Goal: Task Accomplishment & Management: Use online tool/utility

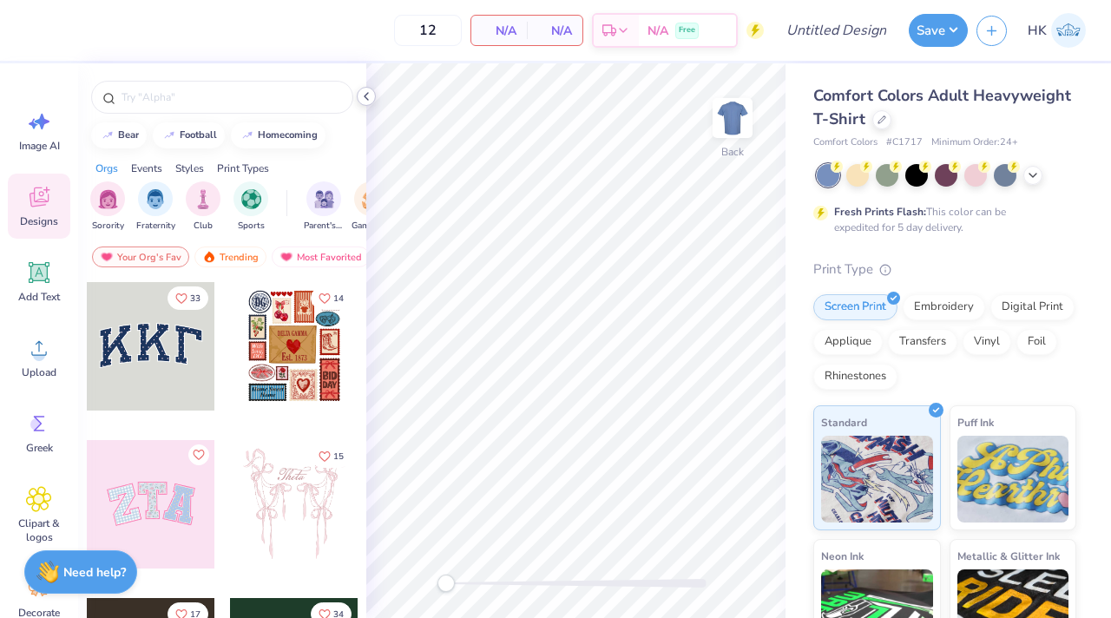
click at [365, 95] on polyline at bounding box center [365, 96] width 3 height 7
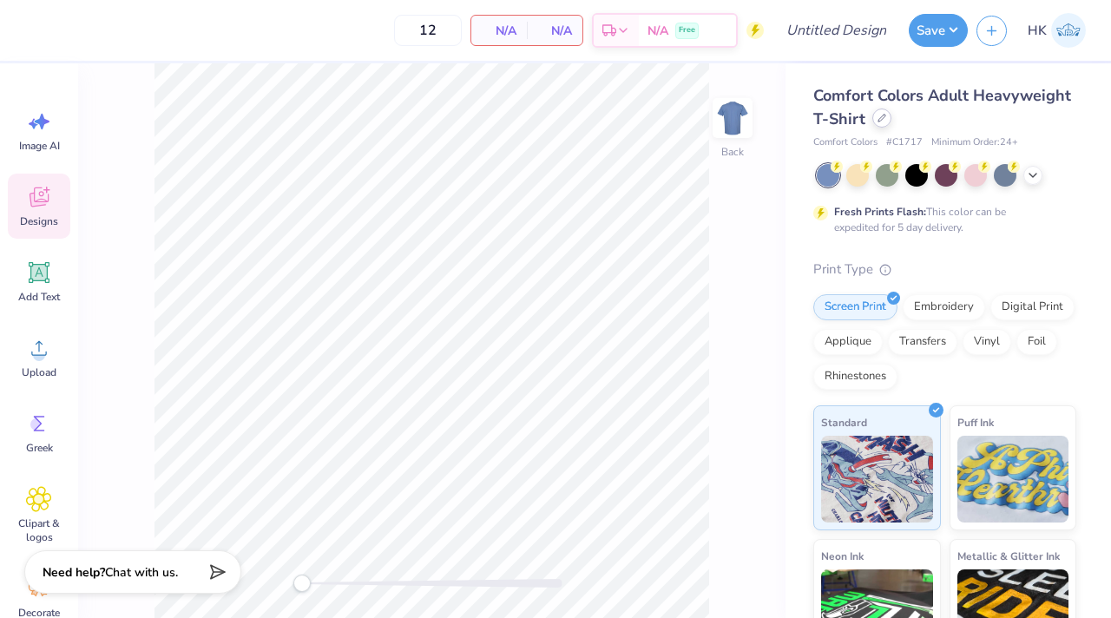
click at [884, 116] on icon at bounding box center [881, 118] width 9 height 9
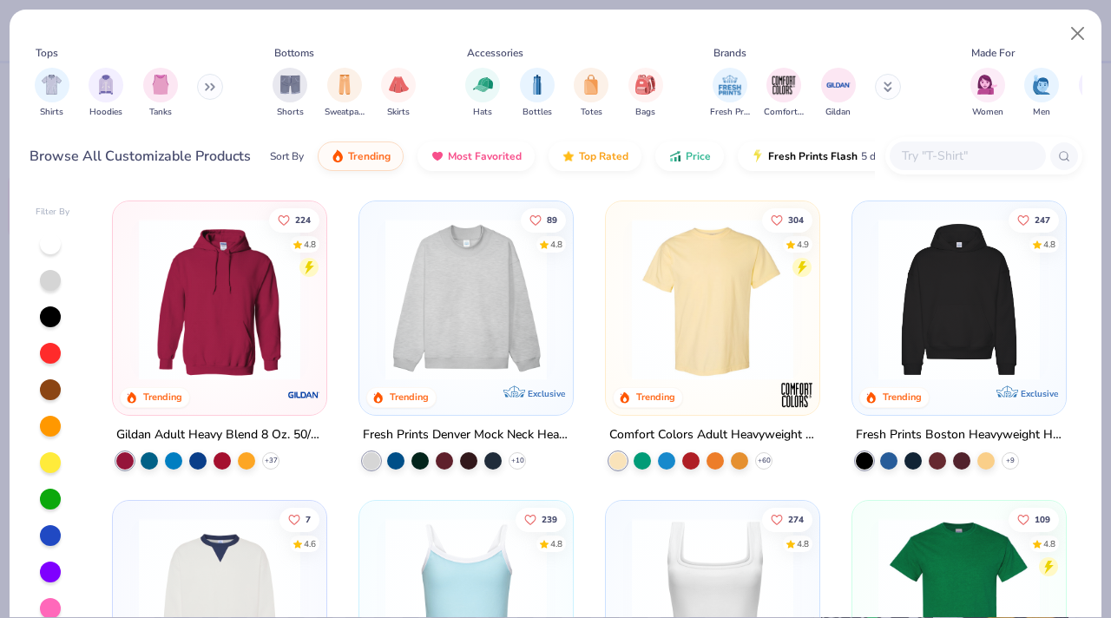
click at [453, 318] on img at bounding box center [466, 299] width 179 height 161
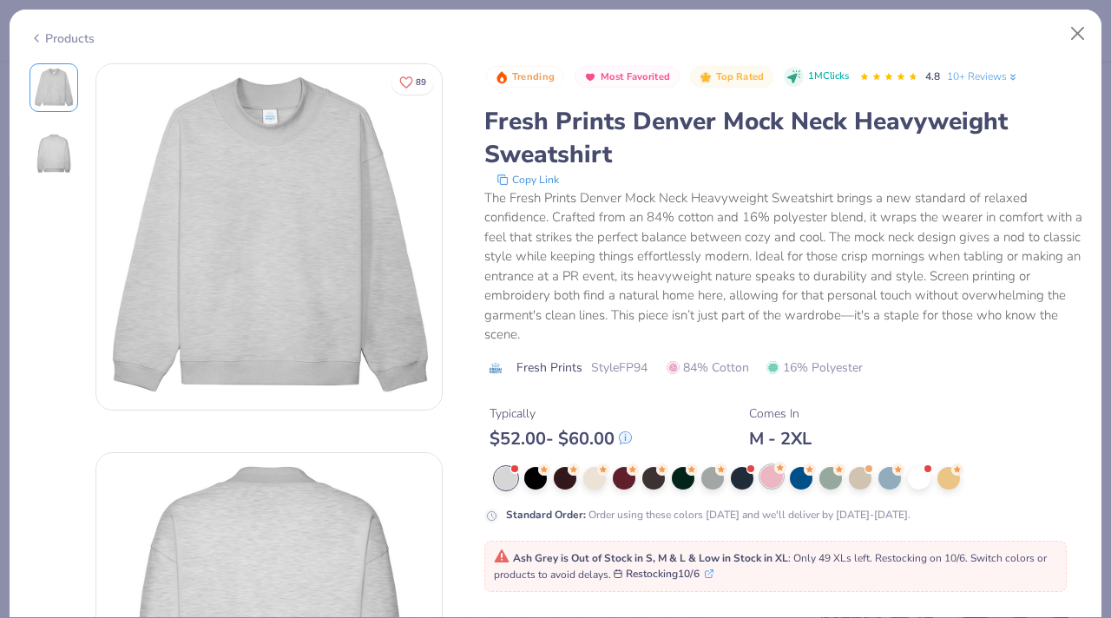
click at [763, 475] on div at bounding box center [771, 476] width 23 height 23
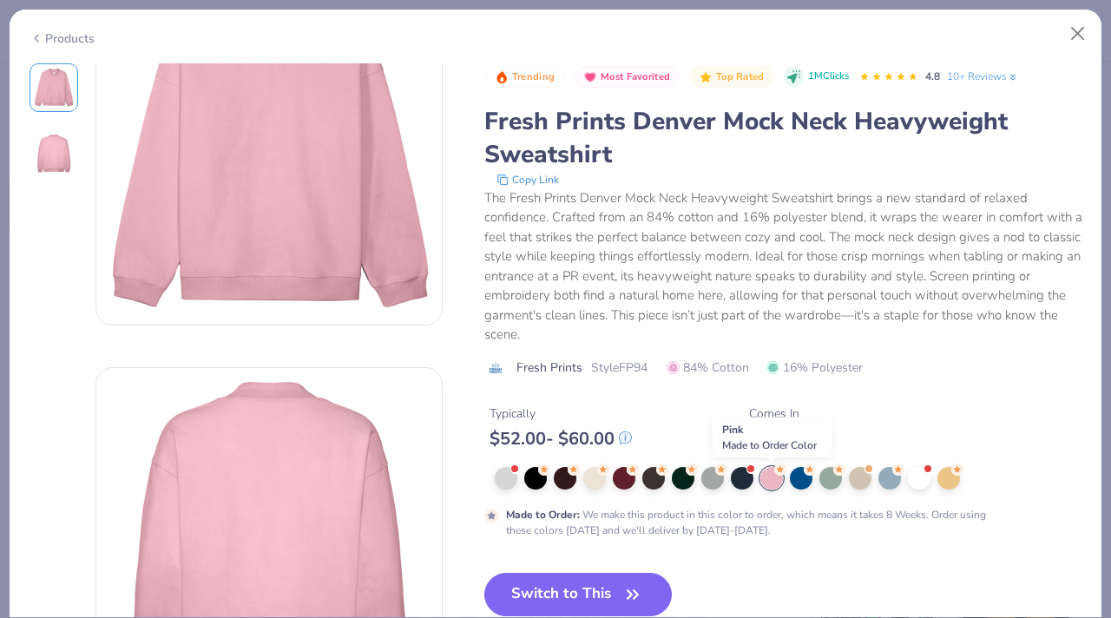
scroll to position [88, 0]
click at [569, 592] on button "Switch to This" at bounding box center [578, 594] width 188 height 43
type input "50"
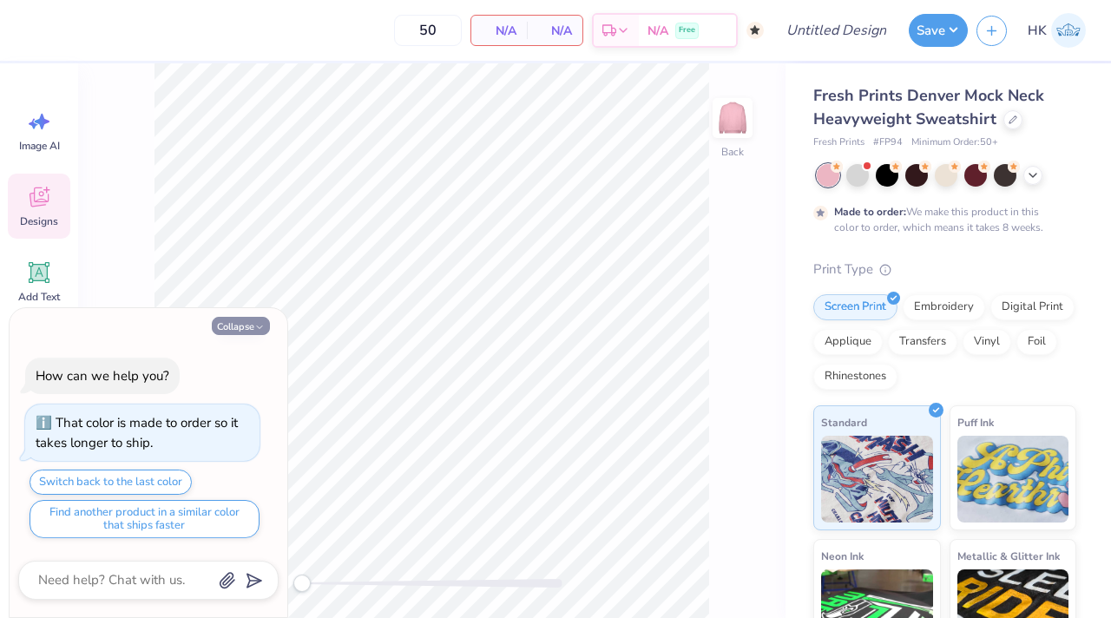
click at [252, 319] on button "Collapse" at bounding box center [241, 326] width 58 height 18
type textarea "x"
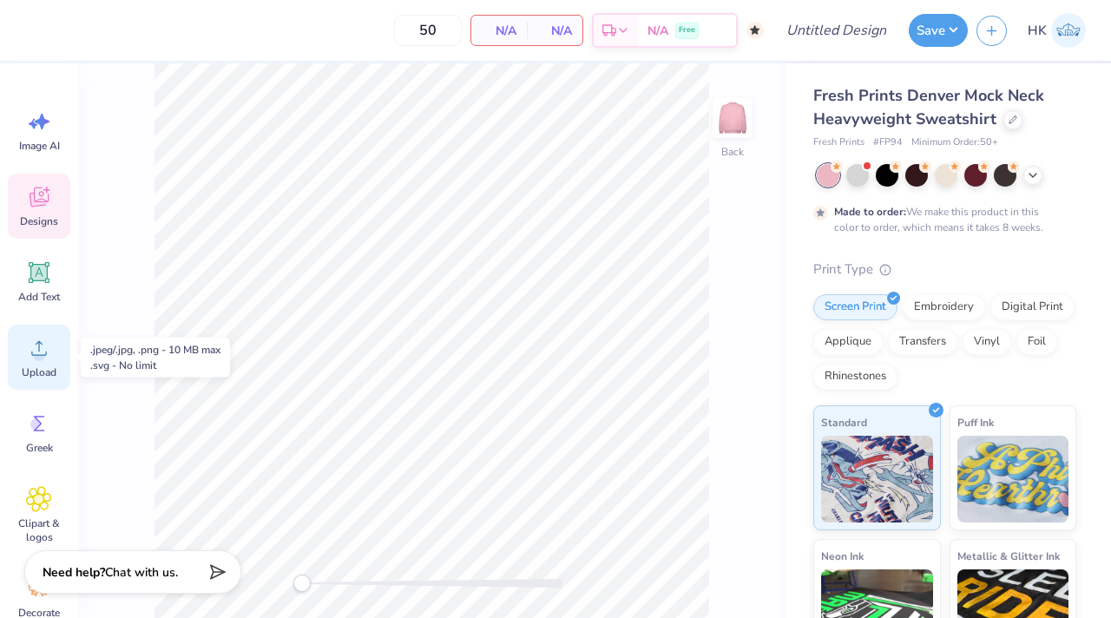
click at [31, 370] on span "Upload" at bounding box center [39, 372] width 35 height 14
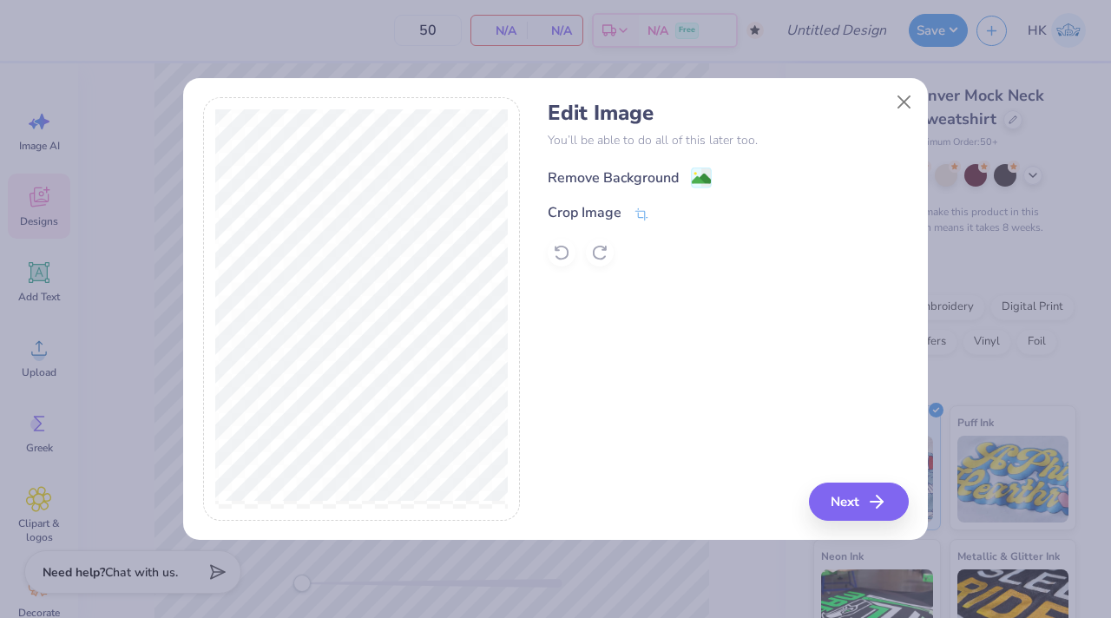
click at [585, 175] on div "Remove Background" at bounding box center [612, 177] width 131 height 21
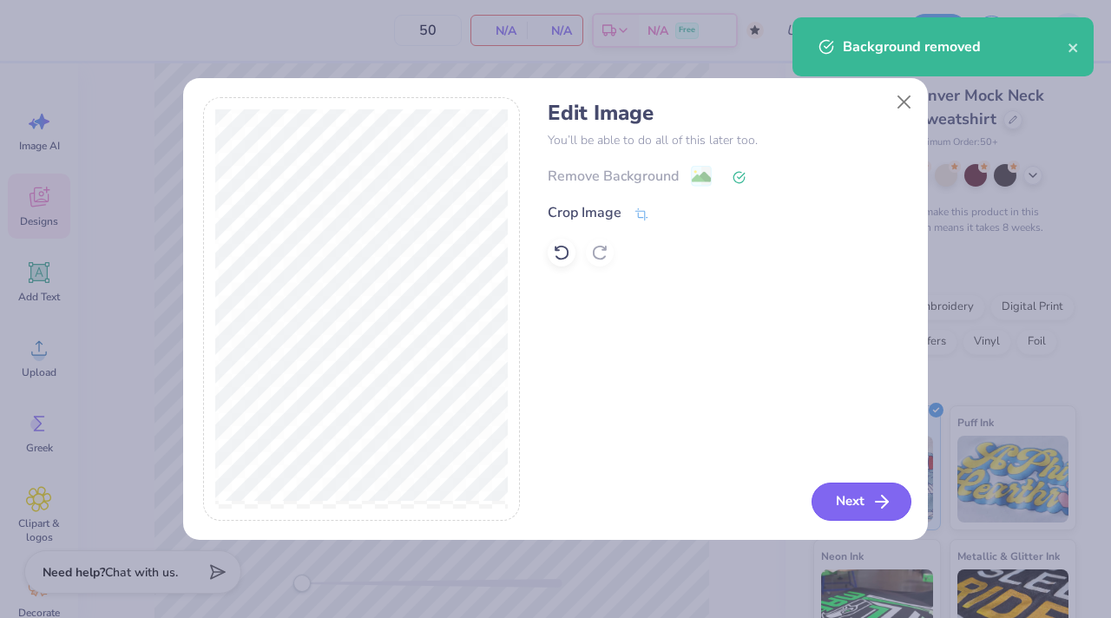
click at [835, 493] on button "Next" at bounding box center [861, 501] width 100 height 38
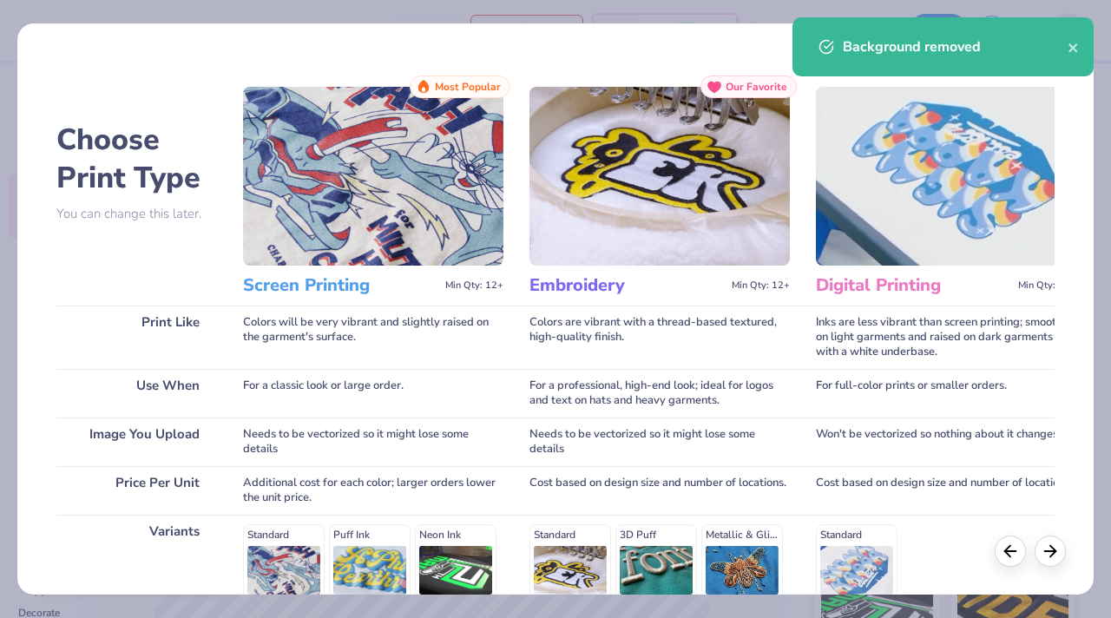
scroll to position [247, 0]
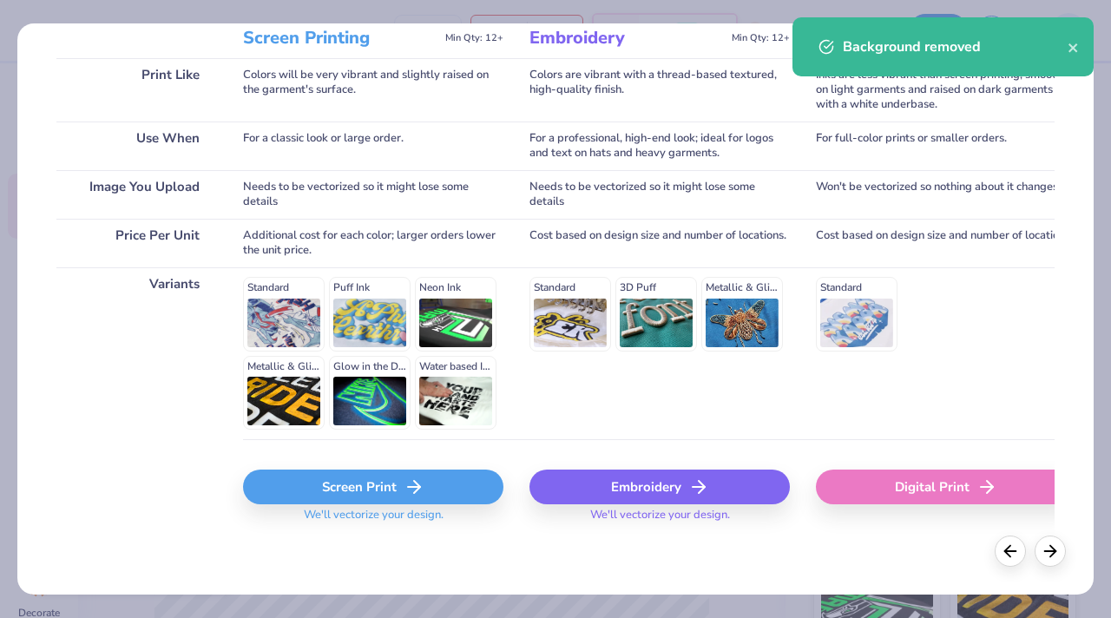
click at [345, 488] on div "Screen Print" at bounding box center [373, 486] width 260 height 35
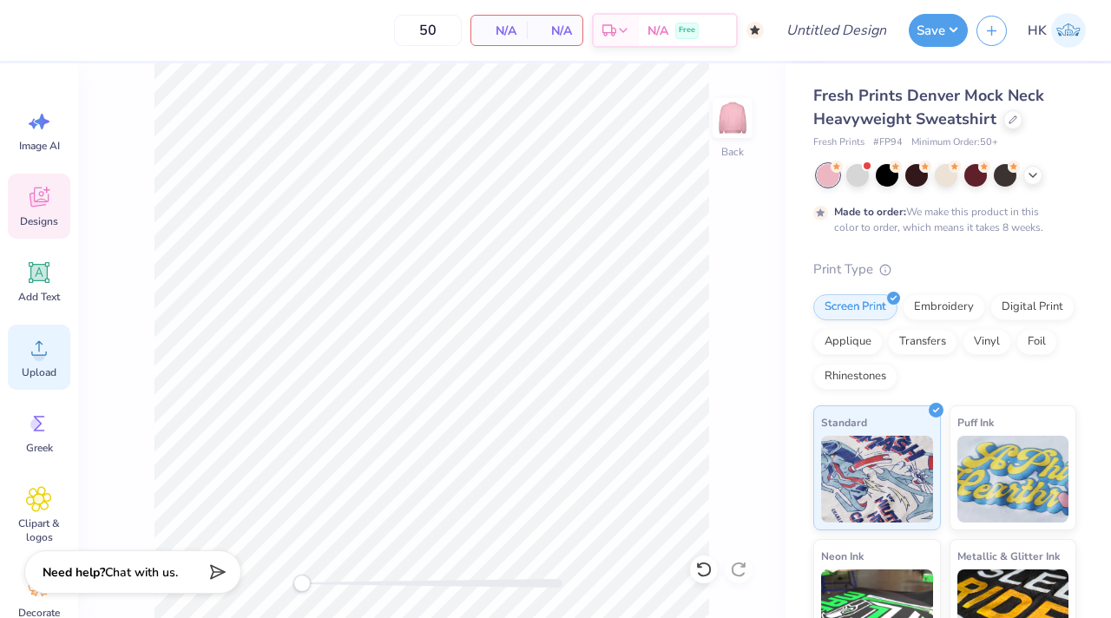
click at [31, 361] on div "Upload" at bounding box center [39, 356] width 62 height 65
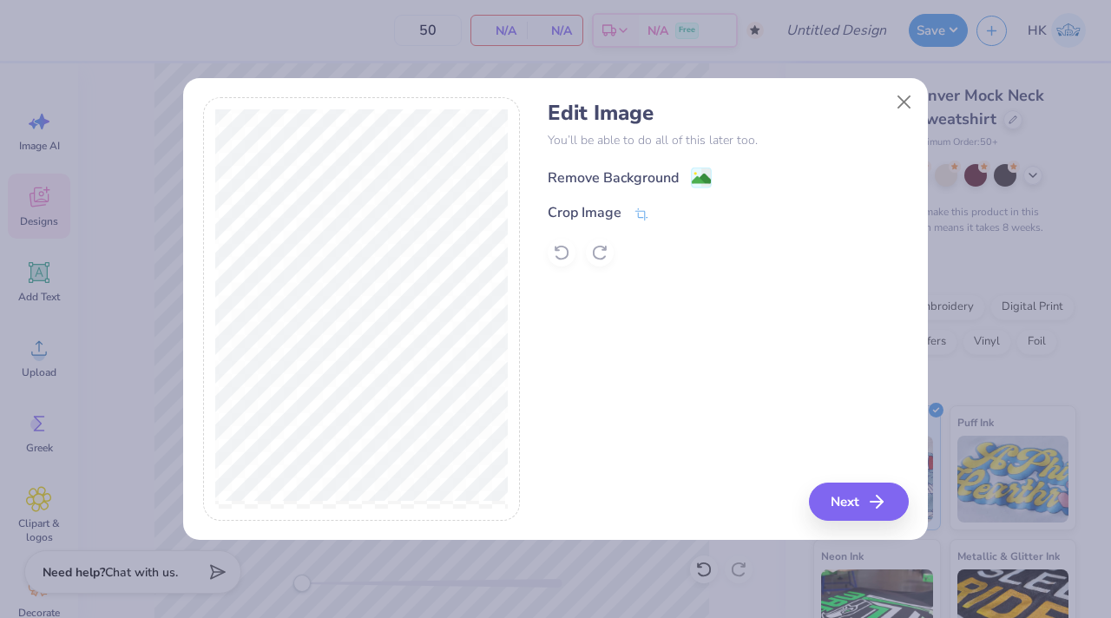
click at [658, 174] on div "Remove Background" at bounding box center [612, 177] width 131 height 21
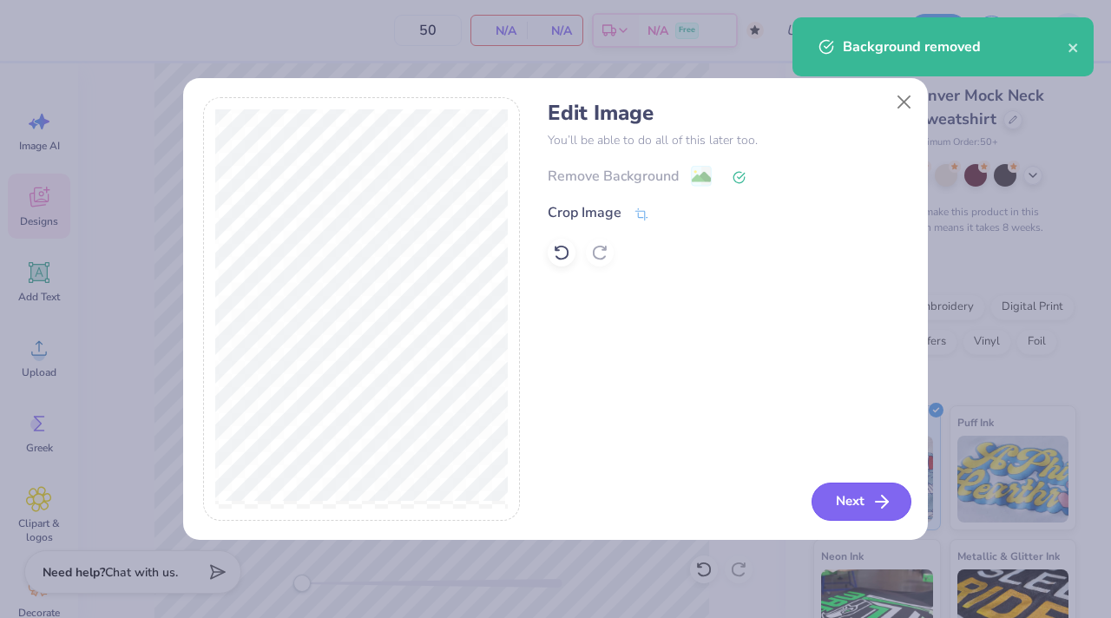
click at [869, 504] on button "Next" at bounding box center [861, 501] width 100 height 38
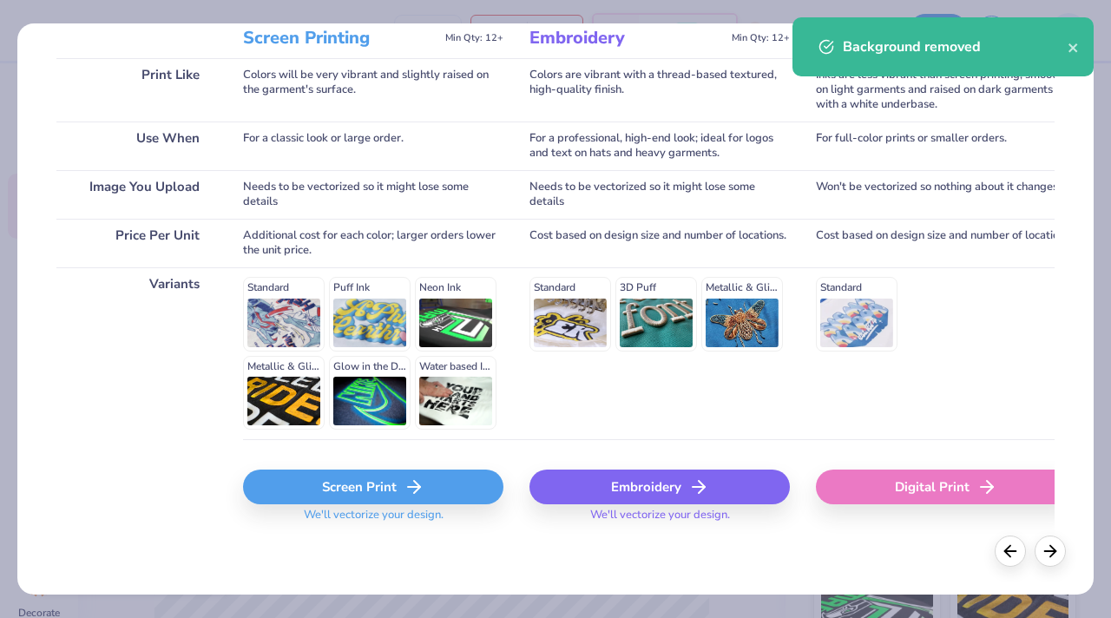
click at [372, 473] on div "Screen Print" at bounding box center [373, 486] width 260 height 35
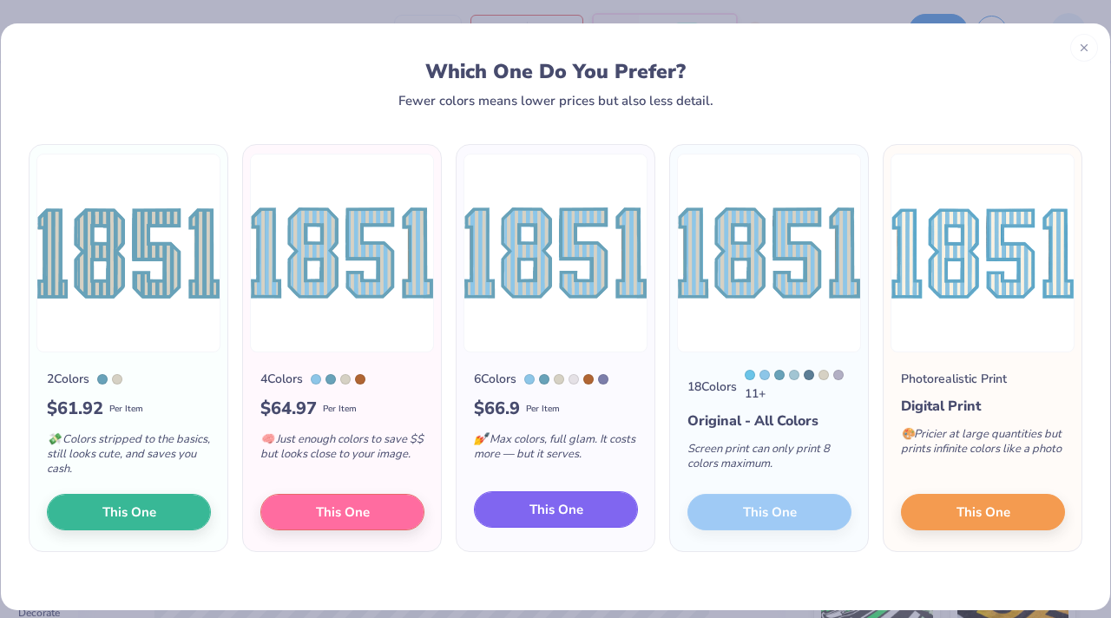
click at [543, 501] on span "This One" at bounding box center [556, 510] width 54 height 20
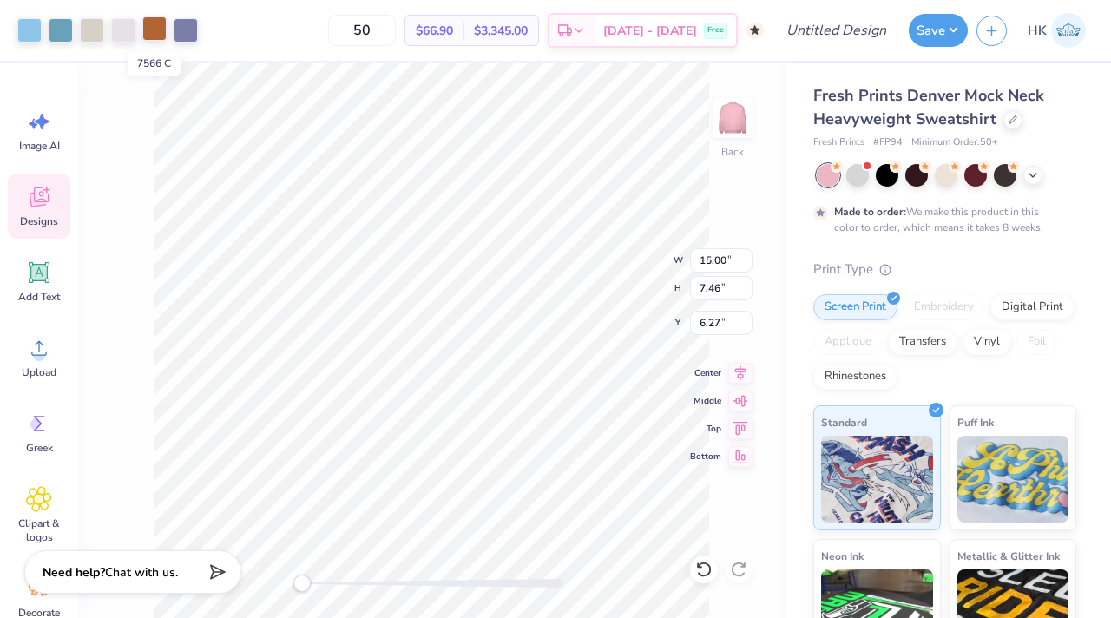
click at [159, 27] on div at bounding box center [154, 28] width 24 height 24
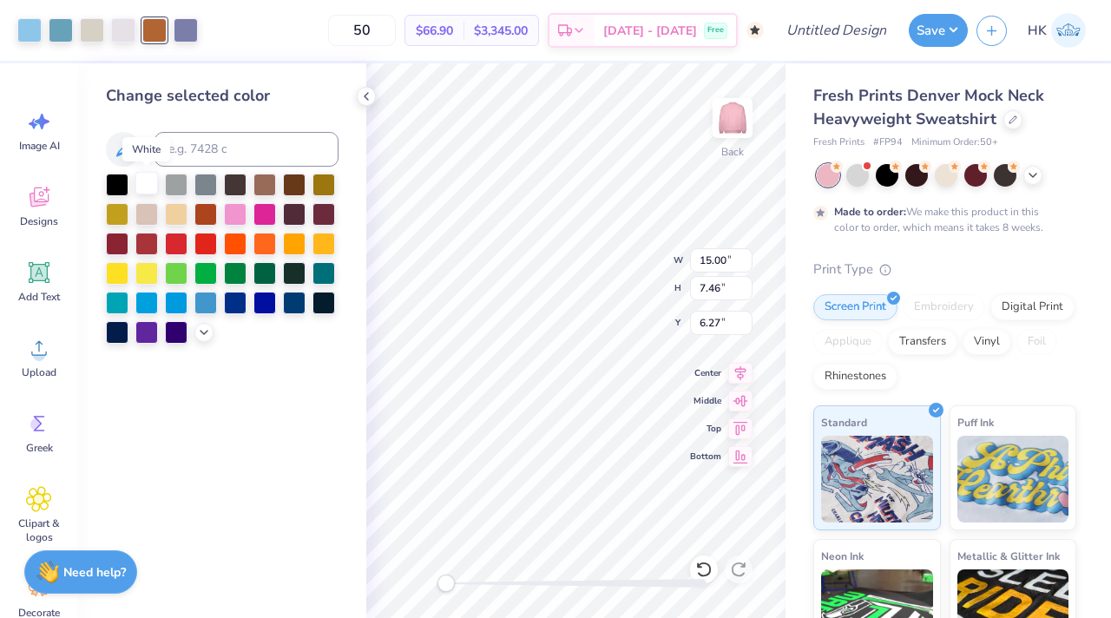
click at [147, 184] on div at bounding box center [146, 183] width 23 height 23
click at [183, 34] on div at bounding box center [186, 28] width 24 height 24
click at [147, 180] on div at bounding box center [146, 183] width 23 height 23
click at [114, 29] on div at bounding box center [123, 28] width 24 height 24
click at [145, 186] on div at bounding box center [146, 183] width 23 height 23
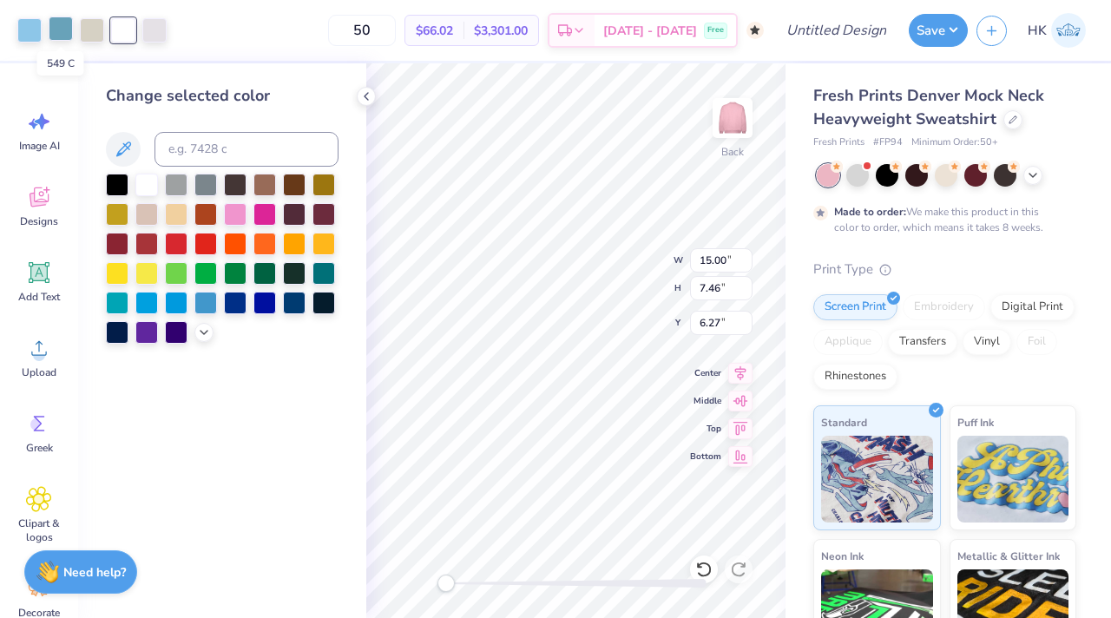
click at [56, 28] on div at bounding box center [61, 28] width 24 height 24
click at [193, 150] on input at bounding box center [246, 149] width 184 height 35
type input "2905"
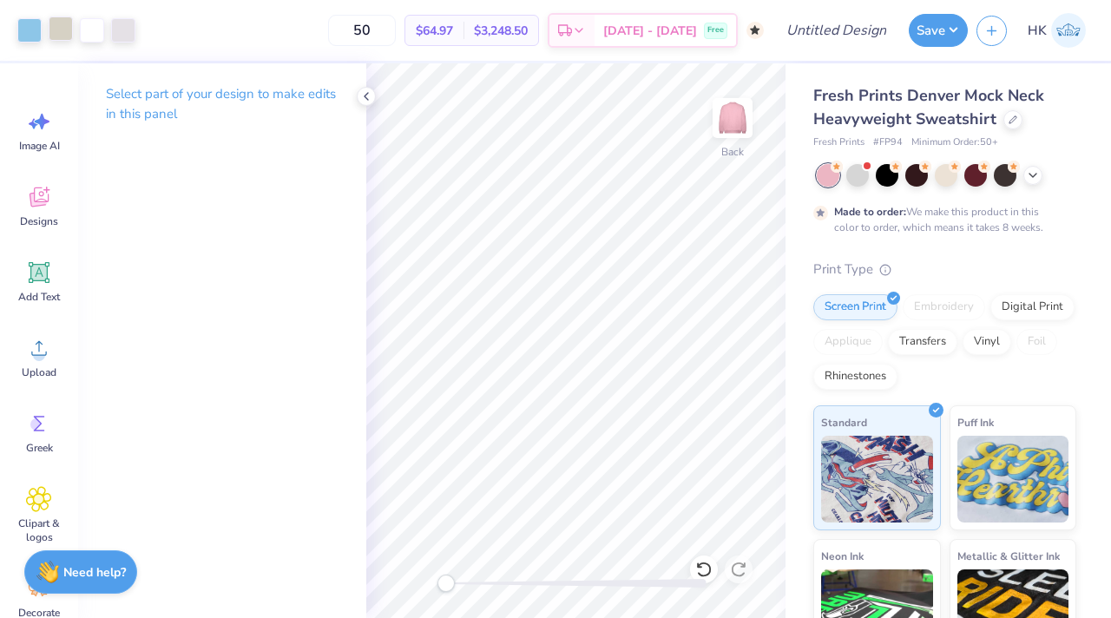
click at [57, 29] on div at bounding box center [61, 28] width 24 height 24
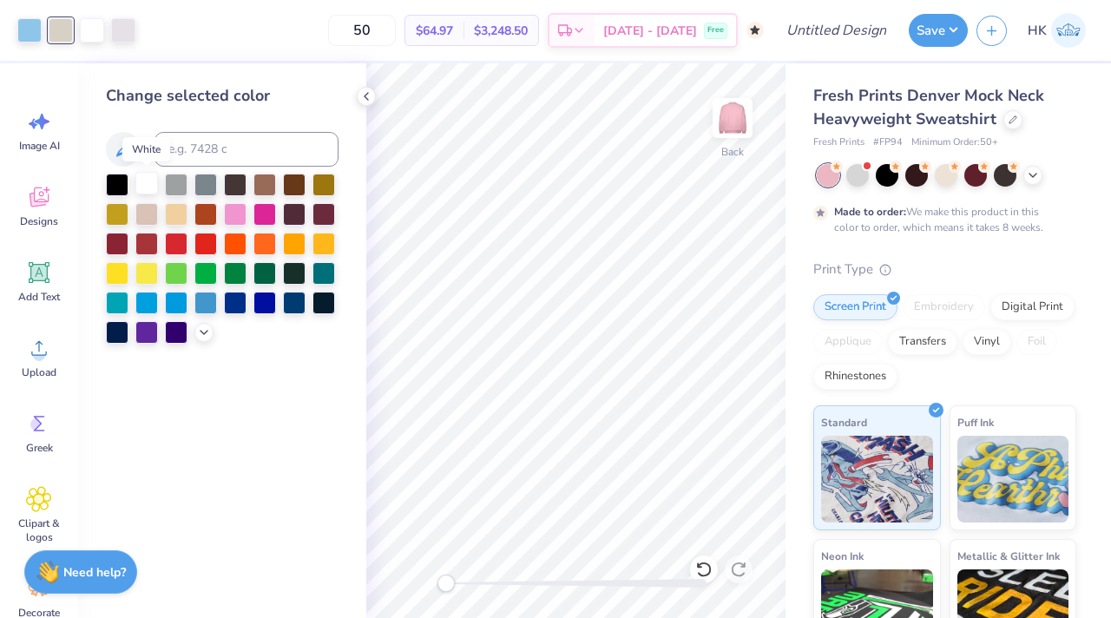
click at [150, 180] on div at bounding box center [146, 183] width 23 height 23
click at [75, 13] on div "Art colors" at bounding box center [52, 30] width 104 height 61
click at [88, 20] on div at bounding box center [92, 28] width 24 height 24
click at [144, 181] on div at bounding box center [146, 183] width 23 height 23
click at [357, 88] on div "Change selected color" at bounding box center [222, 340] width 288 height 554
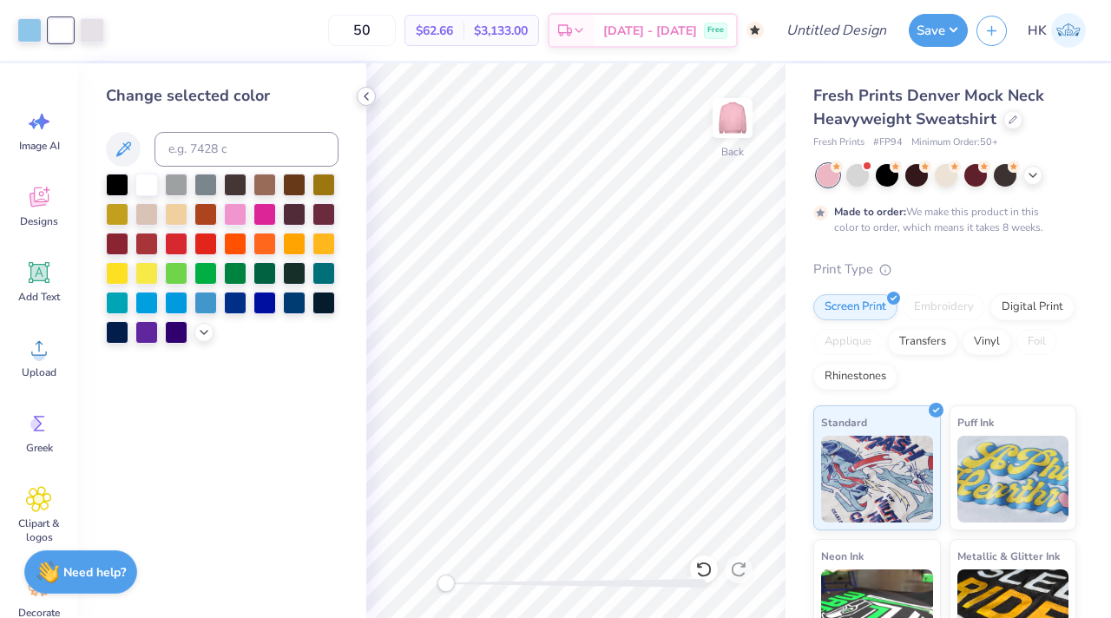
click at [361, 95] on icon at bounding box center [366, 96] width 14 height 14
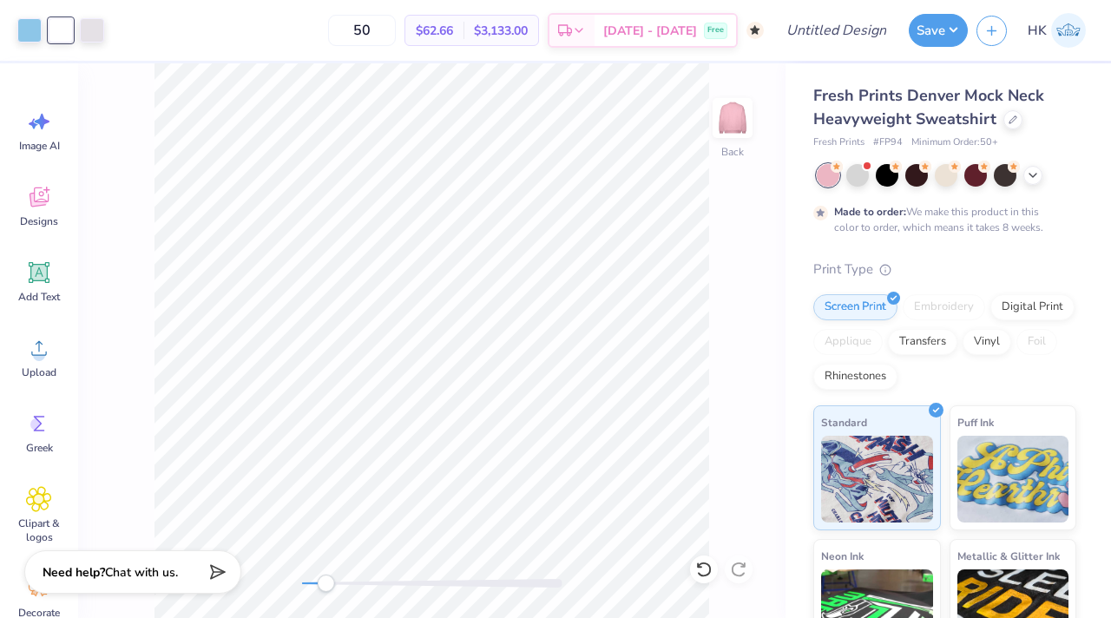
drag, startPoint x: 304, startPoint y: 580, endPoint x: 348, endPoint y: 580, distance: 44.3
click at [334, 580] on div "Accessibility label" at bounding box center [325, 582] width 17 height 17
click at [282, 585] on div "Back" at bounding box center [431, 340] width 707 height 554
type input "7.87"
type input "3.92"
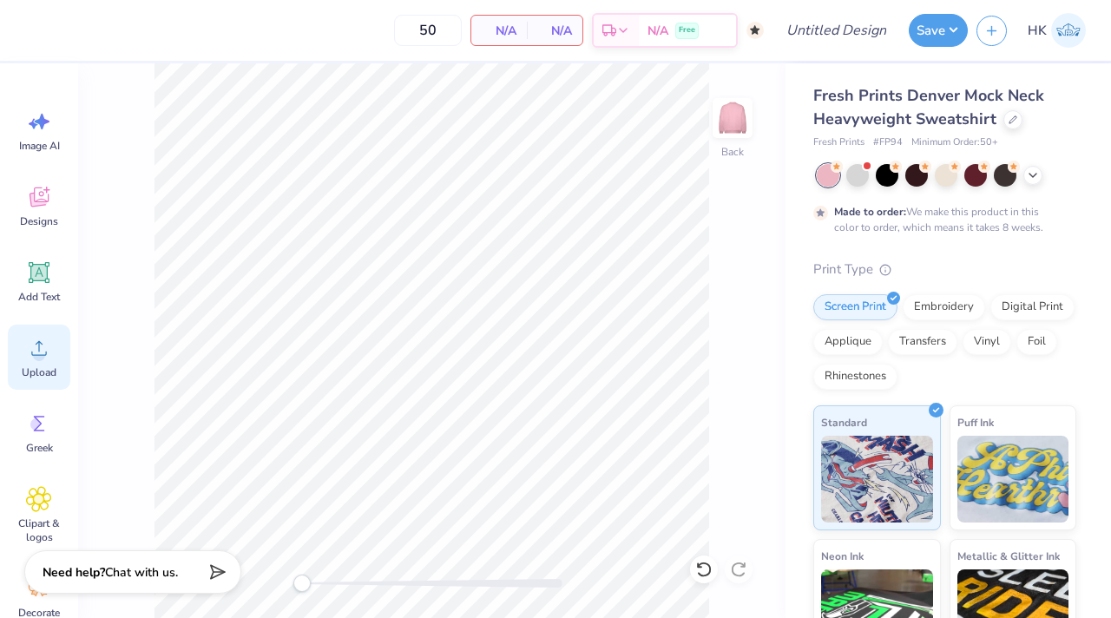
click at [24, 345] on div "Upload" at bounding box center [39, 356] width 62 height 65
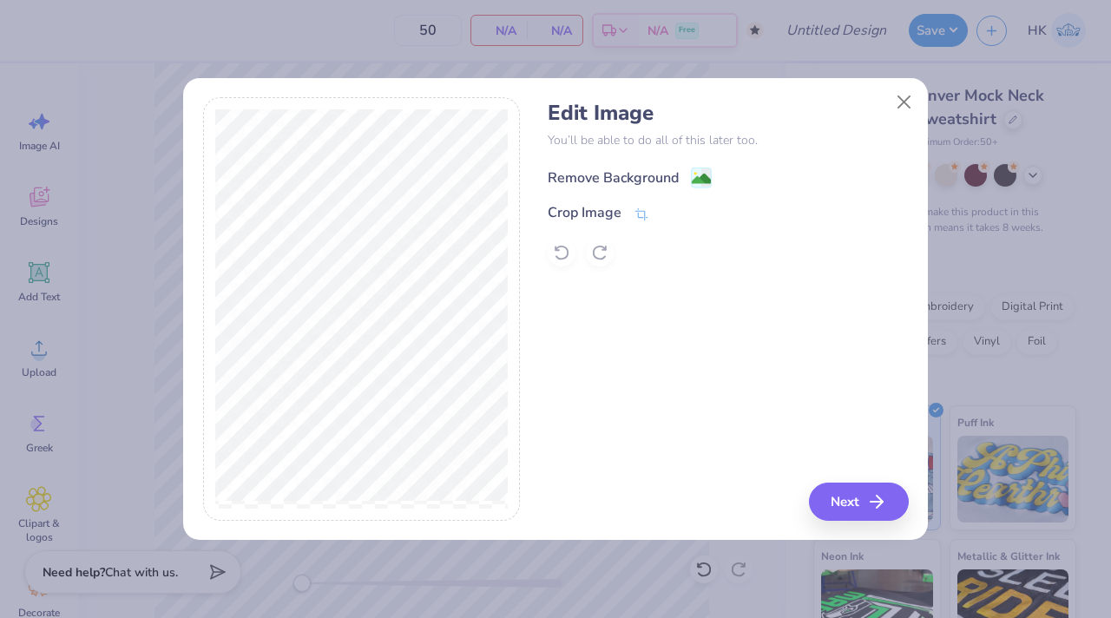
click at [627, 177] on div "Remove Background" at bounding box center [612, 177] width 131 height 21
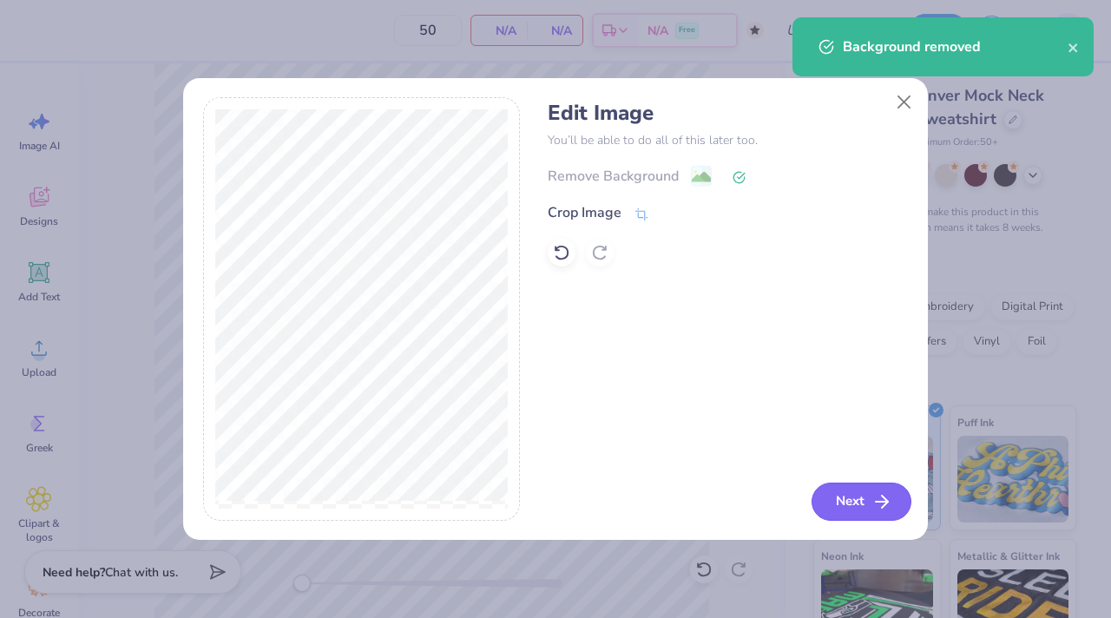
click at [845, 500] on button "Next" at bounding box center [861, 501] width 100 height 38
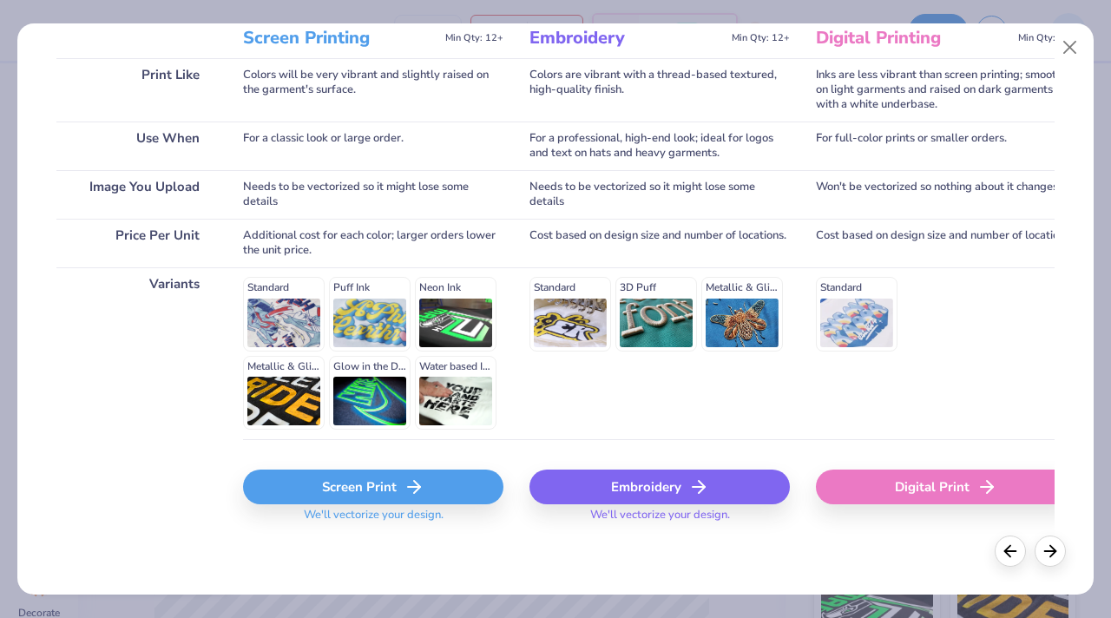
click at [397, 487] on div "Screen Print" at bounding box center [373, 486] width 260 height 35
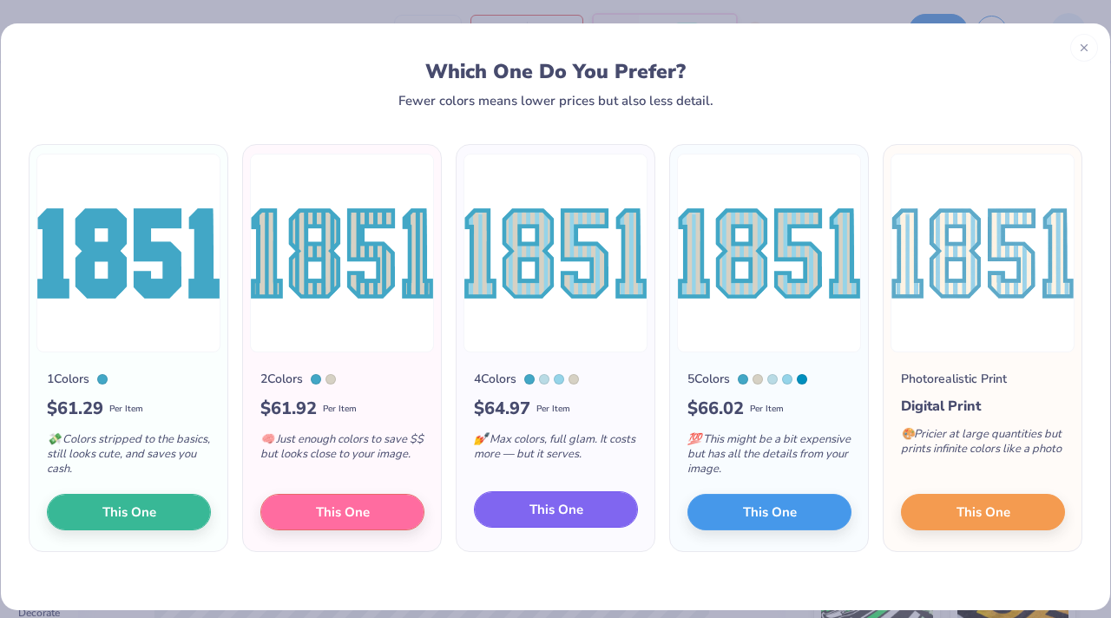
click at [545, 504] on span "This One" at bounding box center [556, 510] width 54 height 20
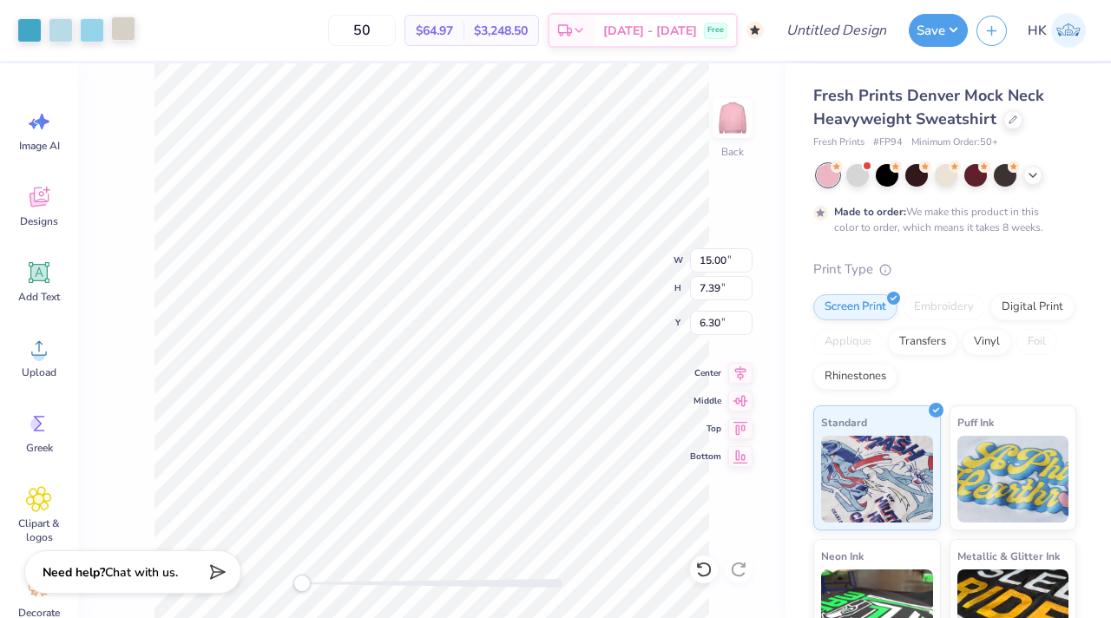
click at [130, 22] on div at bounding box center [123, 28] width 24 height 24
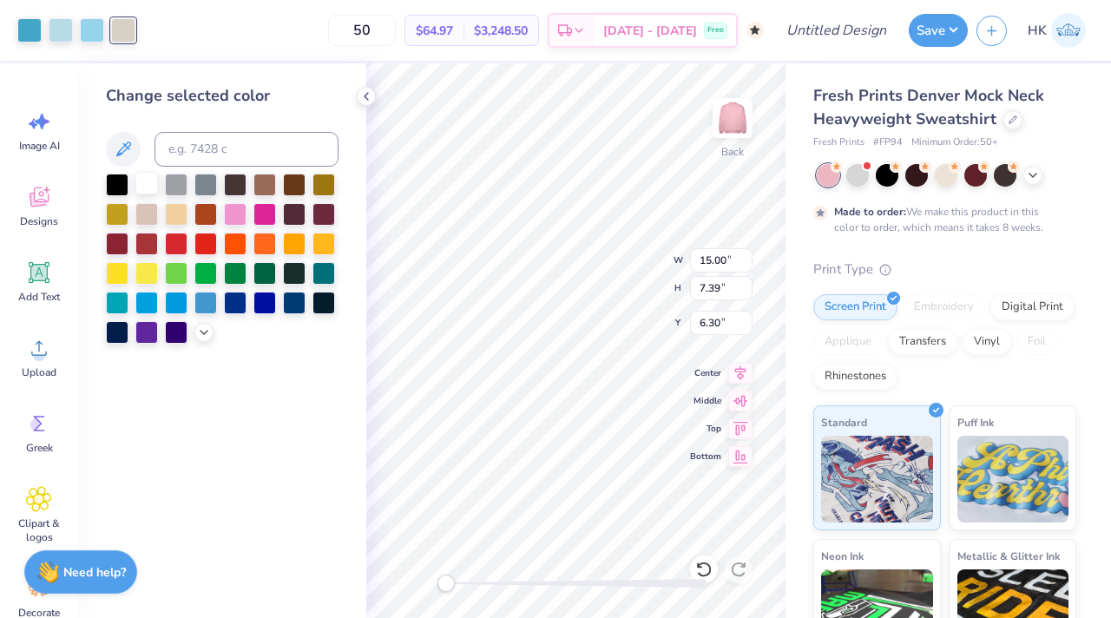
click at [154, 178] on div at bounding box center [146, 183] width 23 height 23
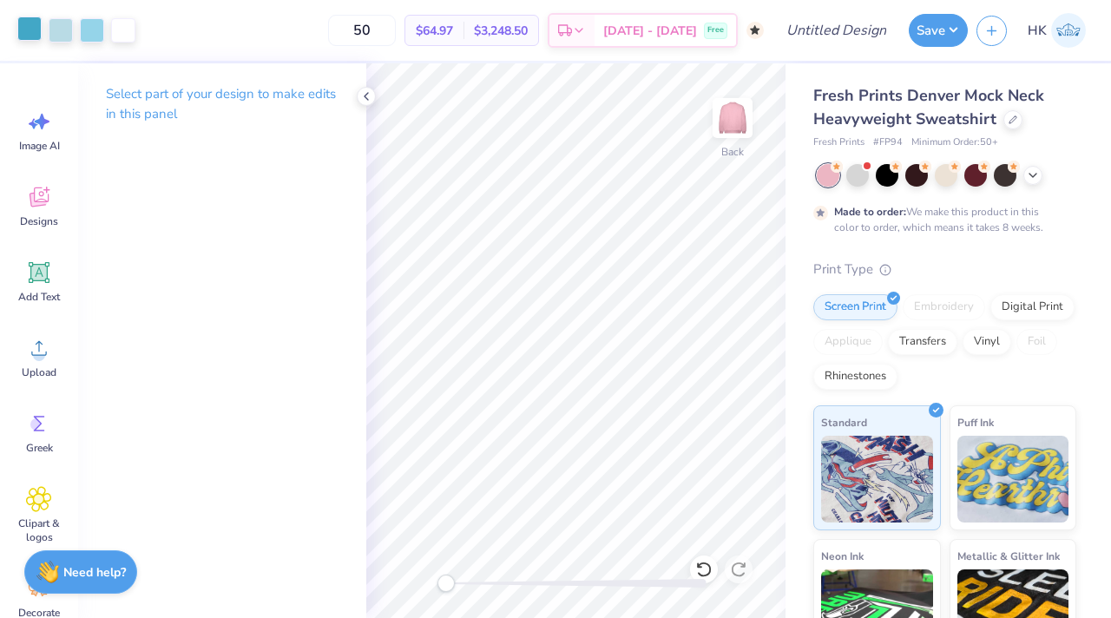
click at [29, 28] on div at bounding box center [29, 28] width 24 height 24
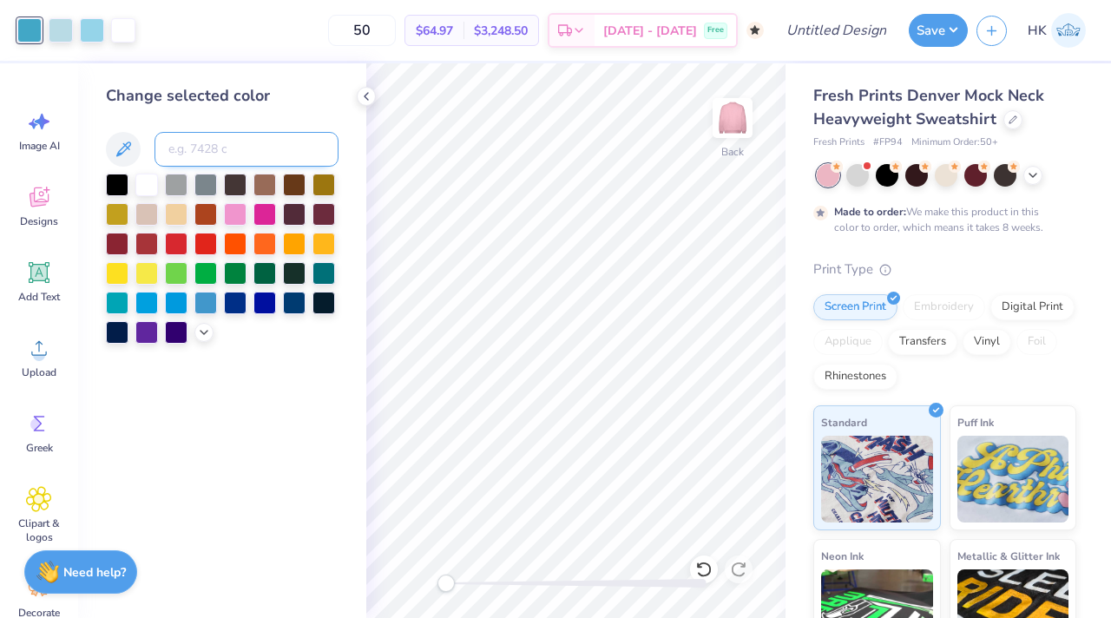
click at [240, 147] on input at bounding box center [246, 149] width 184 height 35
type input "2975"
drag, startPoint x: 448, startPoint y: 586, endPoint x: 488, endPoint y: 586, distance: 40.8
click at [488, 586] on div "Accessibility label" at bounding box center [487, 582] width 17 height 17
click at [60, 30] on div at bounding box center [61, 28] width 24 height 24
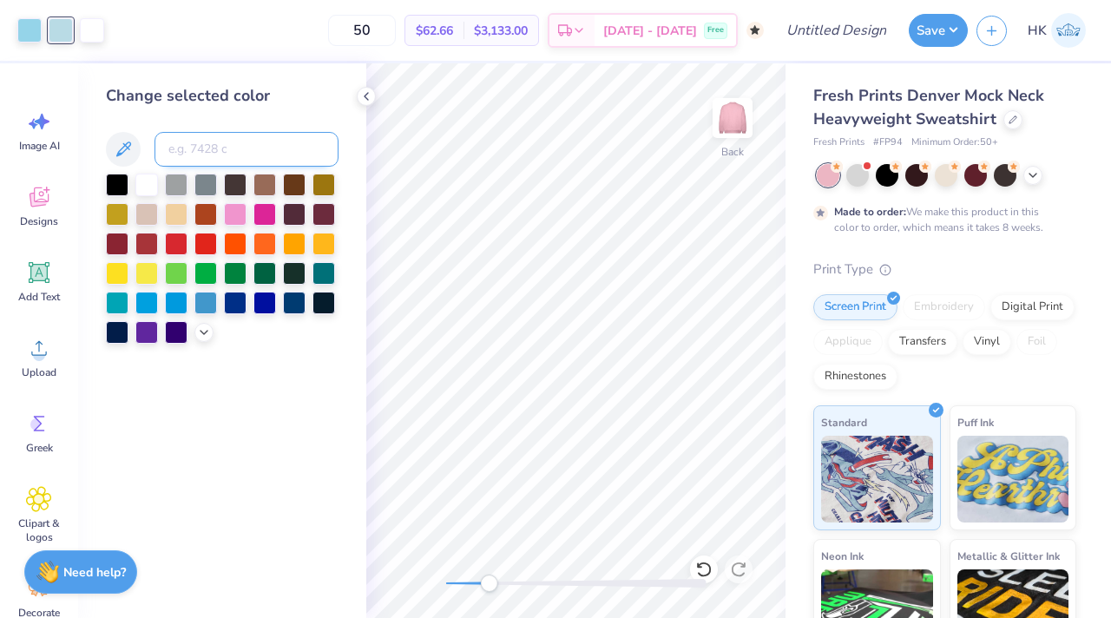
click at [215, 153] on input at bounding box center [246, 149] width 184 height 35
type input "2905"
type input "2975"
click at [360, 93] on icon at bounding box center [366, 96] width 14 height 14
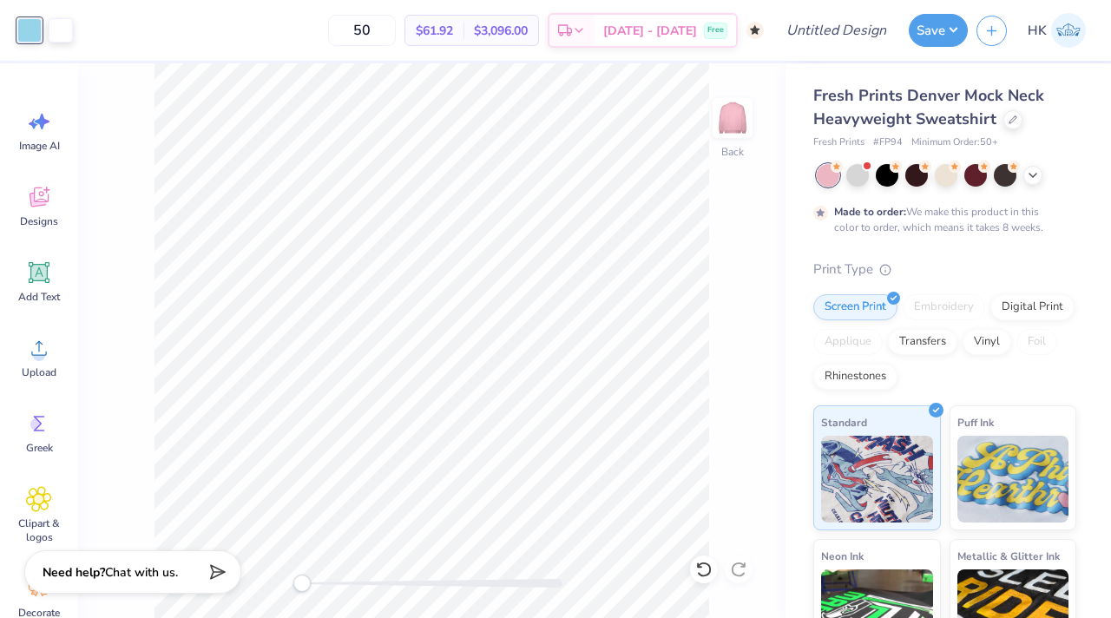
click at [278, 582] on div "Back" at bounding box center [431, 340] width 707 height 554
type input "9.95"
type input "4.90"
type input "2.23"
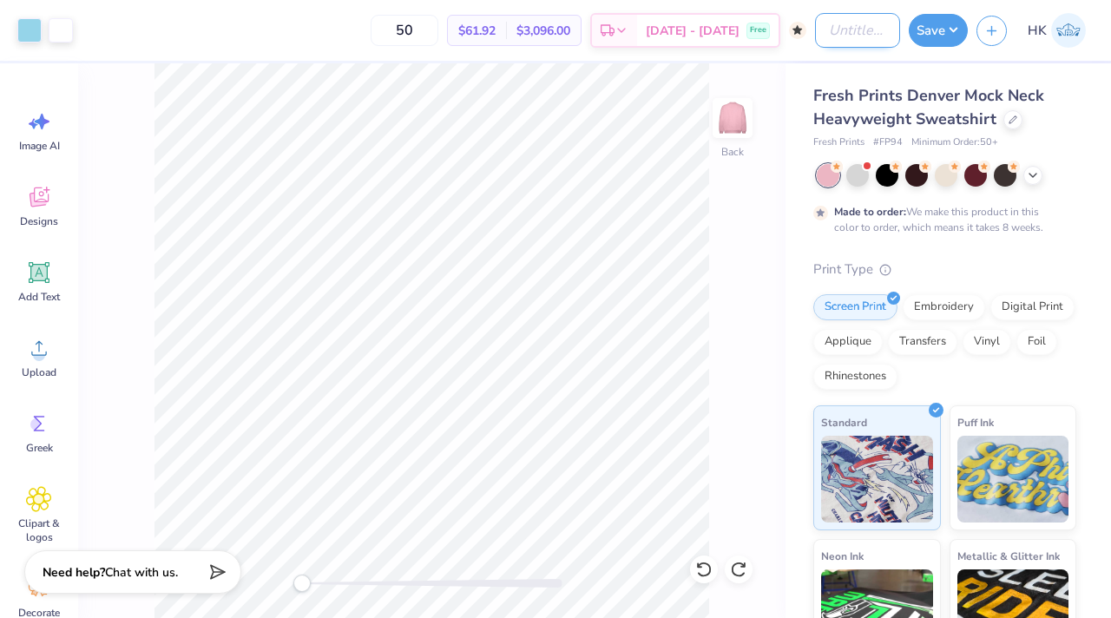
click at [839, 39] on input "Design Title" at bounding box center [857, 30] width 85 height 35
type input "ADPi 1851 Mock/Shorts"
click at [947, 36] on button "Save" at bounding box center [937, 27] width 59 height 33
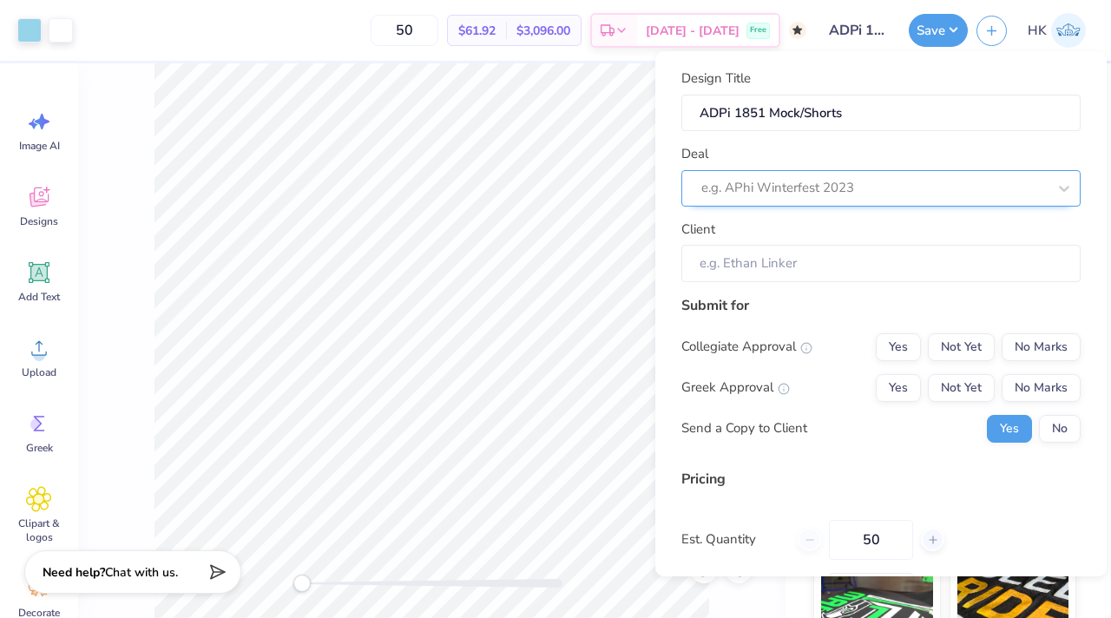
click at [873, 181] on div at bounding box center [873, 187] width 345 height 23
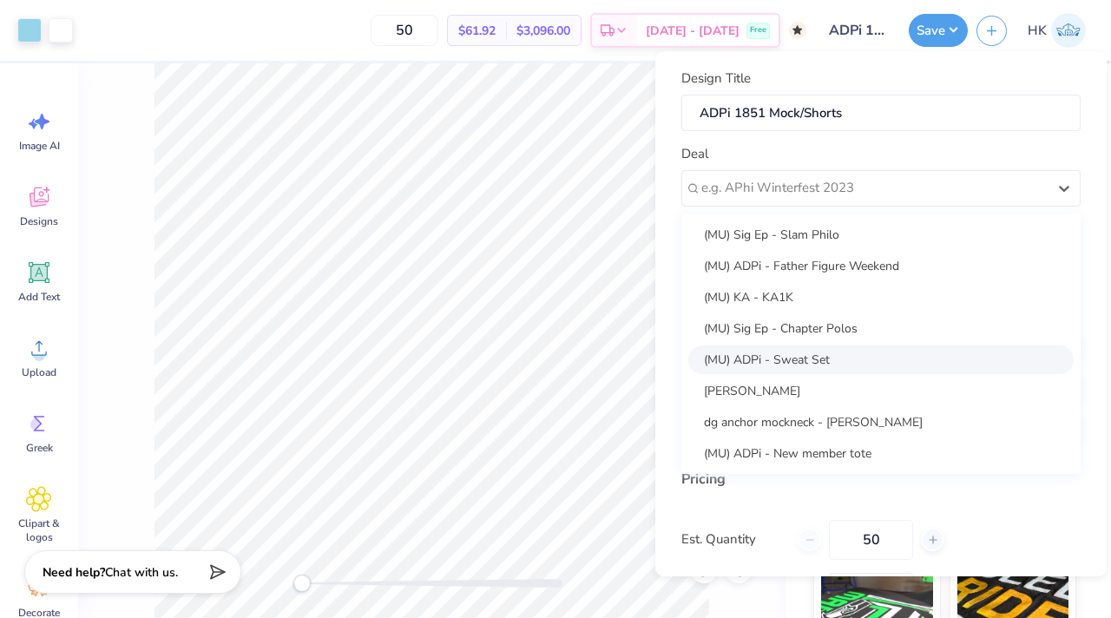
click at [777, 368] on div "(MU) ADPi - Sweat Set" at bounding box center [880, 359] width 385 height 29
type input "[PERSON_NAME]"
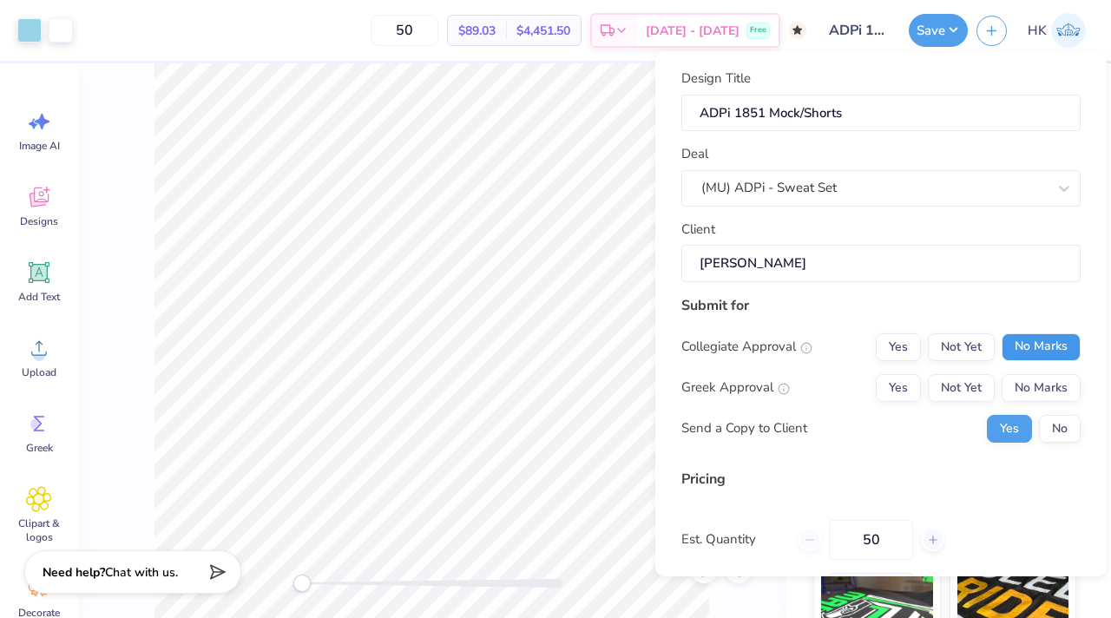
click at [1019, 340] on button "No Marks" at bounding box center [1040, 347] width 79 height 28
click at [923, 374] on div "Yes Not Yet No Marks" at bounding box center [977, 388] width 205 height 28
click at [898, 383] on button "Yes" at bounding box center [897, 388] width 45 height 28
click at [1056, 442] on div "Submit for Collegiate Approval Yes Not Yet No Marks Greek Approval Yes Not Yet …" at bounding box center [880, 375] width 399 height 161
click at [1056, 430] on button "No" at bounding box center [1060, 429] width 42 height 28
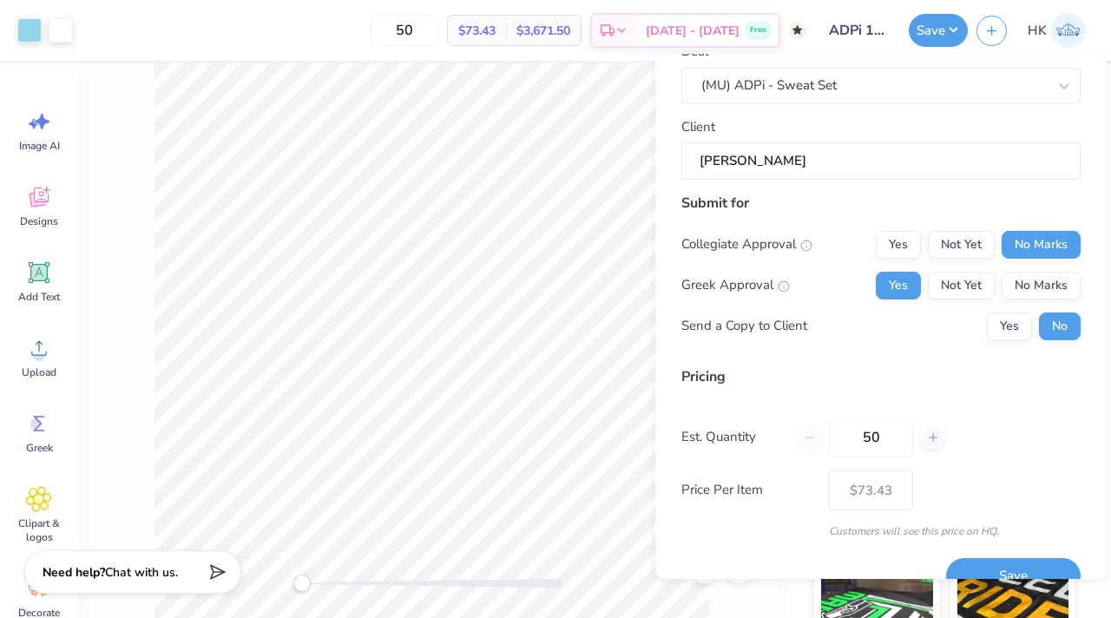
scroll to position [136, 0]
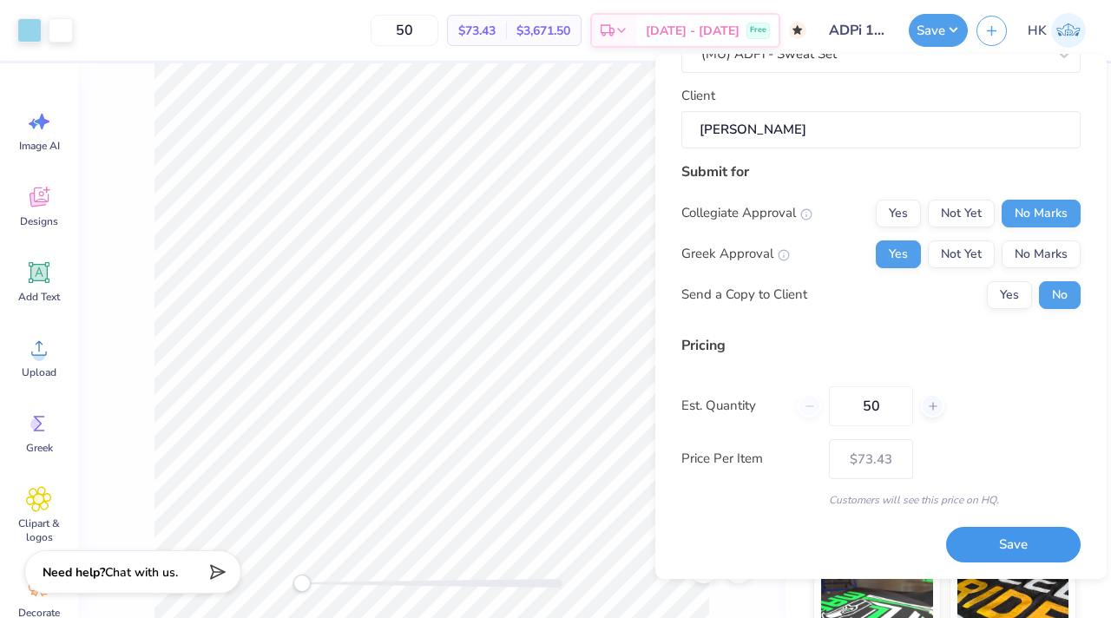
click at [984, 544] on button "Save" at bounding box center [1013, 545] width 134 height 36
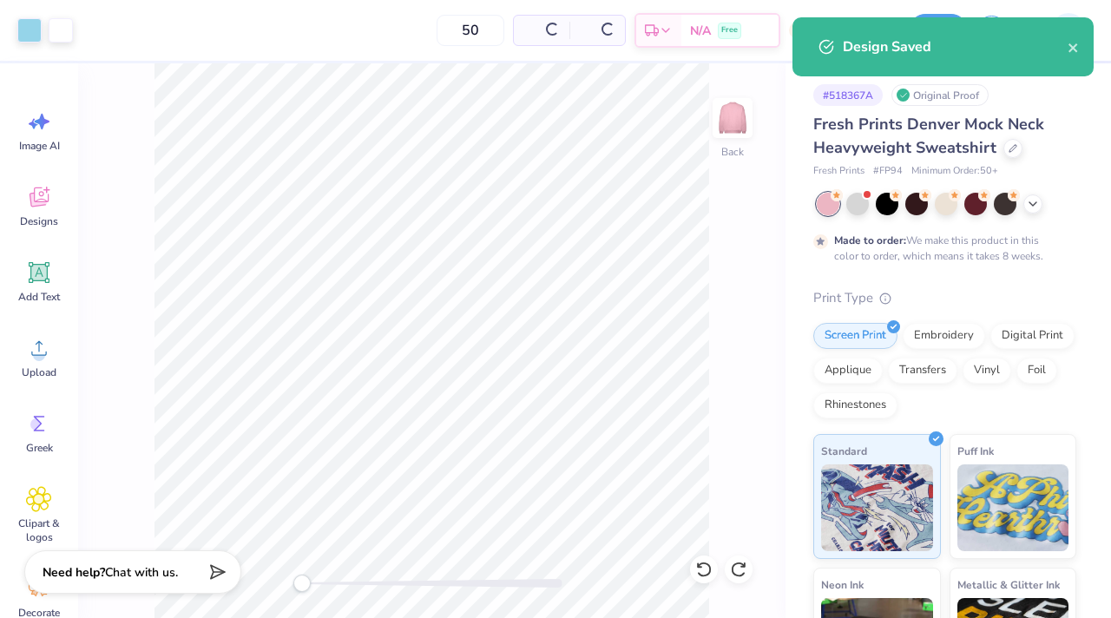
type input "$73.43"
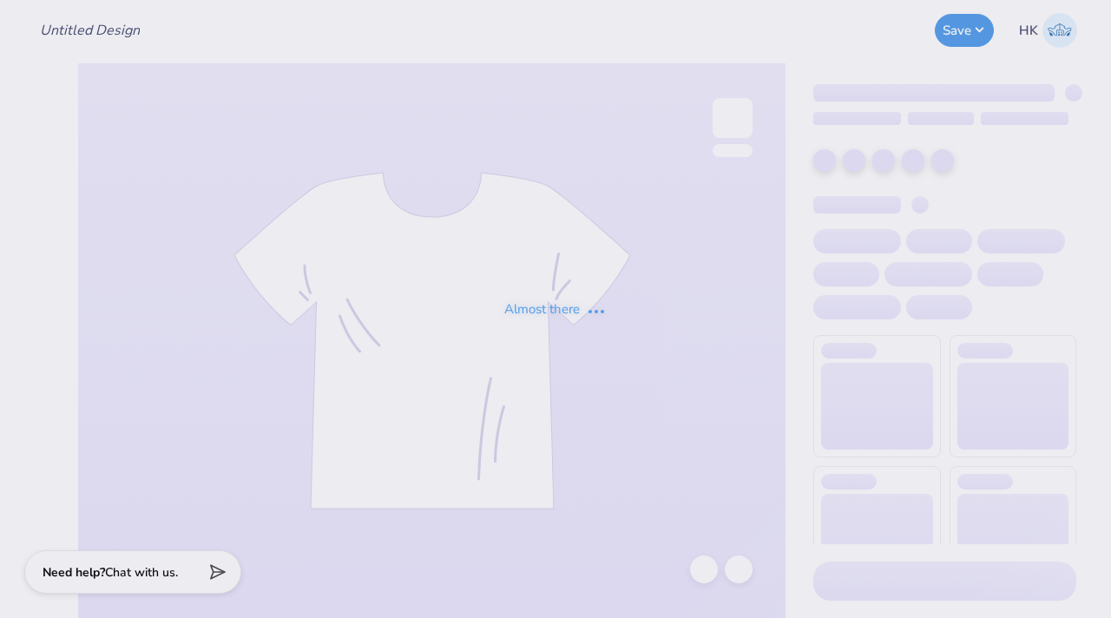
type input "ADPi 1851 Mock/Shorts"
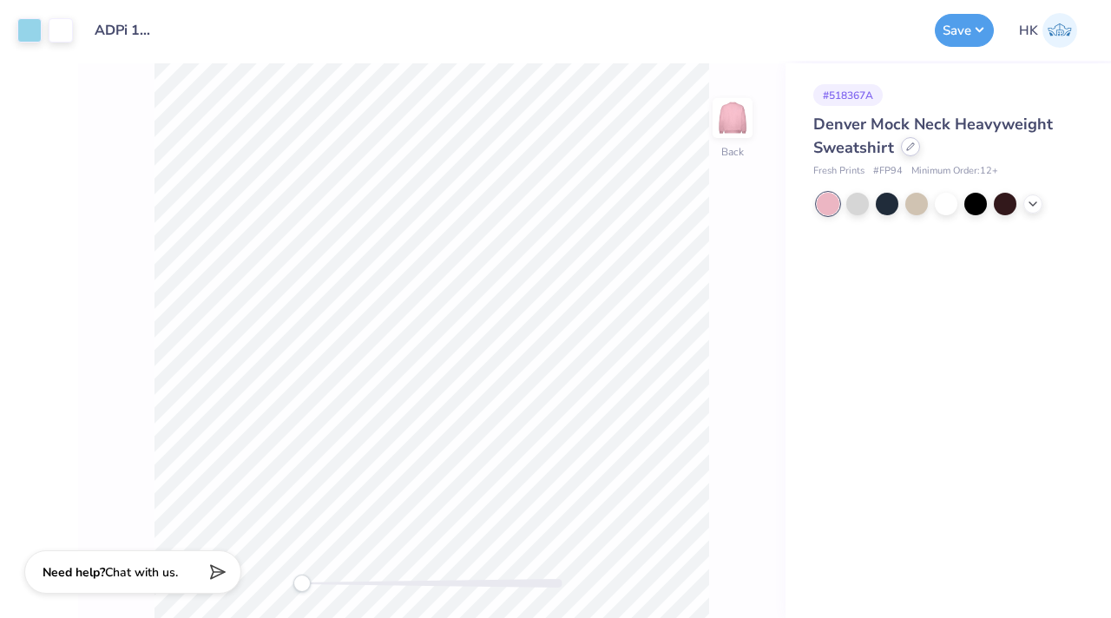
click at [906, 148] on icon at bounding box center [910, 146] width 9 height 9
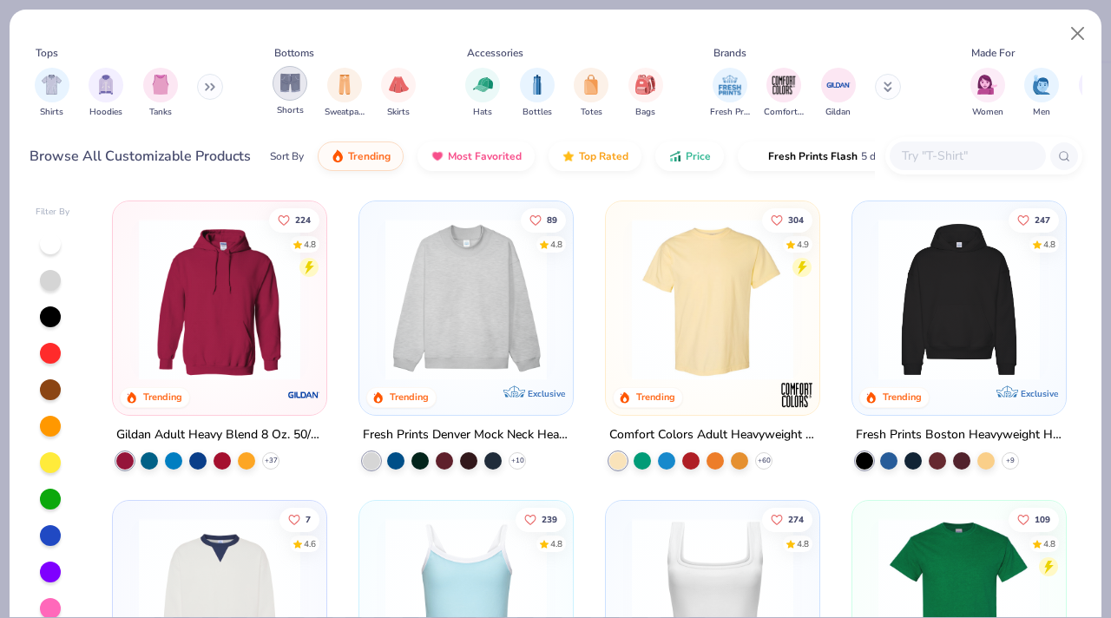
click at [282, 82] on img "filter for Shorts" at bounding box center [290, 83] width 20 height 20
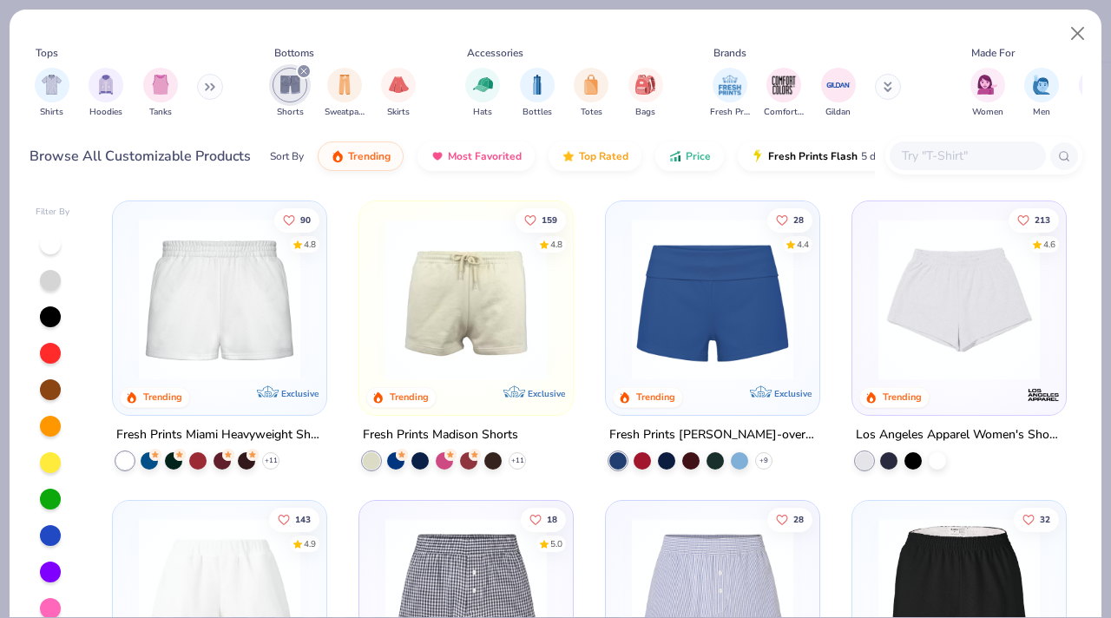
scroll to position [20, 0]
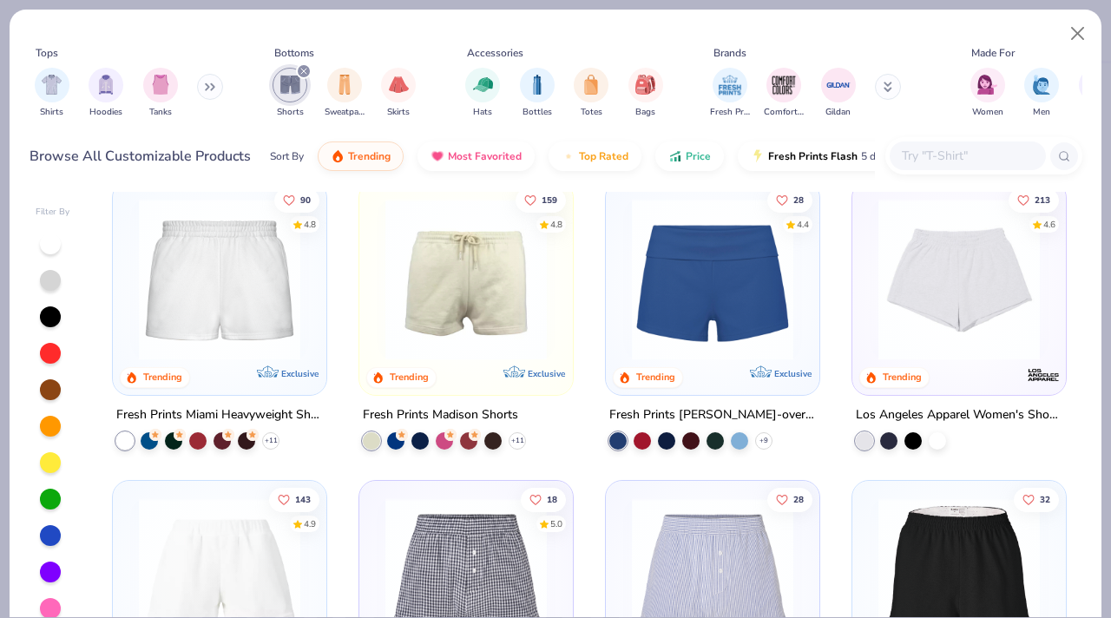
click at [185, 274] on img at bounding box center [219, 279] width 179 height 161
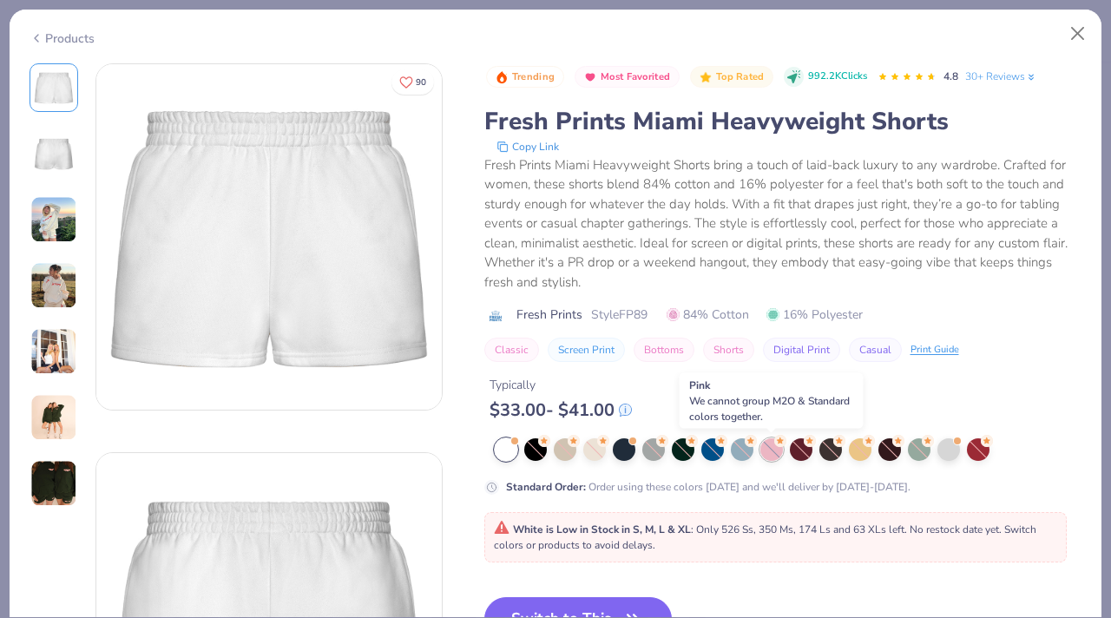
click at [770, 452] on div at bounding box center [771, 449] width 23 height 23
click at [1078, 42] on button "Close" at bounding box center [1077, 33] width 33 height 33
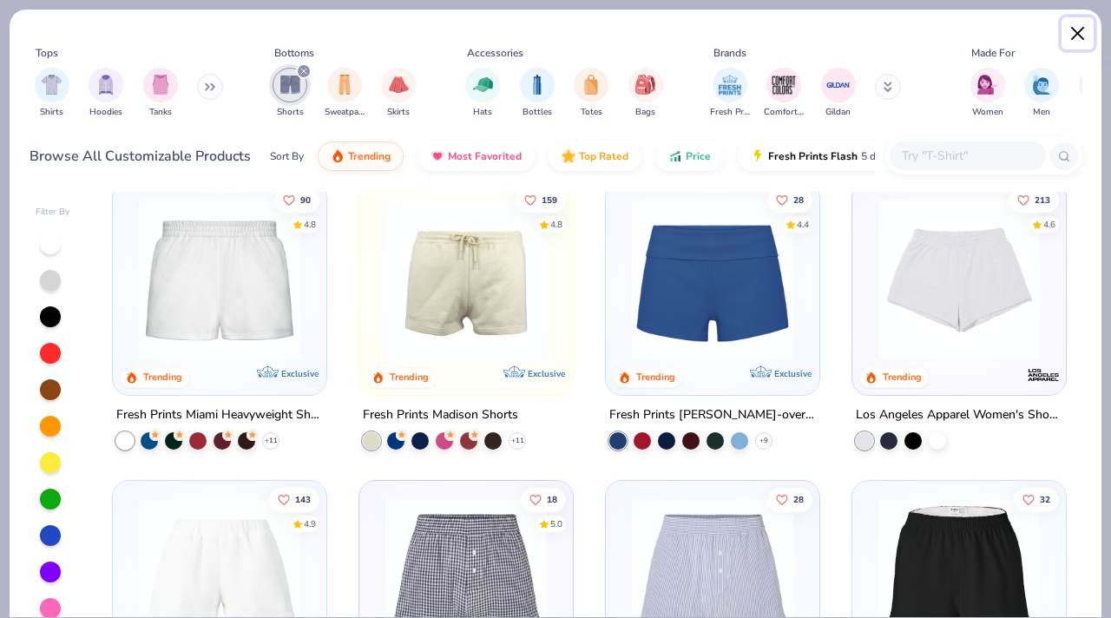
click at [1082, 26] on button "Close" at bounding box center [1077, 33] width 33 height 33
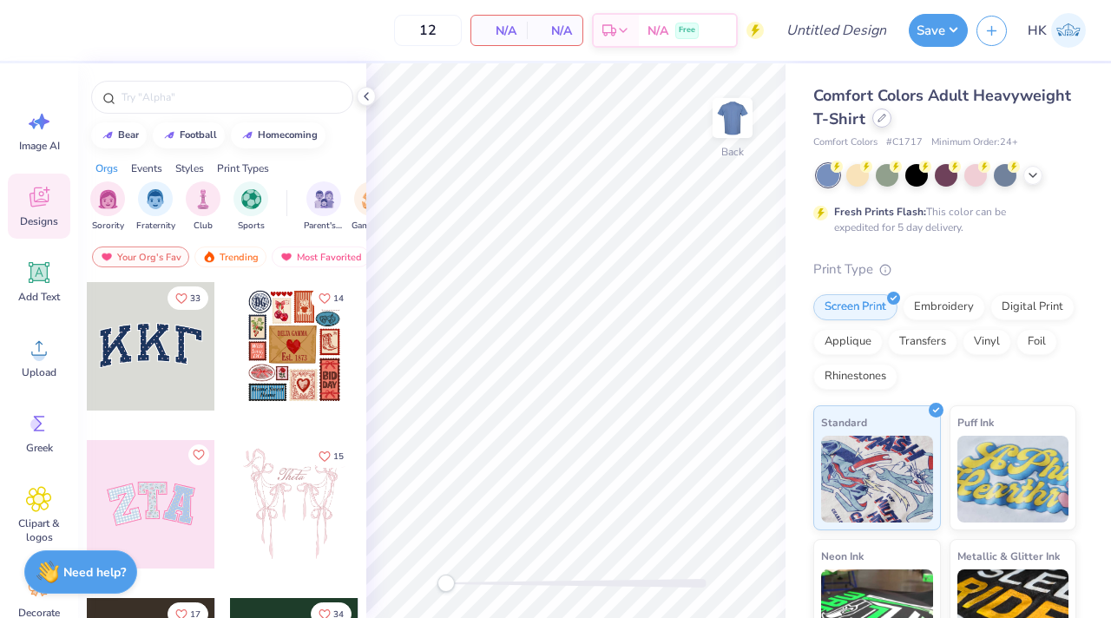
click at [877, 119] on icon at bounding box center [881, 118] width 9 height 9
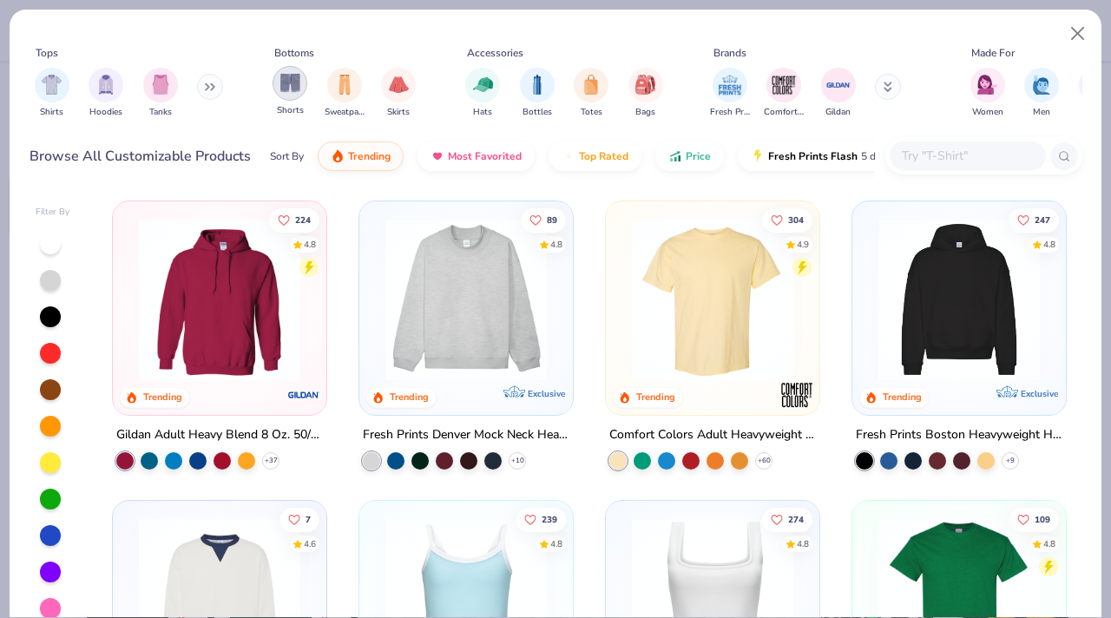
click at [285, 82] on img "filter for Shorts" at bounding box center [290, 83] width 20 height 20
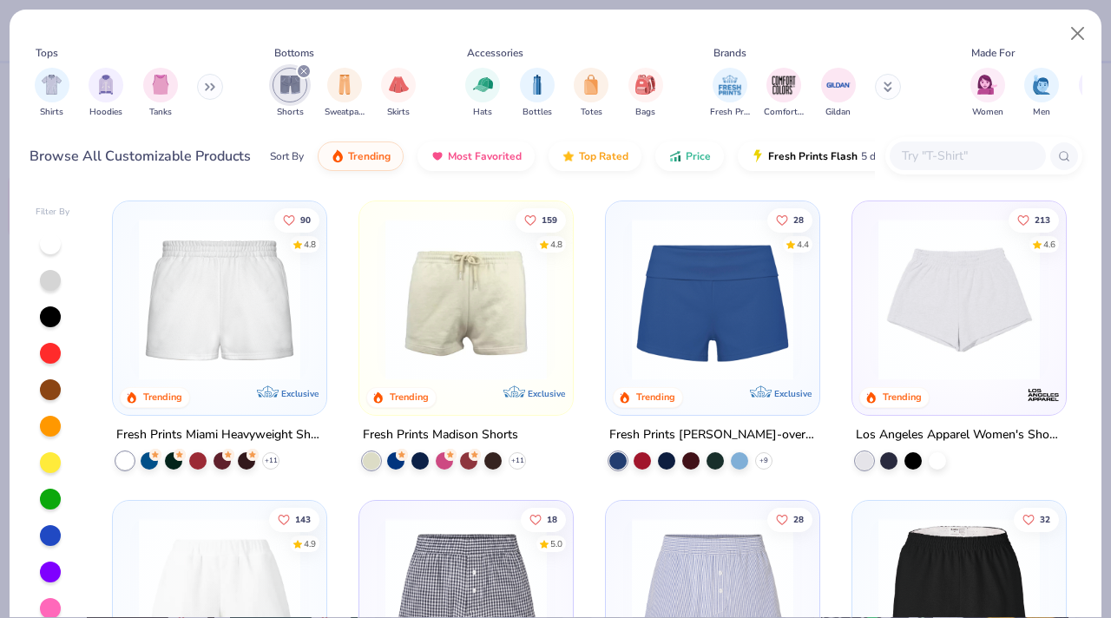
click at [243, 342] on img at bounding box center [219, 299] width 179 height 161
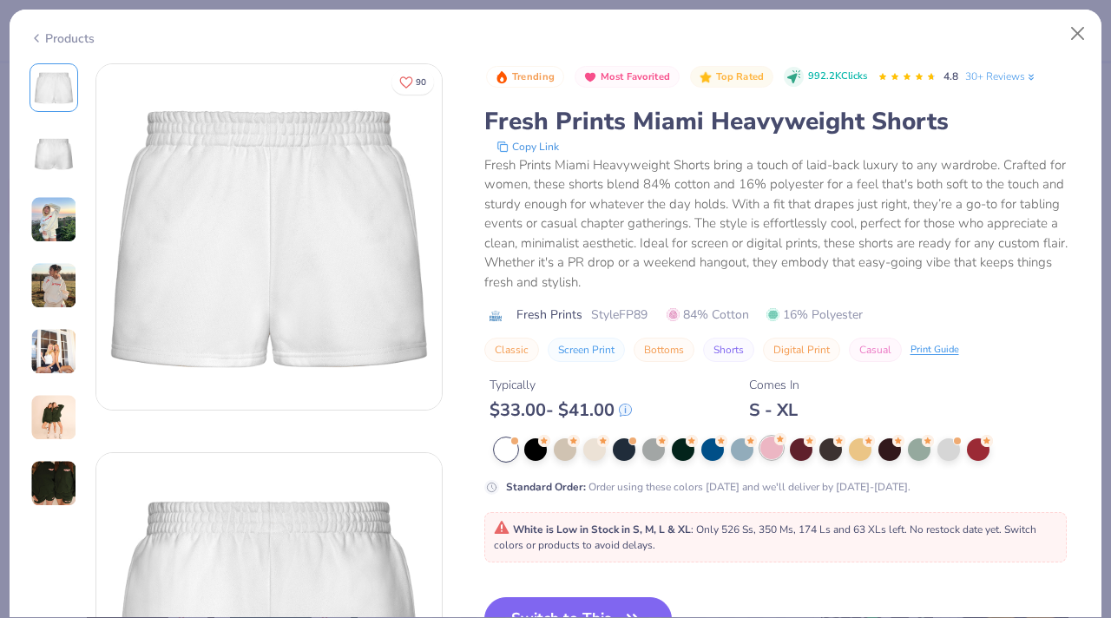
click at [770, 440] on div at bounding box center [771, 447] width 23 height 23
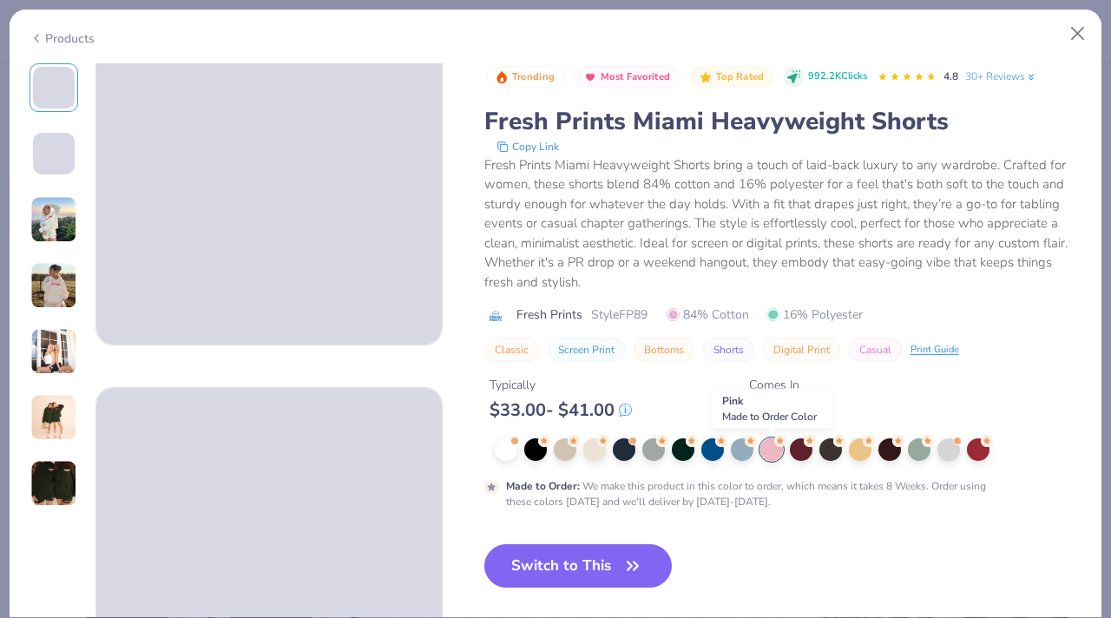
scroll to position [156, 0]
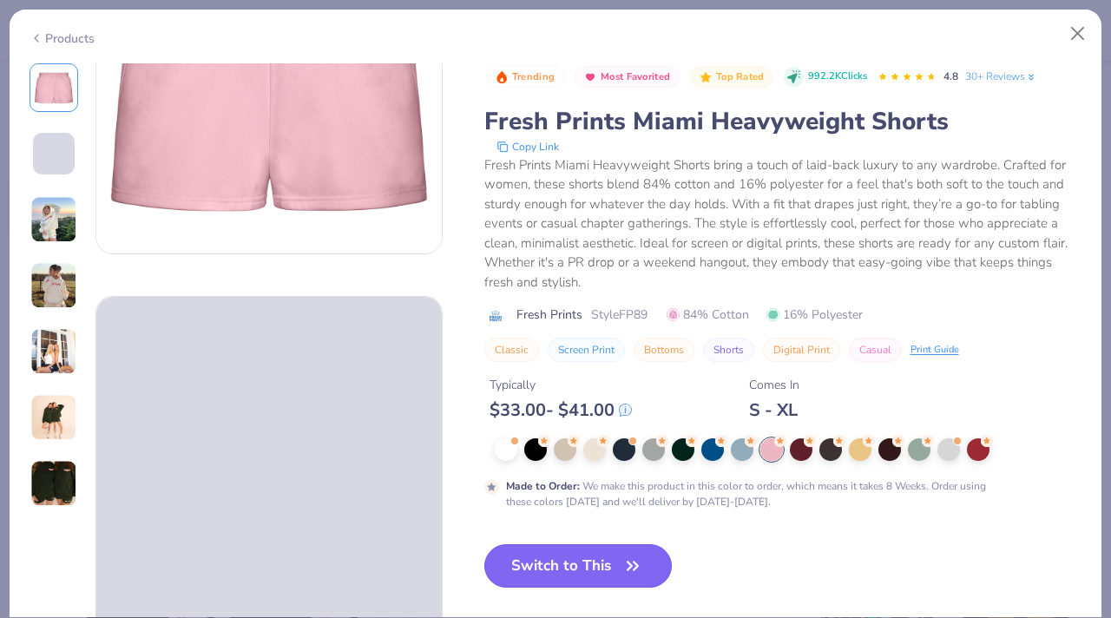
click at [578, 557] on button "Switch to This" at bounding box center [578, 565] width 188 height 43
type input "50"
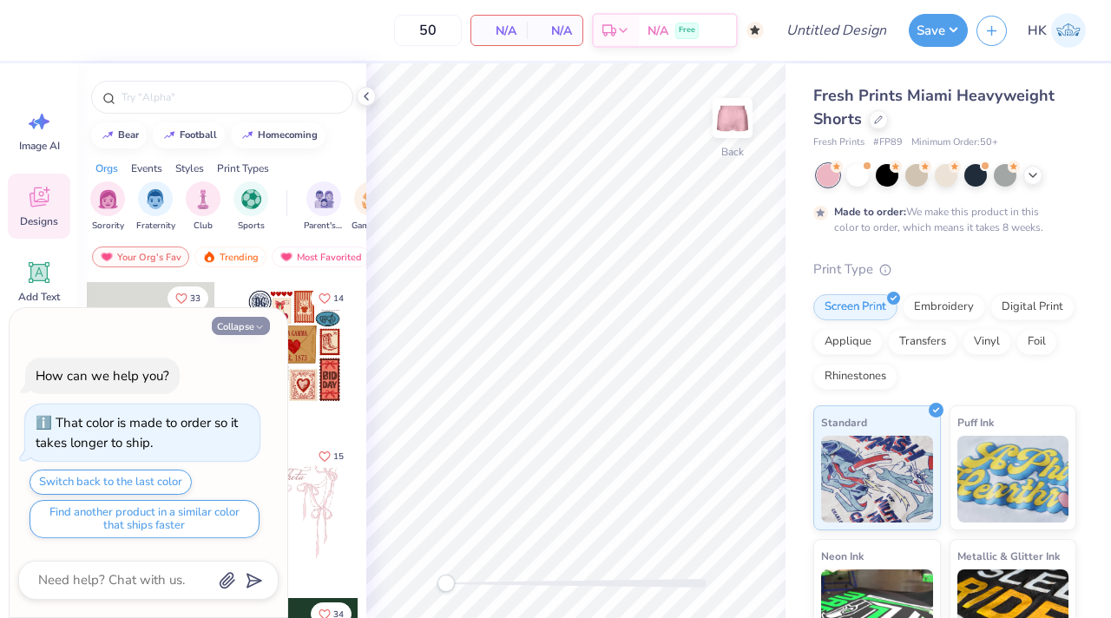
click at [245, 324] on button "Collapse" at bounding box center [241, 326] width 58 height 18
type textarea "x"
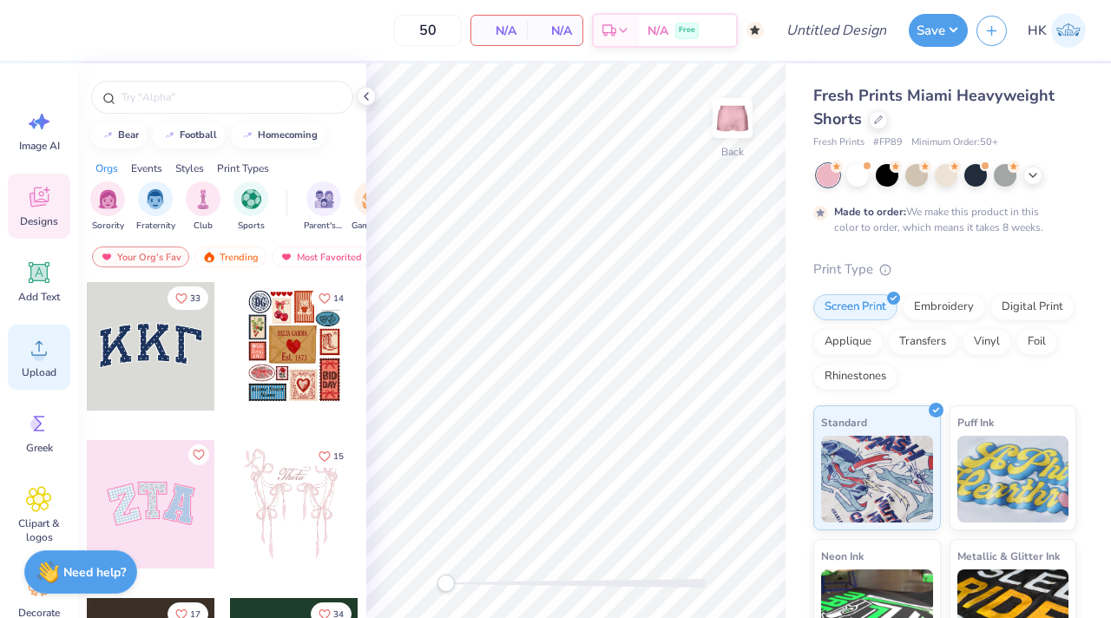
click at [41, 368] on span "Upload" at bounding box center [39, 372] width 35 height 14
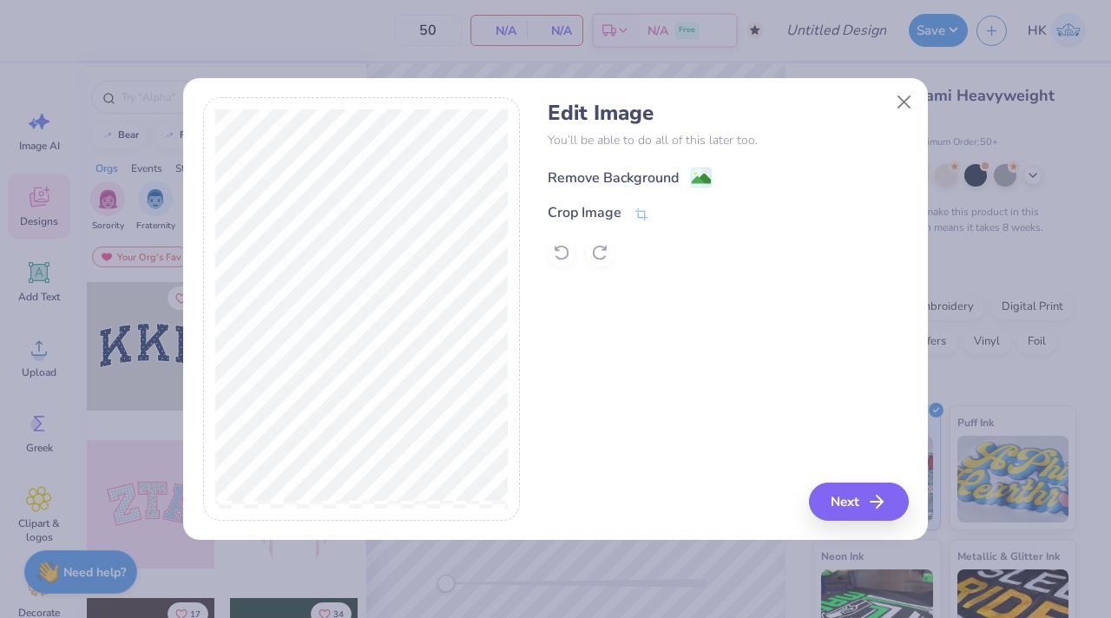
click at [604, 178] on div "Remove Background" at bounding box center [612, 177] width 131 height 21
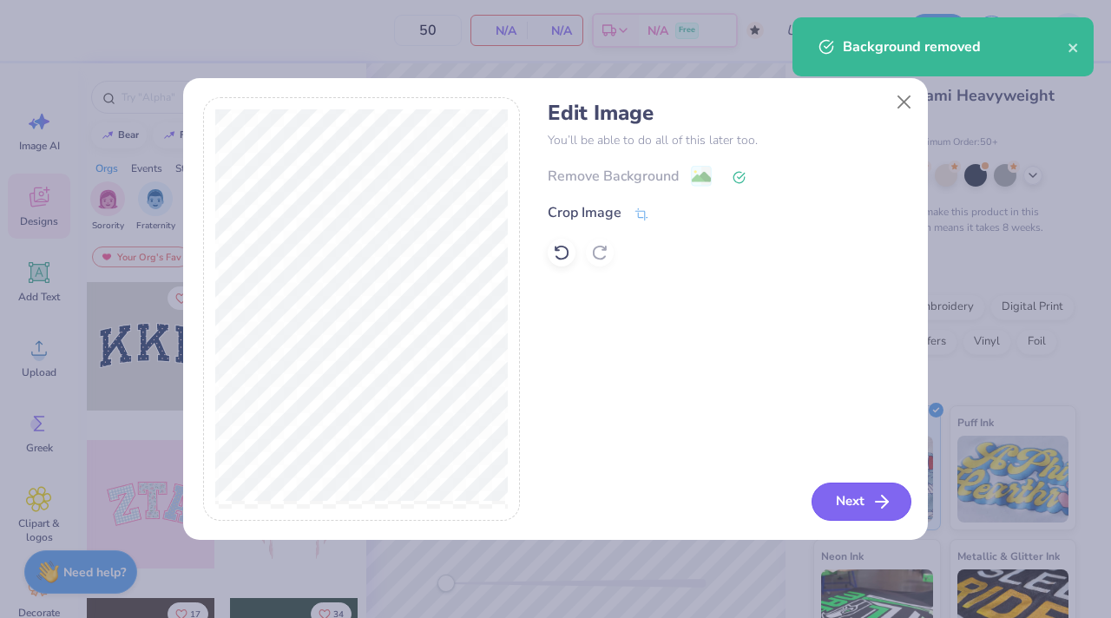
click at [857, 484] on button "Next" at bounding box center [861, 501] width 100 height 38
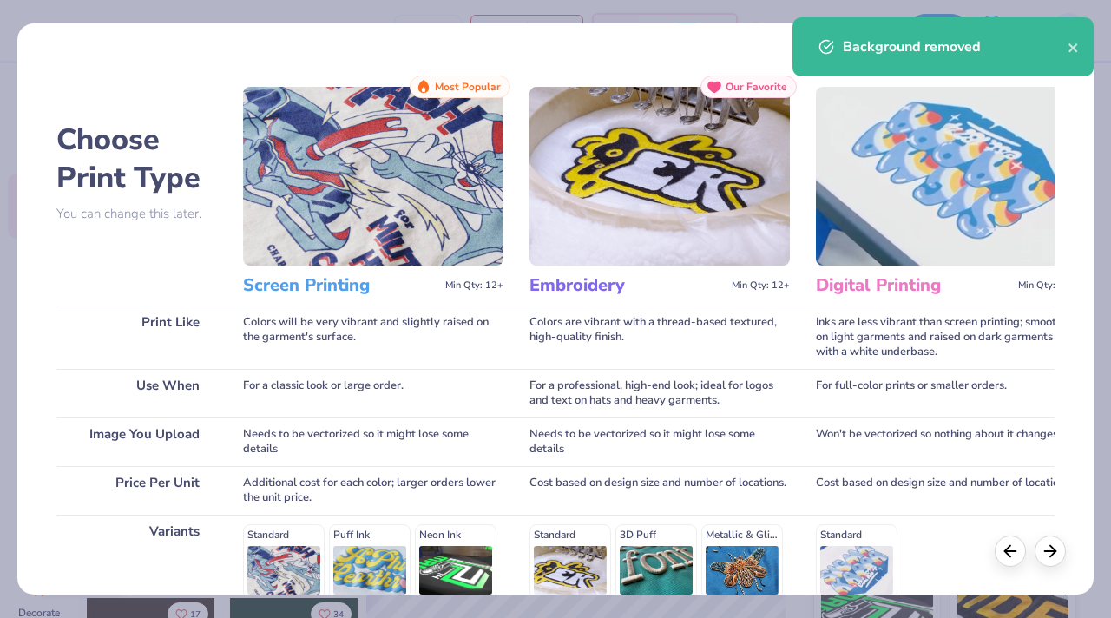
scroll to position [247, 0]
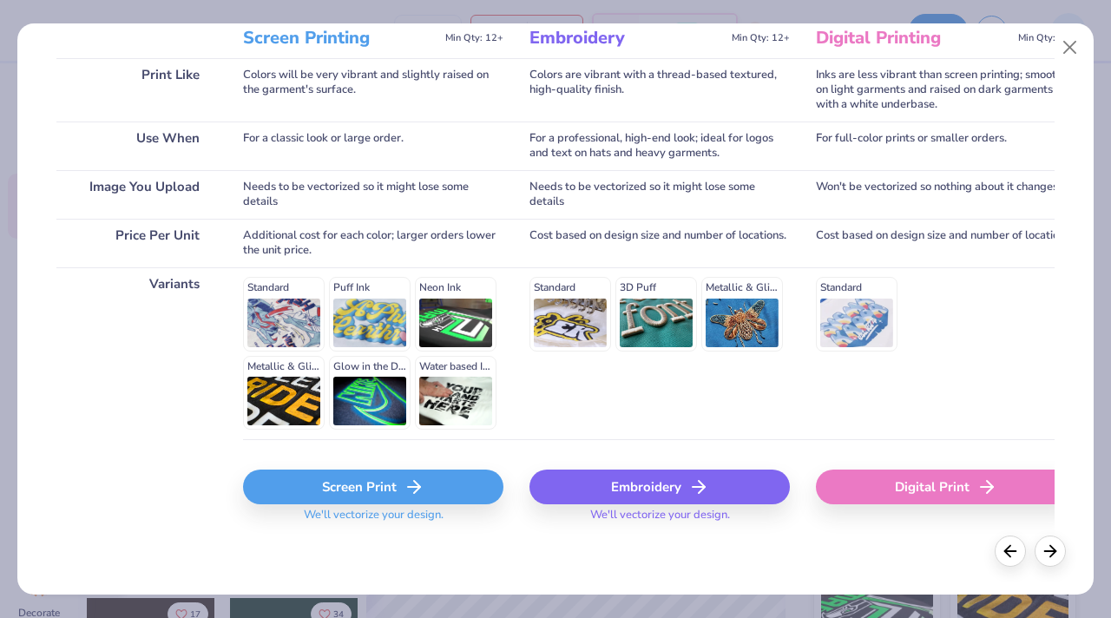
click at [355, 495] on div "Screen Print" at bounding box center [373, 486] width 260 height 35
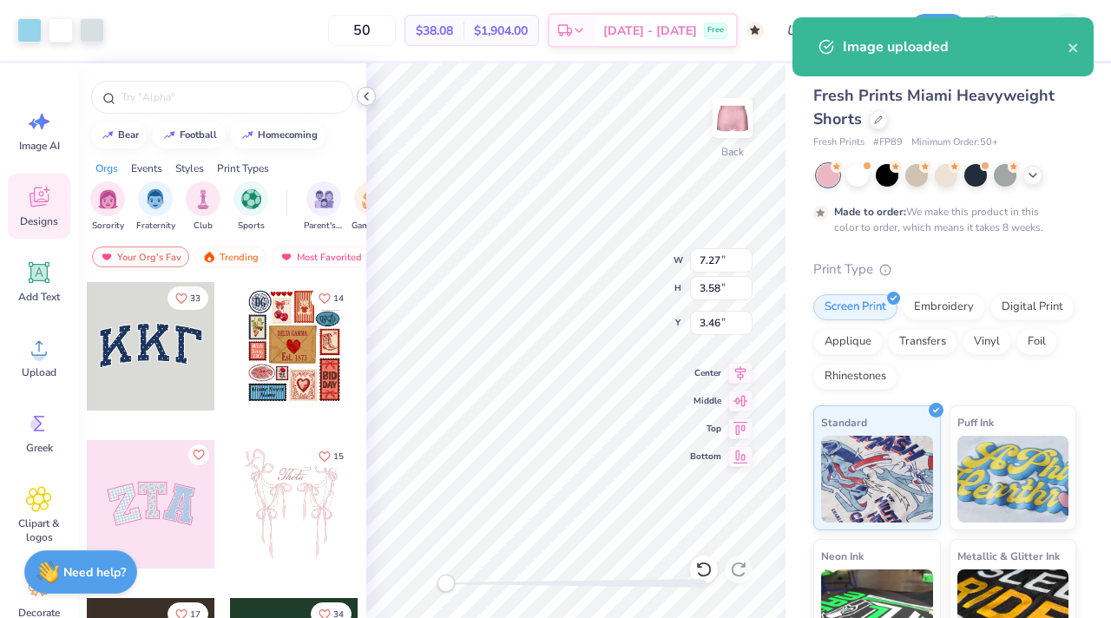
click at [363, 98] on icon at bounding box center [366, 96] width 14 height 14
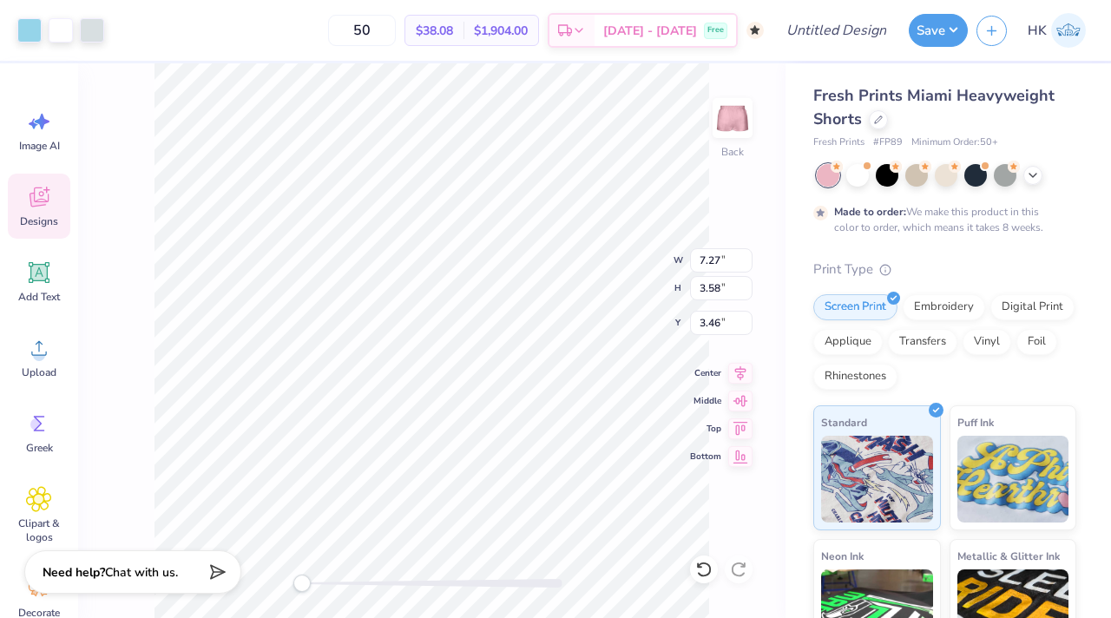
type input "4.15"
type input "2.05"
type input "4.99"
click at [836, 29] on input "Design Title" at bounding box center [857, 30] width 85 height 35
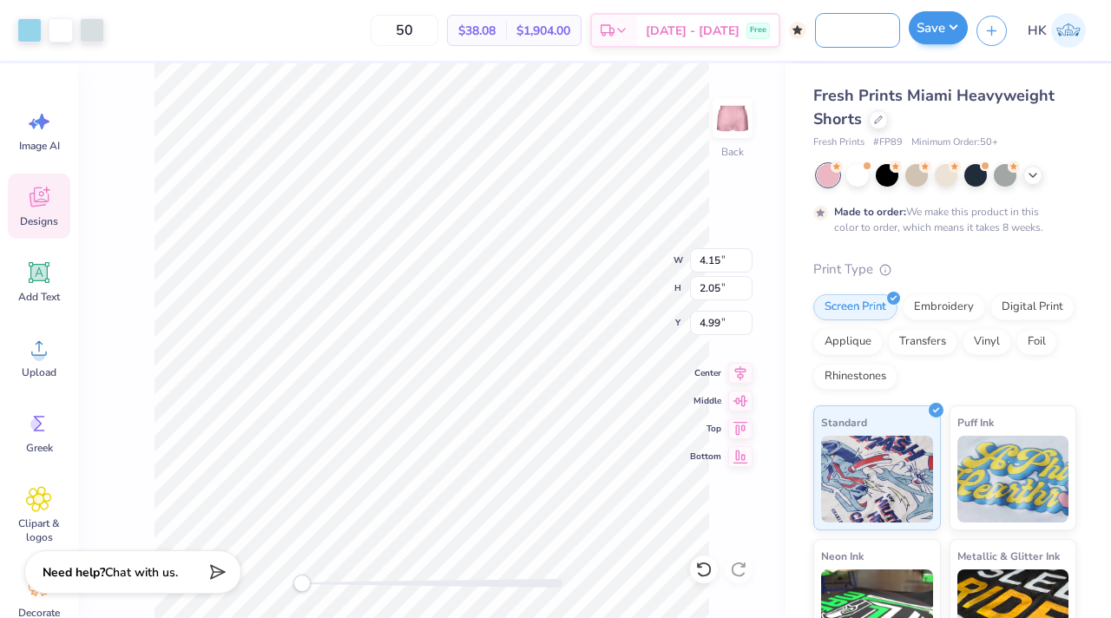
type input "ADPi Mock/Shorts"
click at [947, 24] on button "Save" at bounding box center [937, 27] width 59 height 33
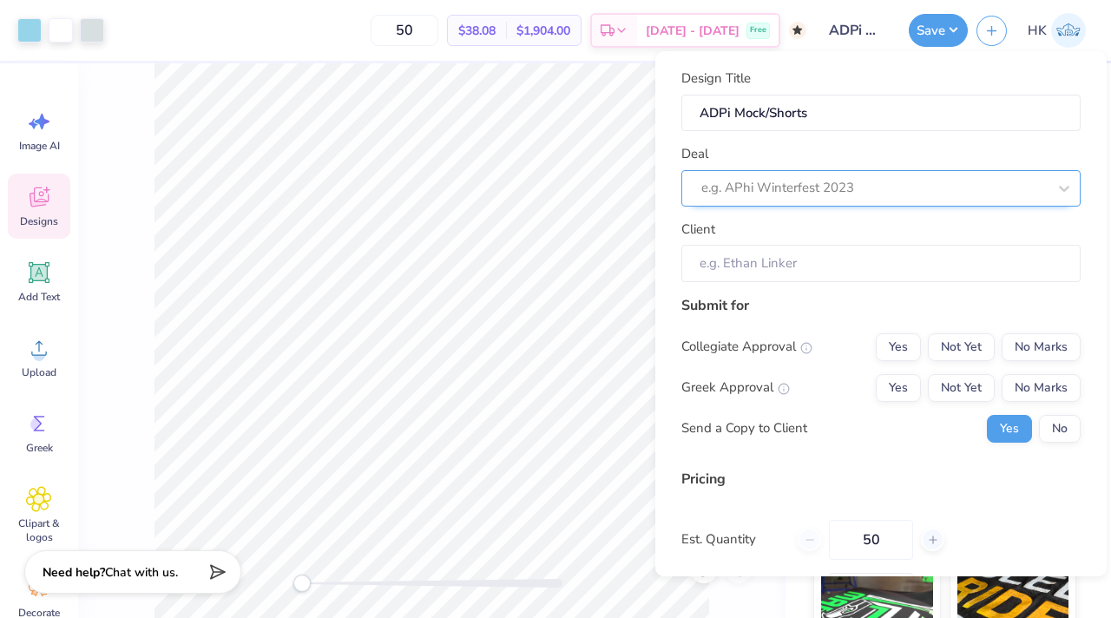
click at [875, 193] on div at bounding box center [873, 187] width 345 height 23
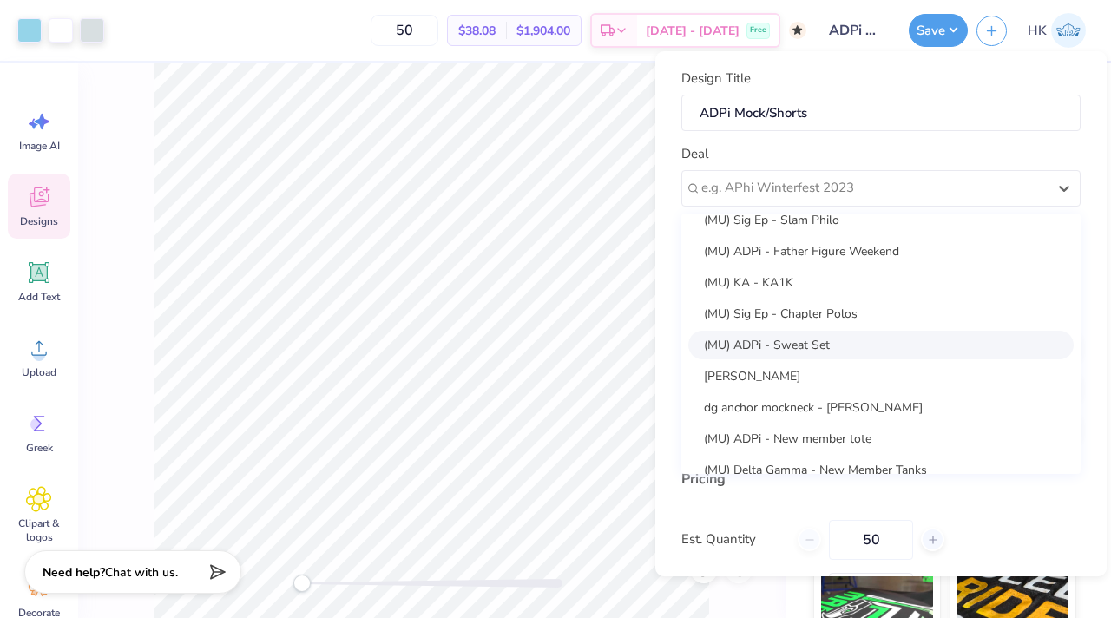
scroll to position [17, 0]
click at [796, 337] on div "(MU) ADPi - Sweat Set" at bounding box center [880, 342] width 385 height 29
type input "[PERSON_NAME]"
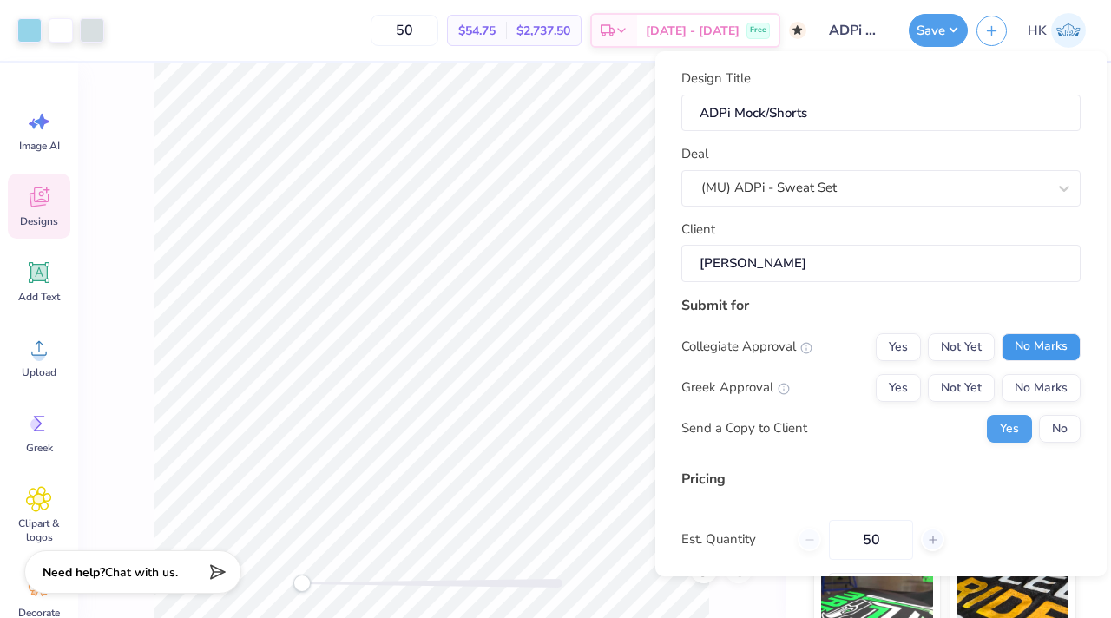
click at [1042, 344] on button "No Marks" at bounding box center [1040, 347] width 79 height 28
click at [892, 387] on button "Yes" at bounding box center [897, 388] width 45 height 28
click at [1063, 425] on button "No" at bounding box center [1060, 429] width 42 height 28
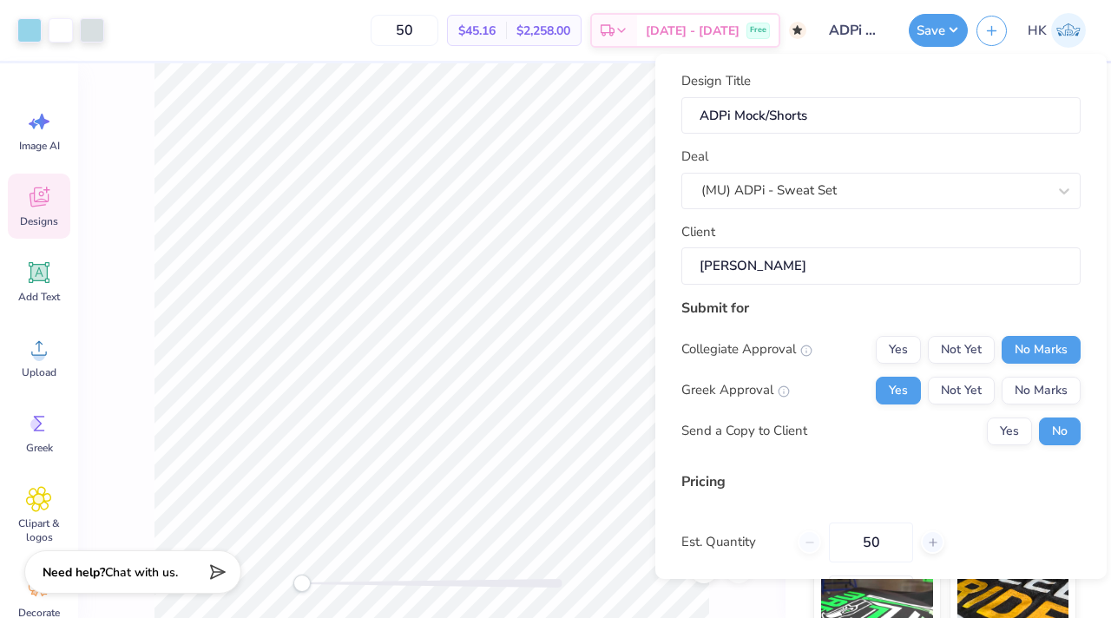
scroll to position [136, 0]
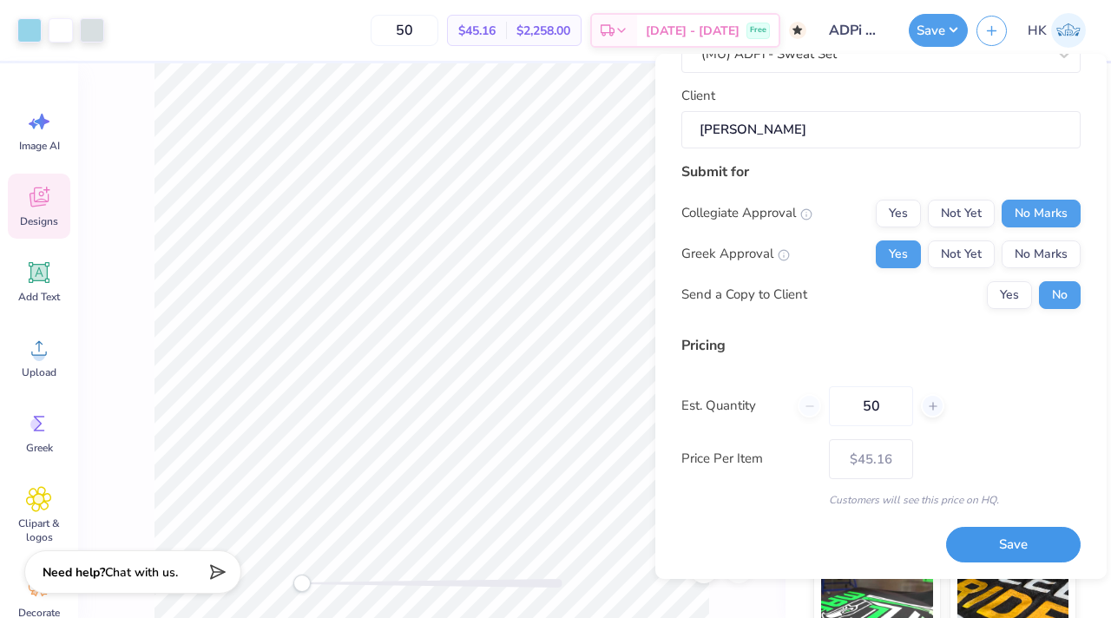
click at [980, 558] on button "Save" at bounding box center [1013, 545] width 134 height 36
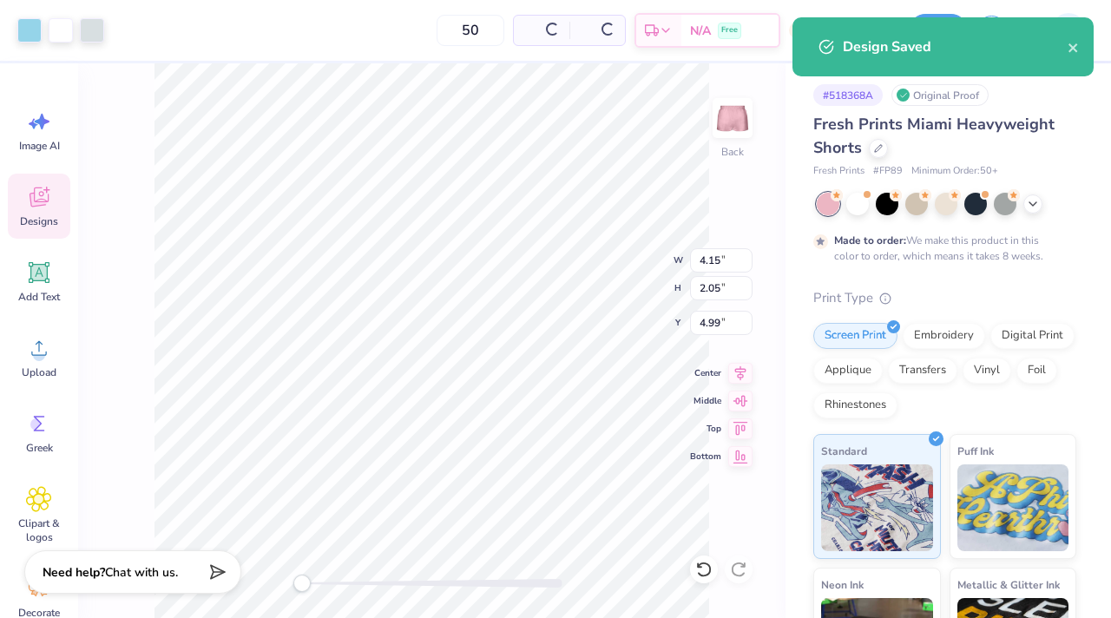
type input "$45.16"
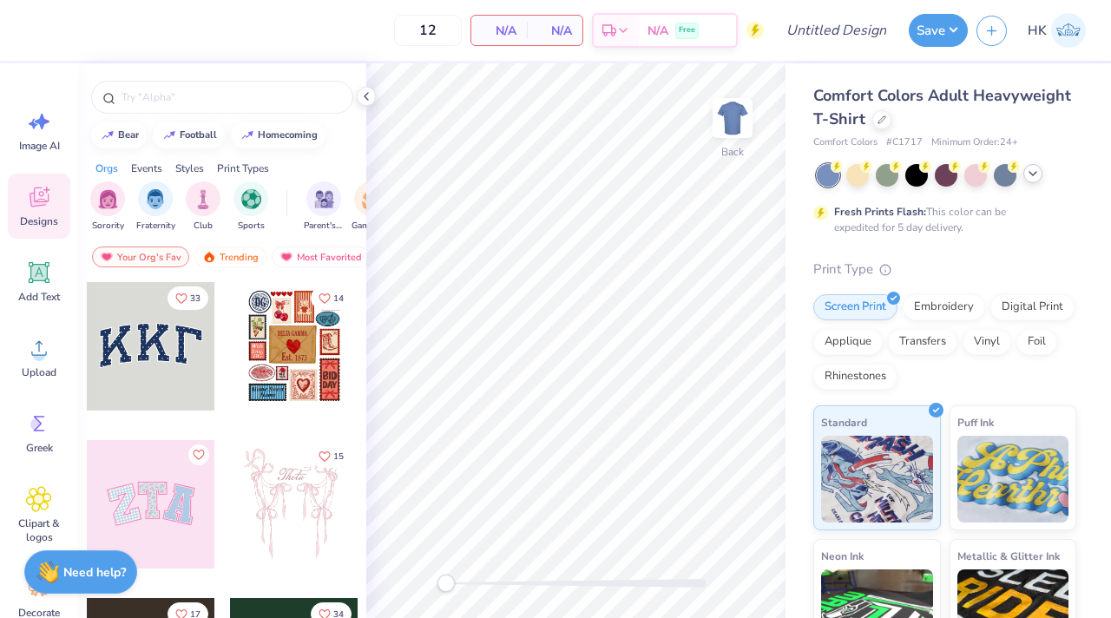
click at [1033, 170] on icon at bounding box center [1032, 174] width 14 height 14
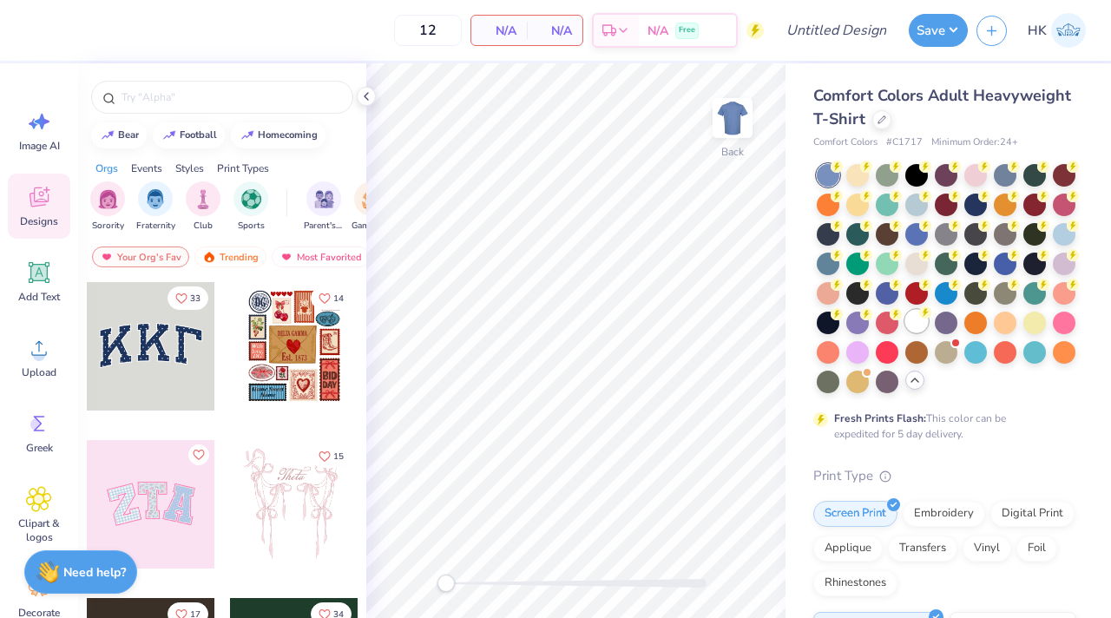
click at [920, 318] on icon at bounding box center [925, 312] width 12 height 12
click at [365, 95] on icon at bounding box center [366, 96] width 14 height 14
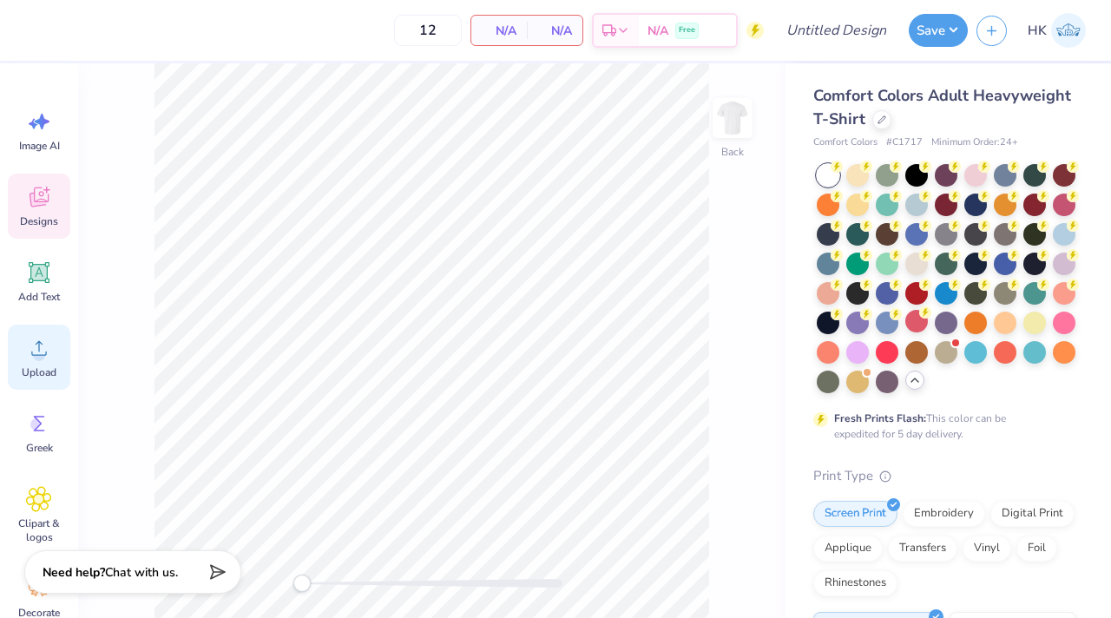
click at [32, 357] on icon at bounding box center [39, 348] width 26 height 26
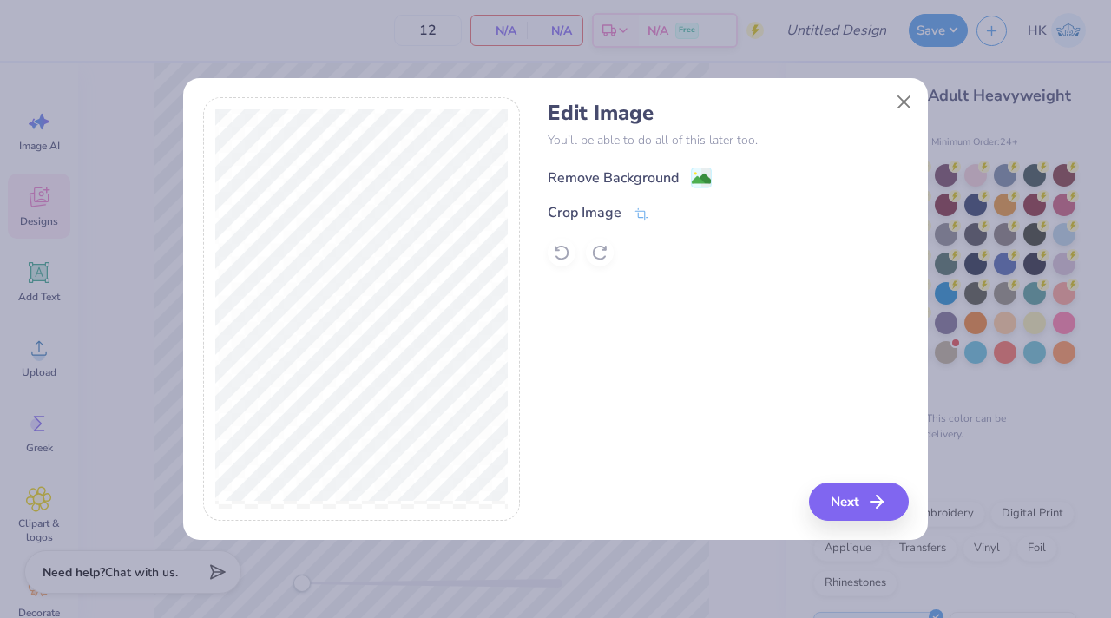
click at [665, 167] on div "Remove Background" at bounding box center [612, 177] width 131 height 21
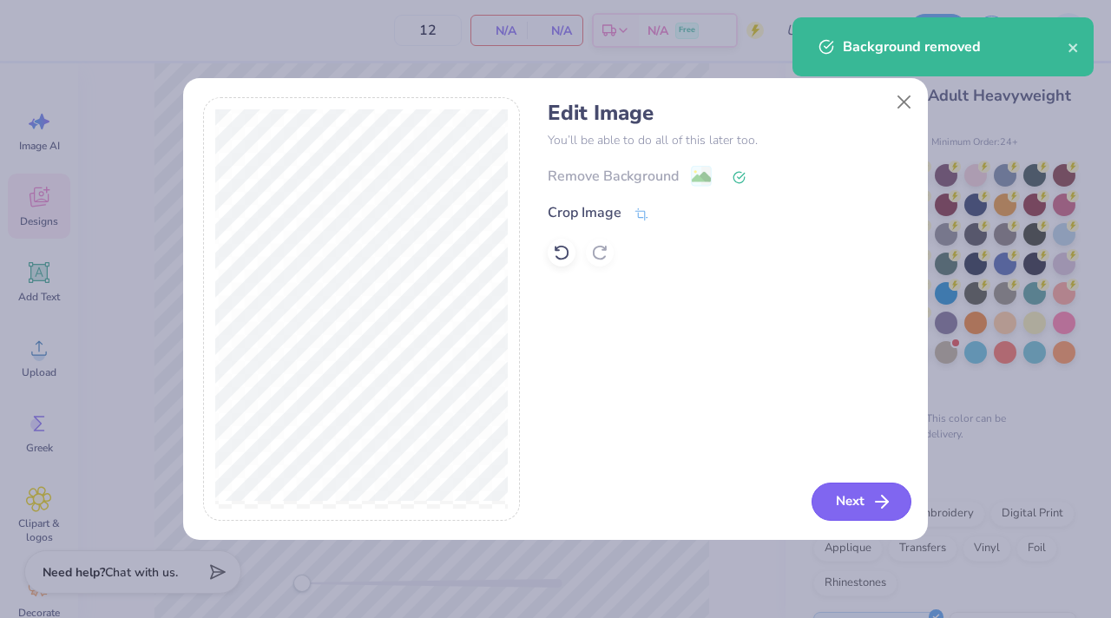
click at [849, 497] on button "Next" at bounding box center [861, 501] width 100 height 38
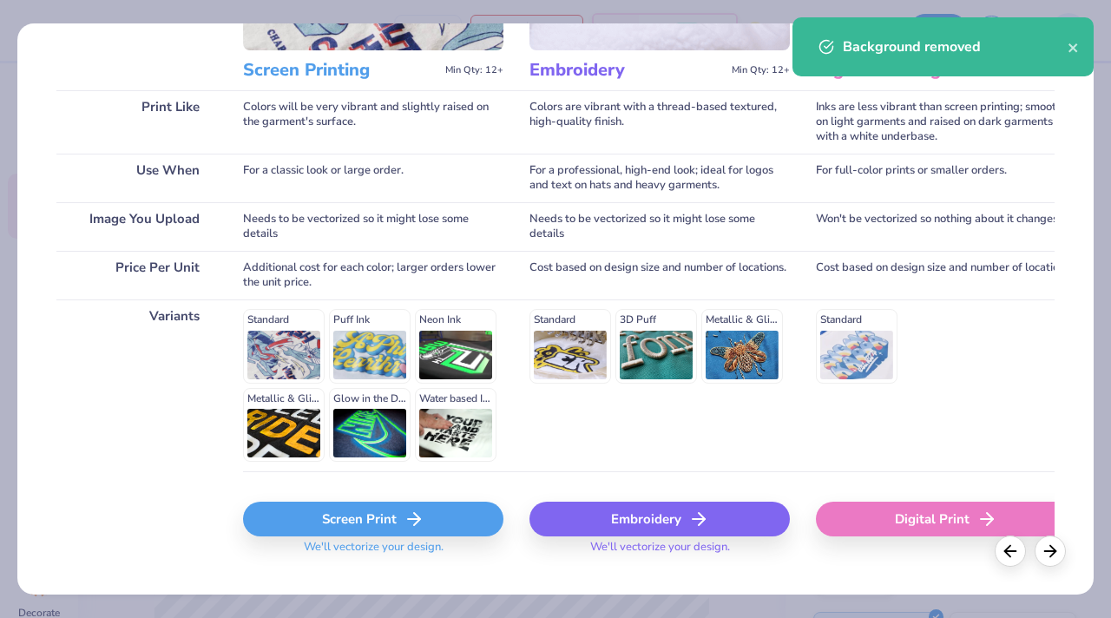
scroll to position [247, 0]
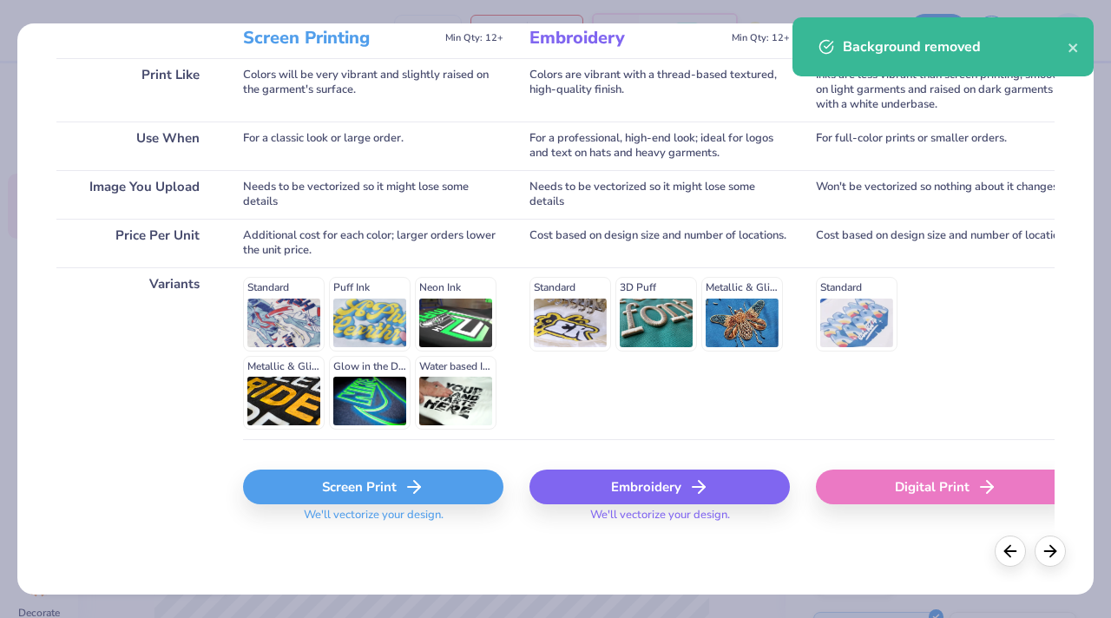
click at [338, 483] on div "Screen Print" at bounding box center [373, 486] width 260 height 35
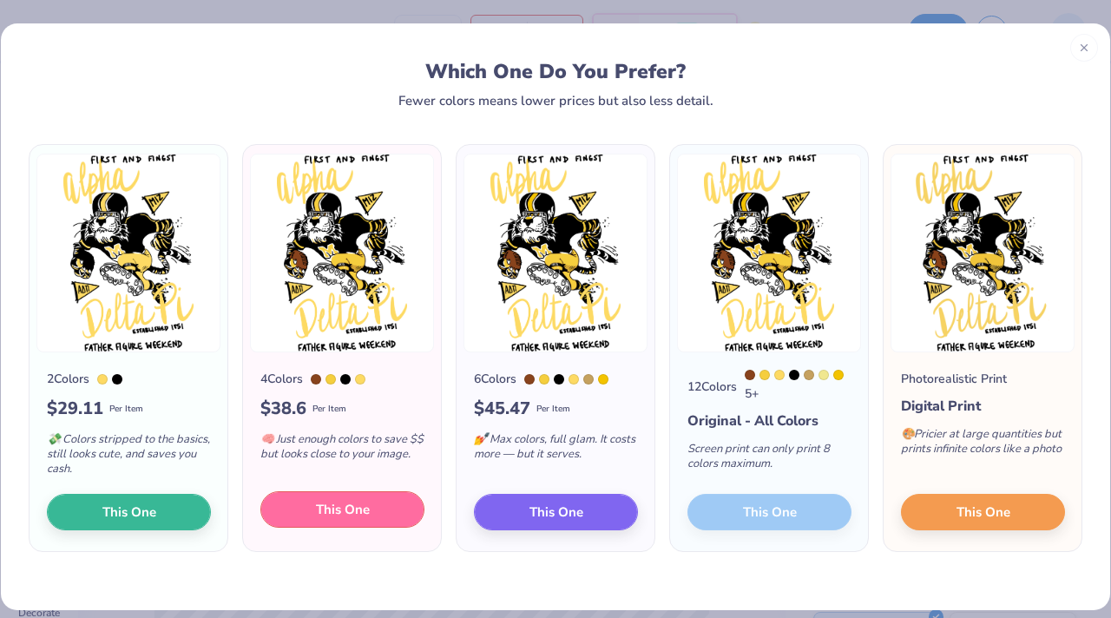
click at [331, 507] on span "This One" at bounding box center [343, 510] width 54 height 20
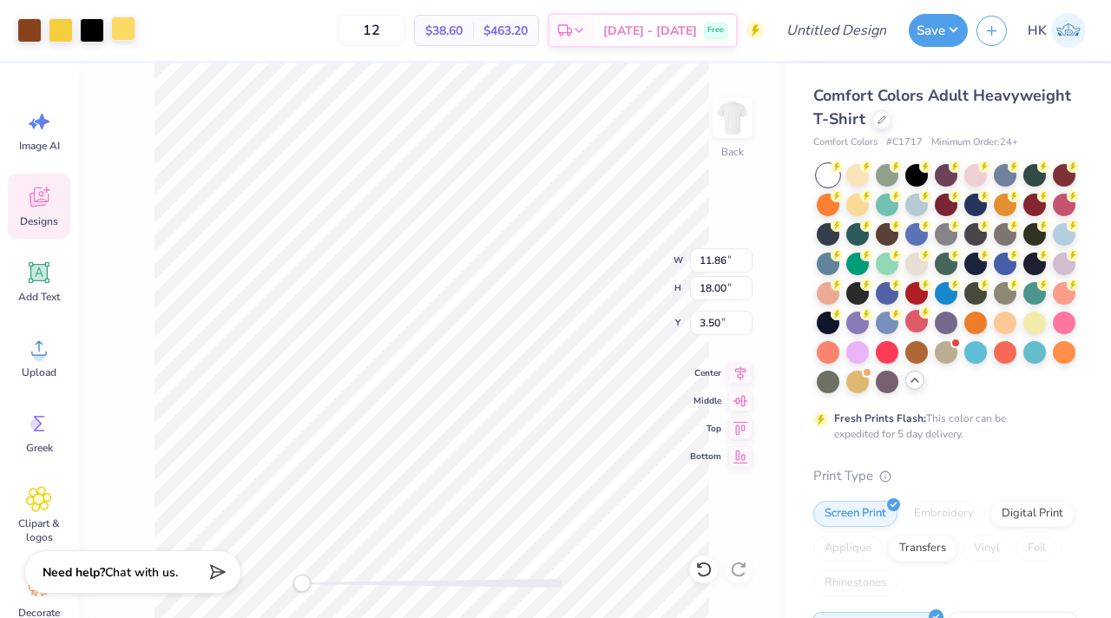
click at [130, 28] on div at bounding box center [123, 28] width 24 height 24
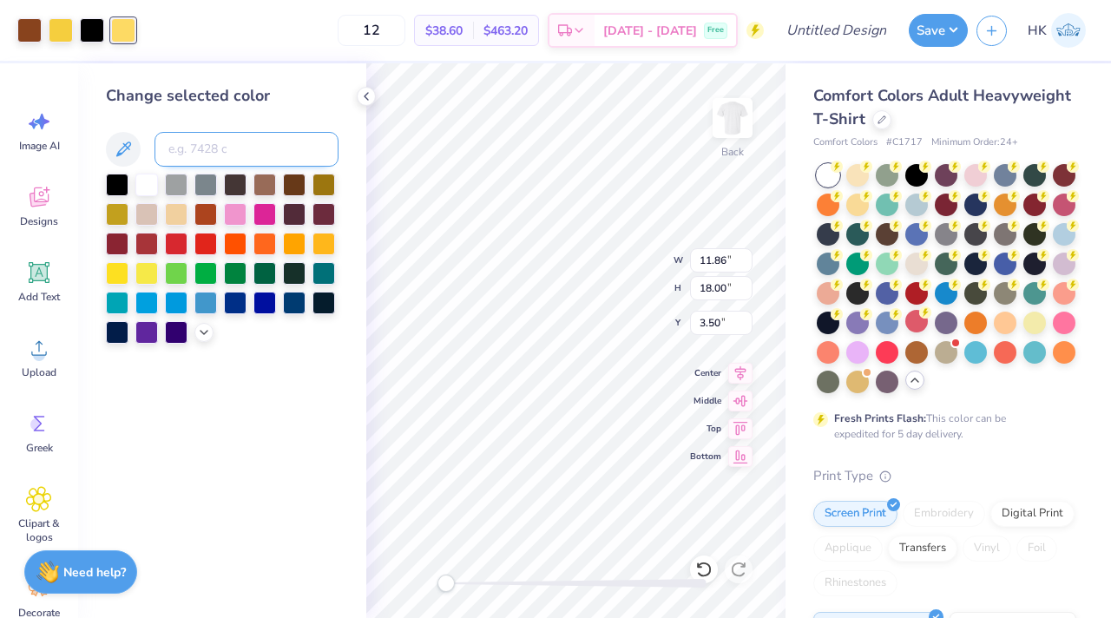
click at [214, 144] on input at bounding box center [246, 149] width 184 height 35
type input "129"
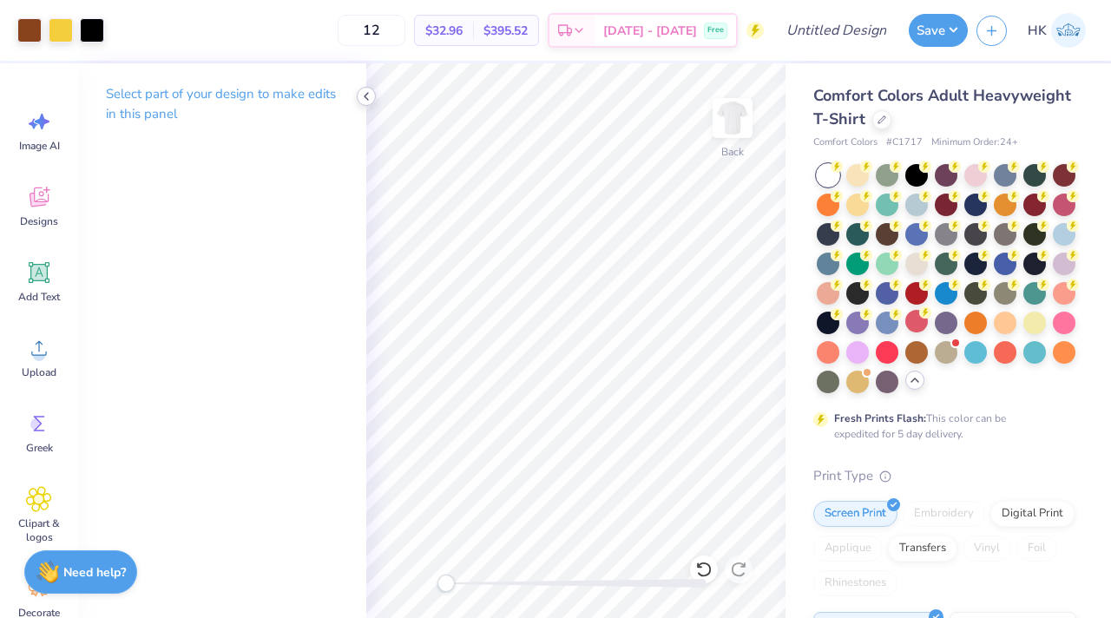
click at [367, 93] on polyline at bounding box center [365, 96] width 3 height 7
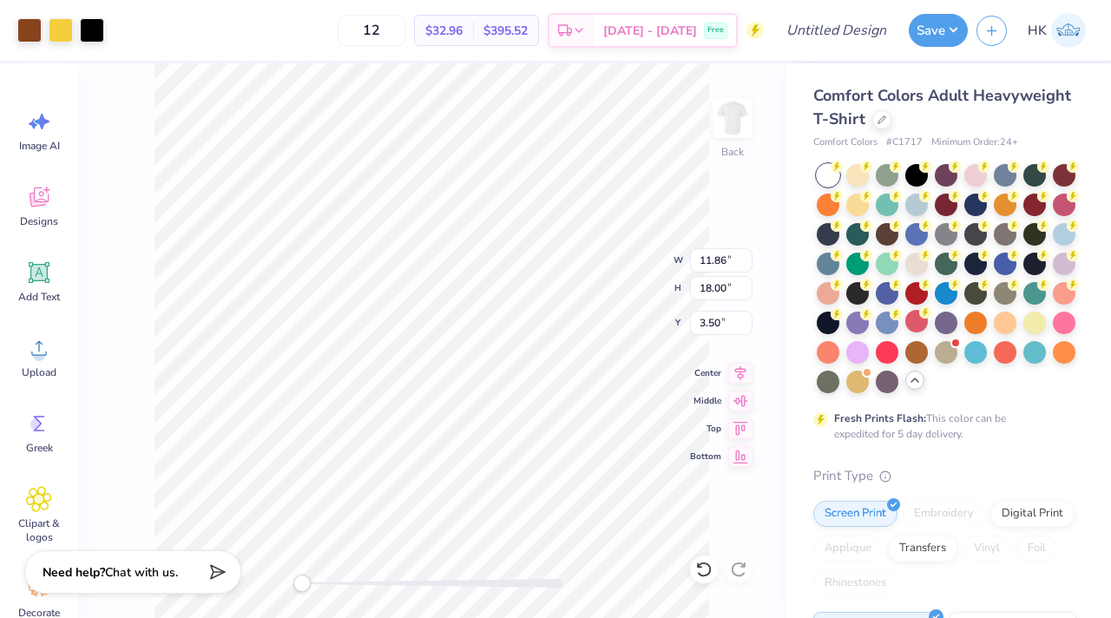
type input "7.23"
type input "10.97"
type input "9.83"
type input "14.92"
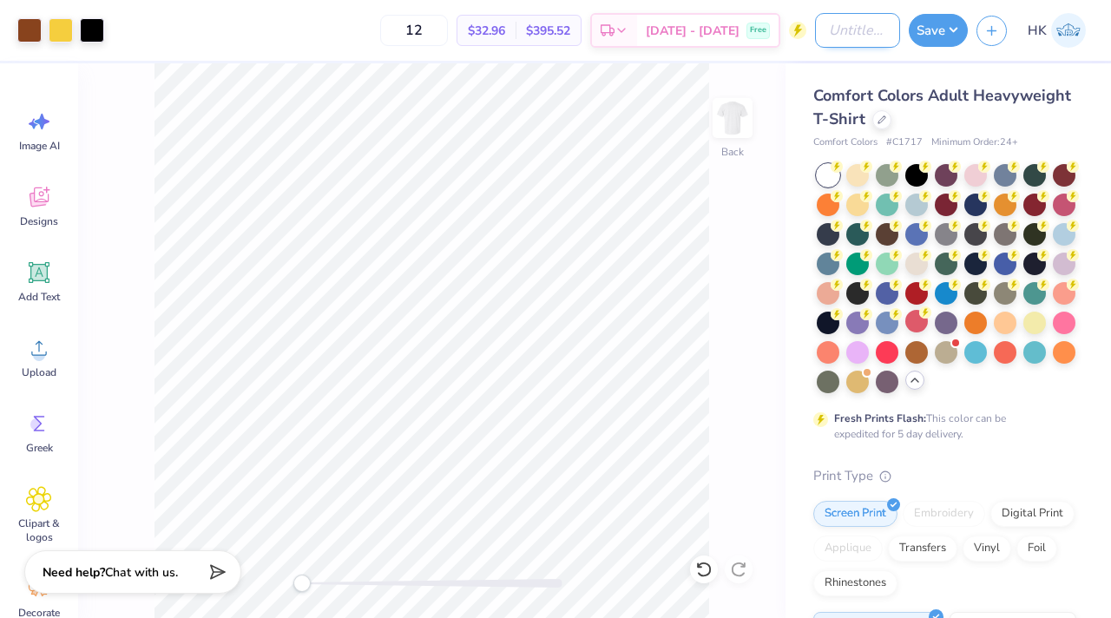
click at [825, 38] on input "Design Title" at bounding box center [857, 30] width 85 height 35
type input "ADPi Father Figure Weekend"
click at [448, 31] on input "12" at bounding box center [414, 30] width 68 height 31
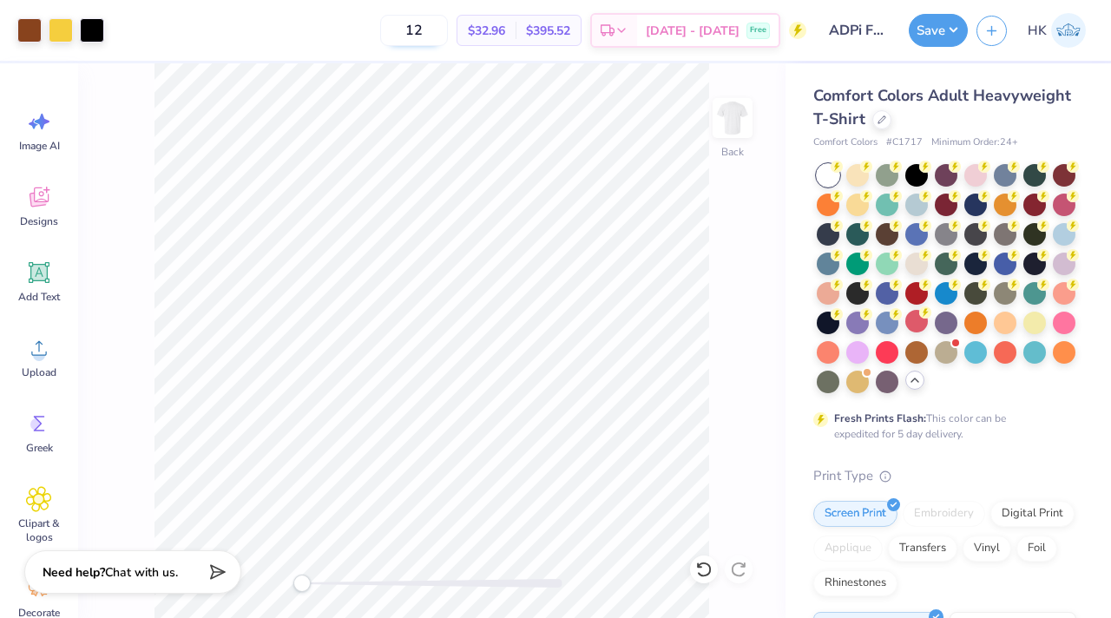
type input "1"
type input "24"
click at [862, 38] on input "ADPi Father Figure Weekend" at bounding box center [857, 30] width 85 height 35
click at [885, 33] on input "ADPi Father Figure Weekend" at bounding box center [857, 30] width 85 height 35
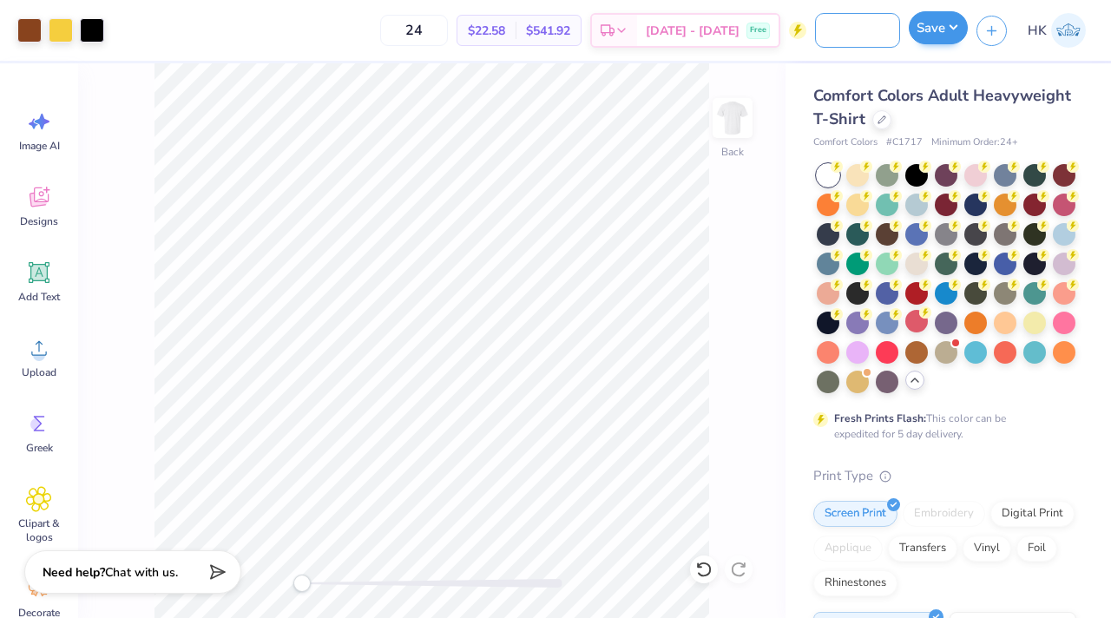
type input "ADPi Father Figure Wkd Tee"
click at [942, 31] on button "Save" at bounding box center [937, 27] width 59 height 33
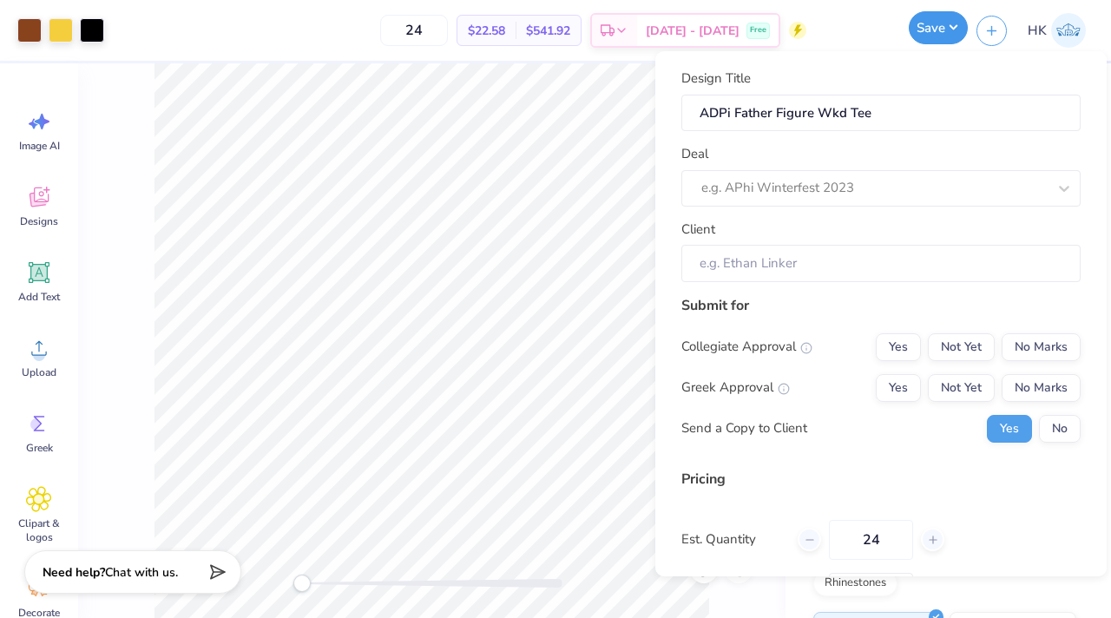
scroll to position [0, 0]
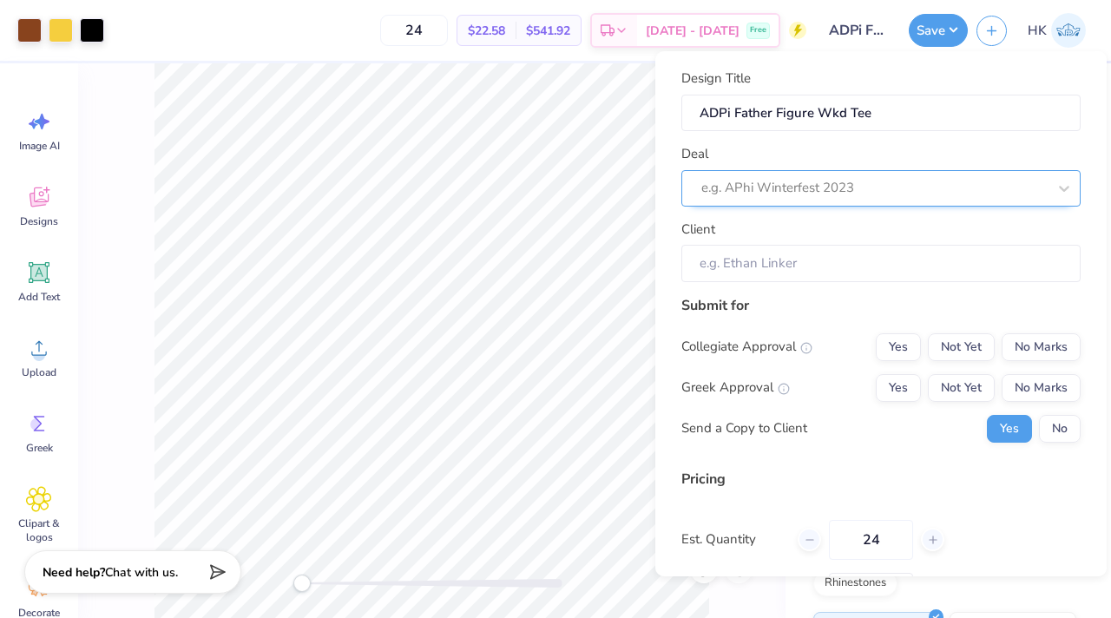
click at [818, 187] on div at bounding box center [873, 187] width 345 height 23
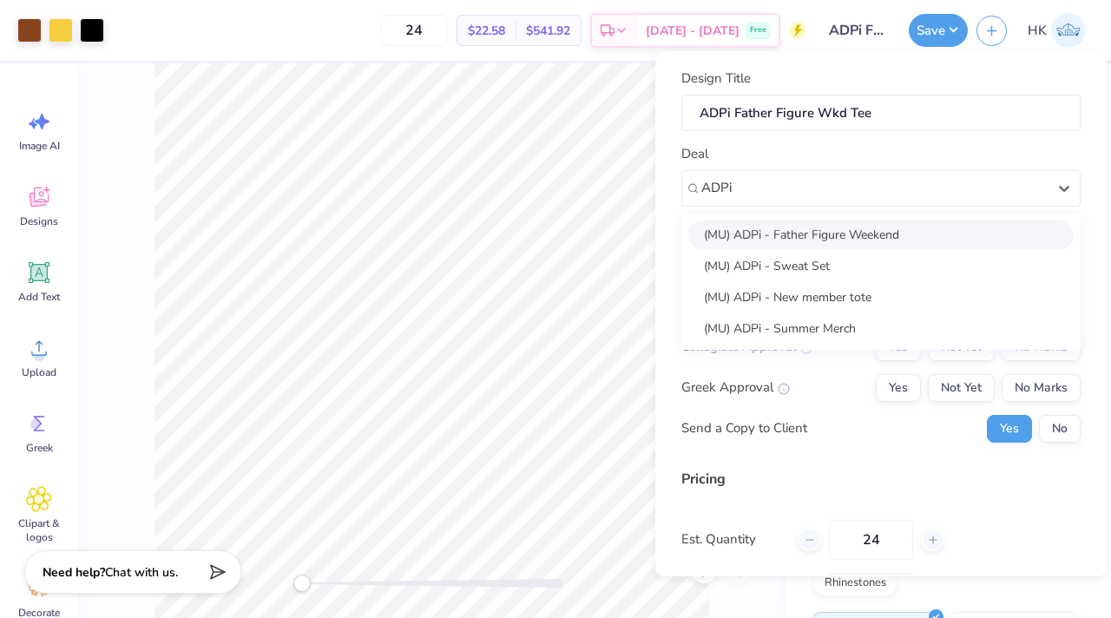
click at [812, 230] on div "(MU) ADPi - Father Figure Weekend" at bounding box center [880, 234] width 385 height 29
type input "ADPi"
type input "[PERSON_NAME]"
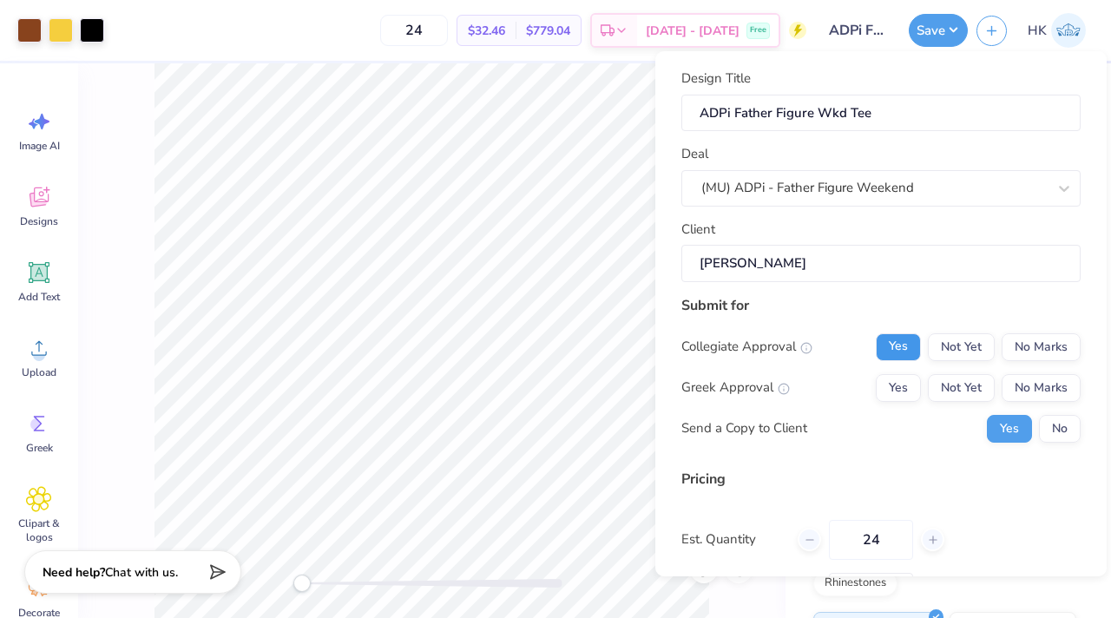
click at [901, 340] on button "Yes" at bounding box center [897, 347] width 45 height 28
click at [901, 381] on button "Yes" at bounding box center [897, 388] width 45 height 28
click at [1059, 437] on button "No" at bounding box center [1060, 429] width 42 height 28
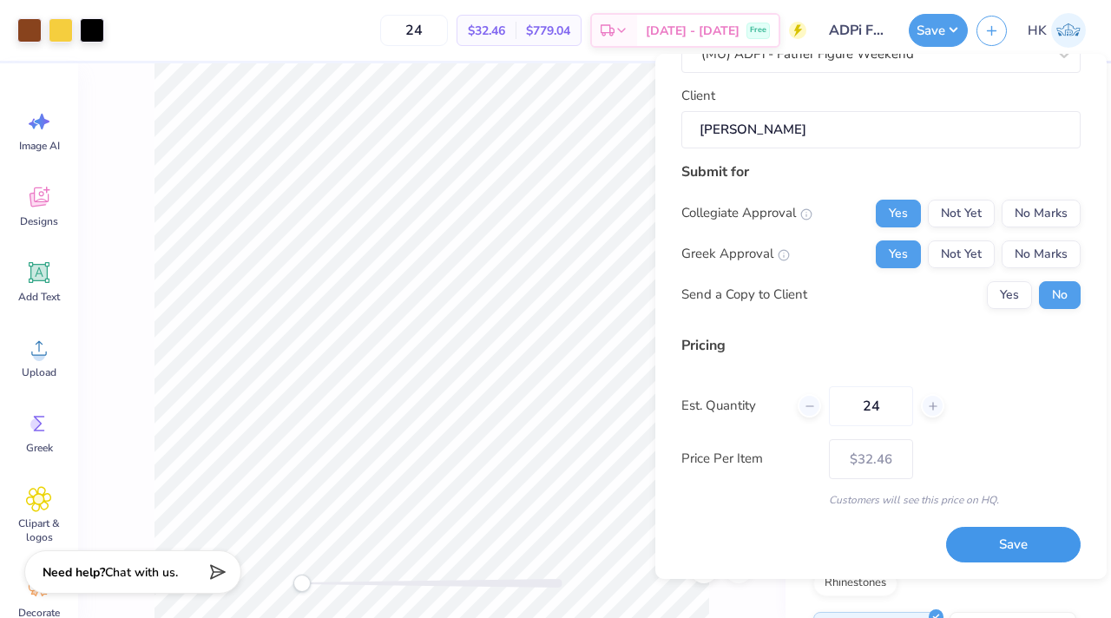
click at [986, 534] on button "Save" at bounding box center [1013, 545] width 134 height 36
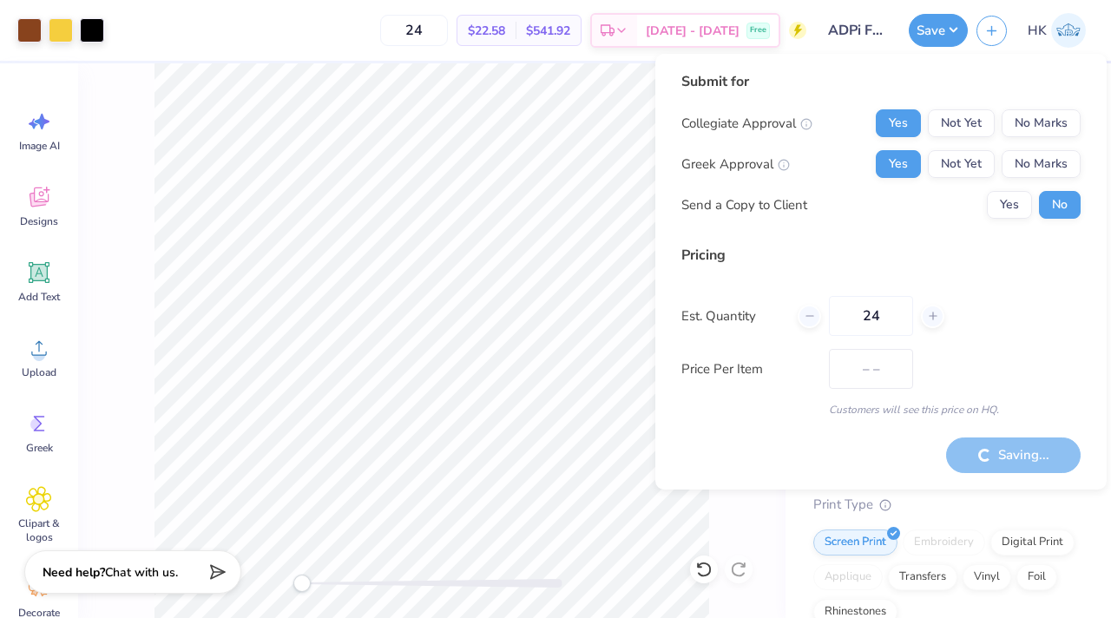
type input "$32.46"
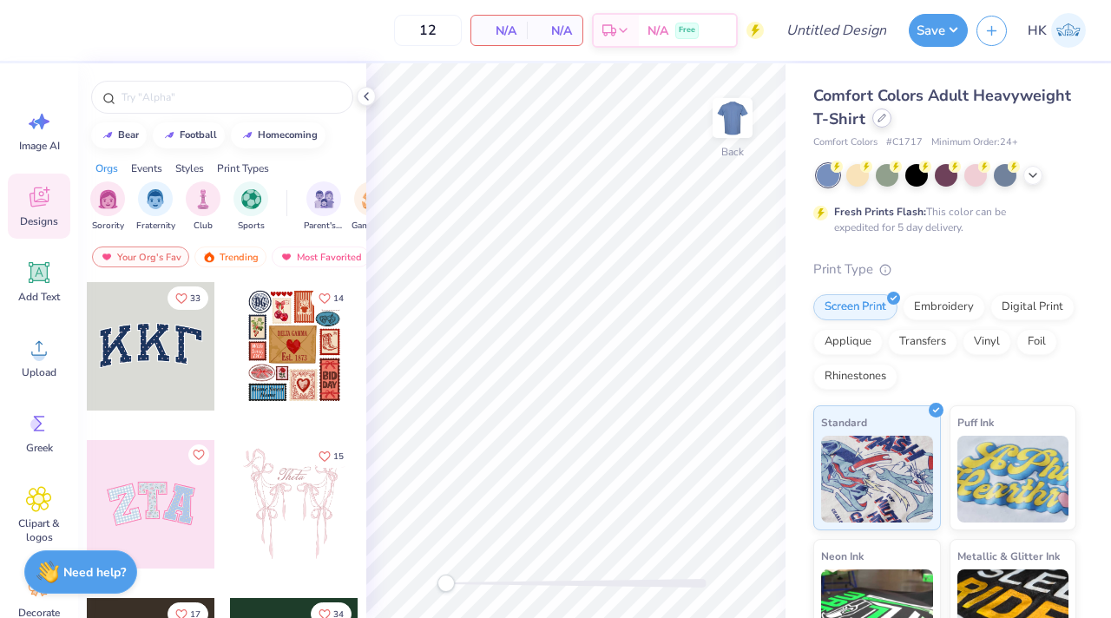
click at [877, 121] on icon at bounding box center [881, 118] width 9 height 9
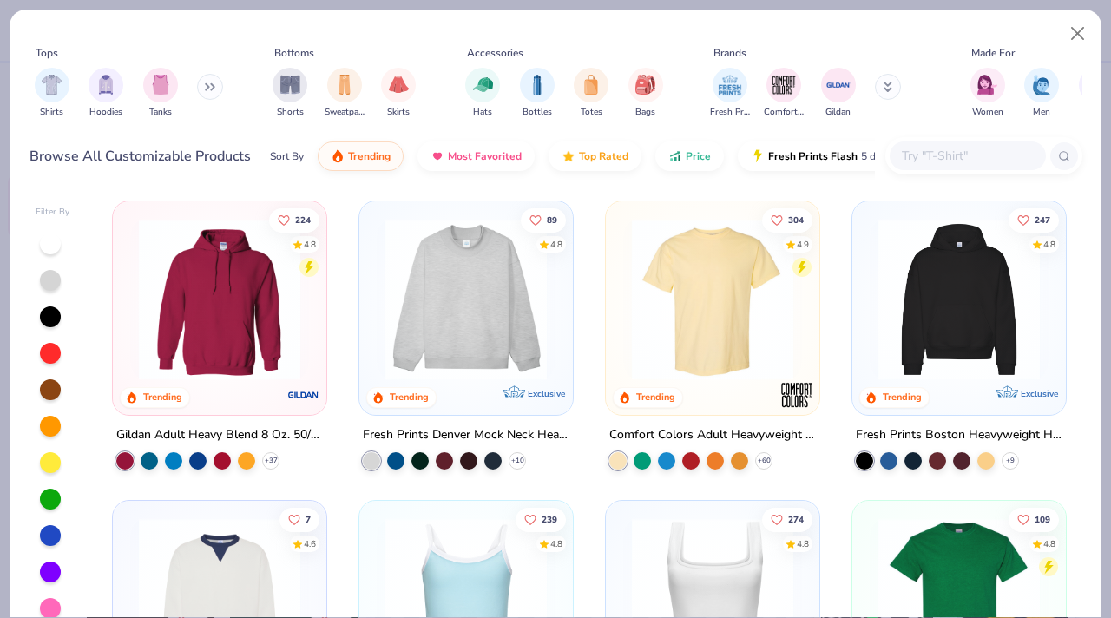
click at [204, 82] on button at bounding box center [210, 87] width 26 height 26
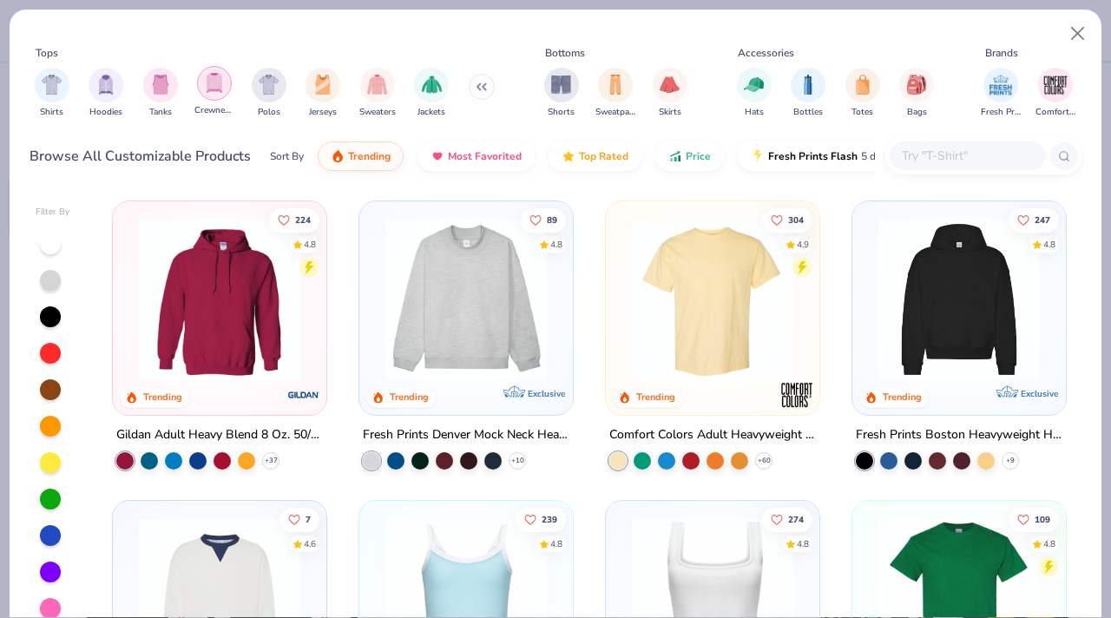
click at [207, 82] on img "filter for Crewnecks" at bounding box center [214, 83] width 19 height 20
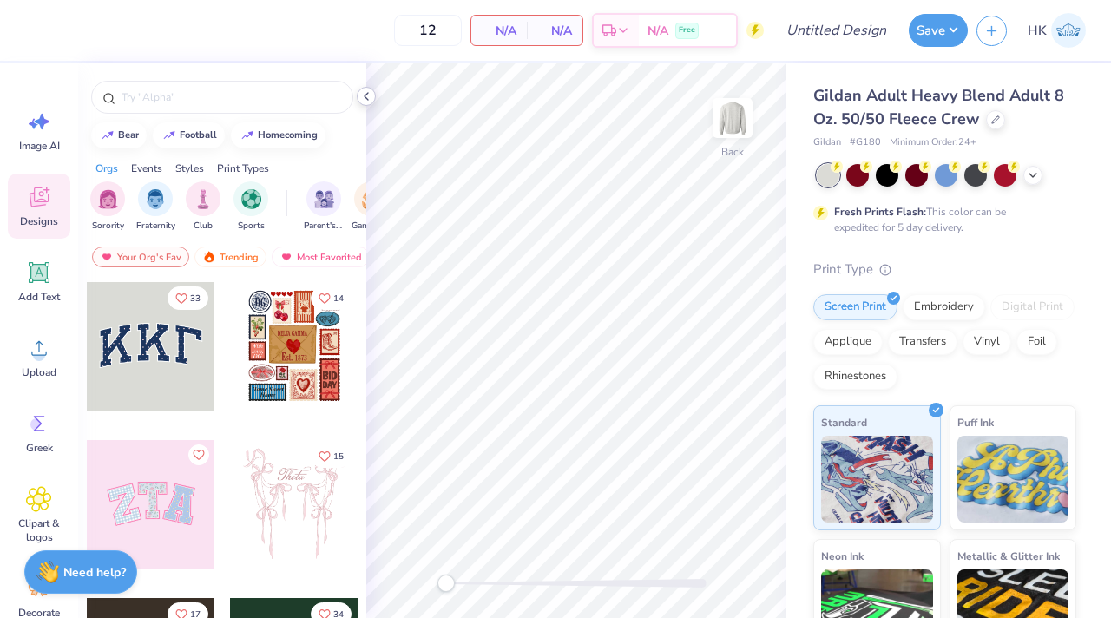
click at [366, 96] on icon at bounding box center [366, 96] width 14 height 14
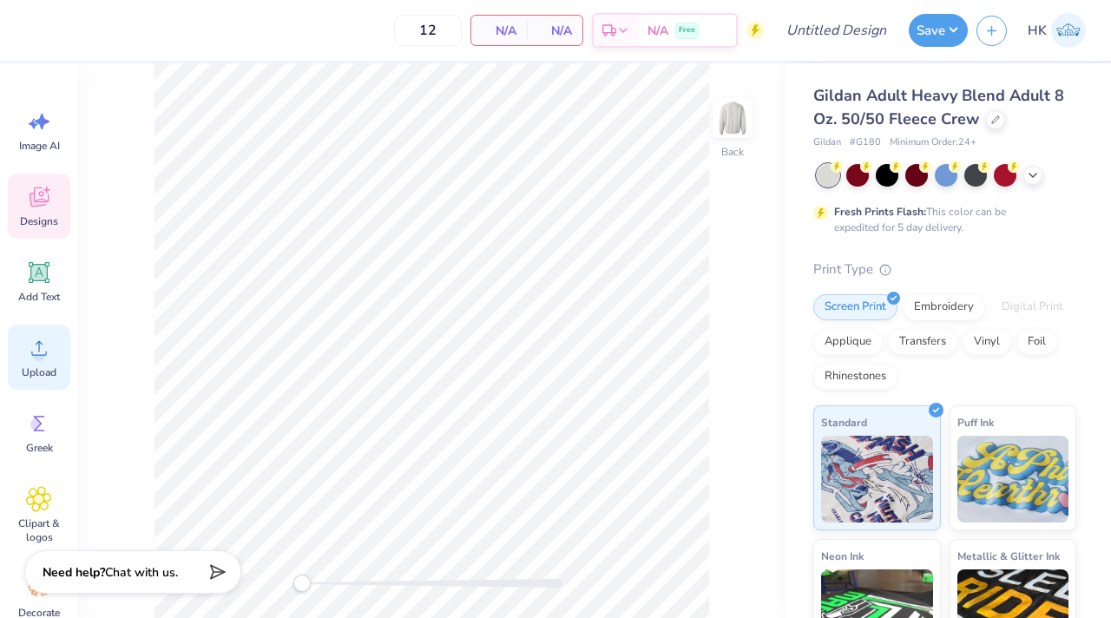
click at [31, 356] on icon at bounding box center [39, 348] width 26 height 26
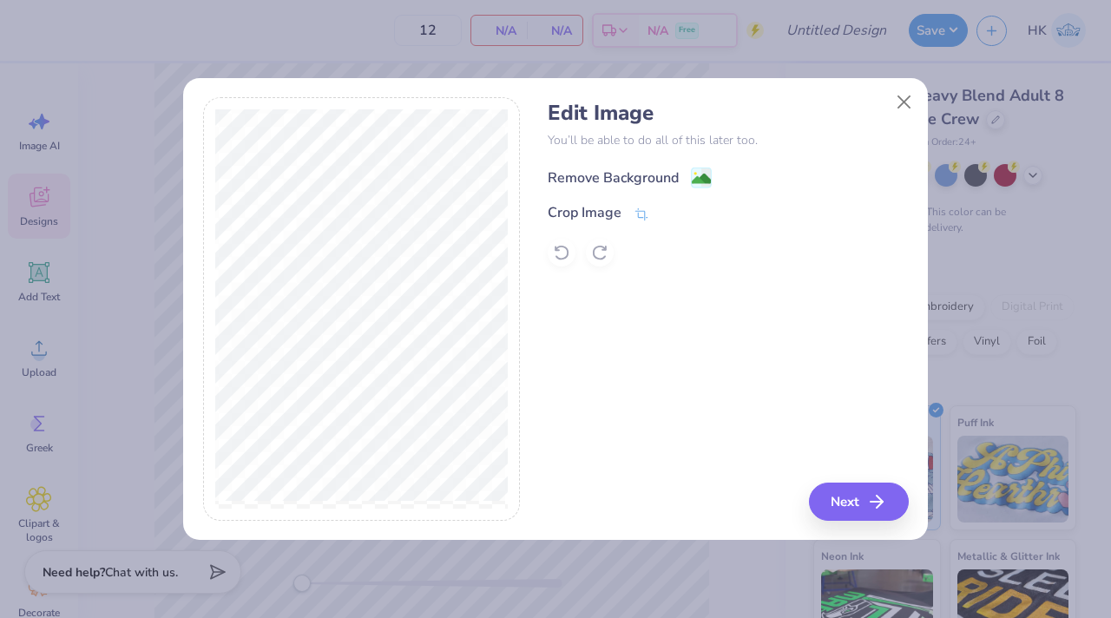
click at [663, 177] on div "Remove Background" at bounding box center [612, 177] width 131 height 21
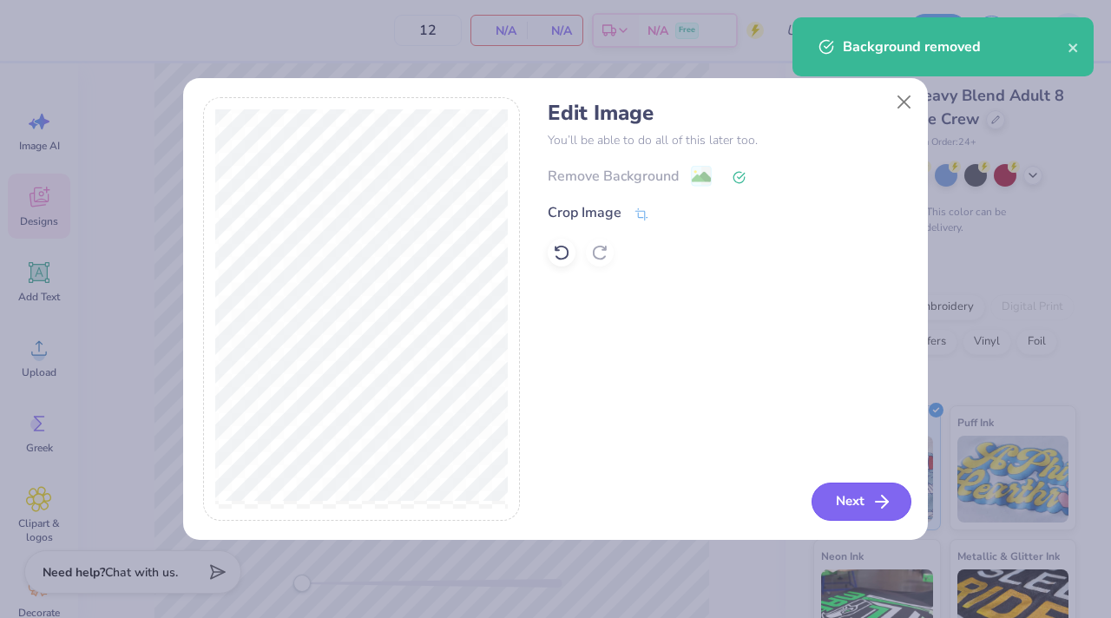
click at [853, 498] on button "Next" at bounding box center [861, 501] width 100 height 38
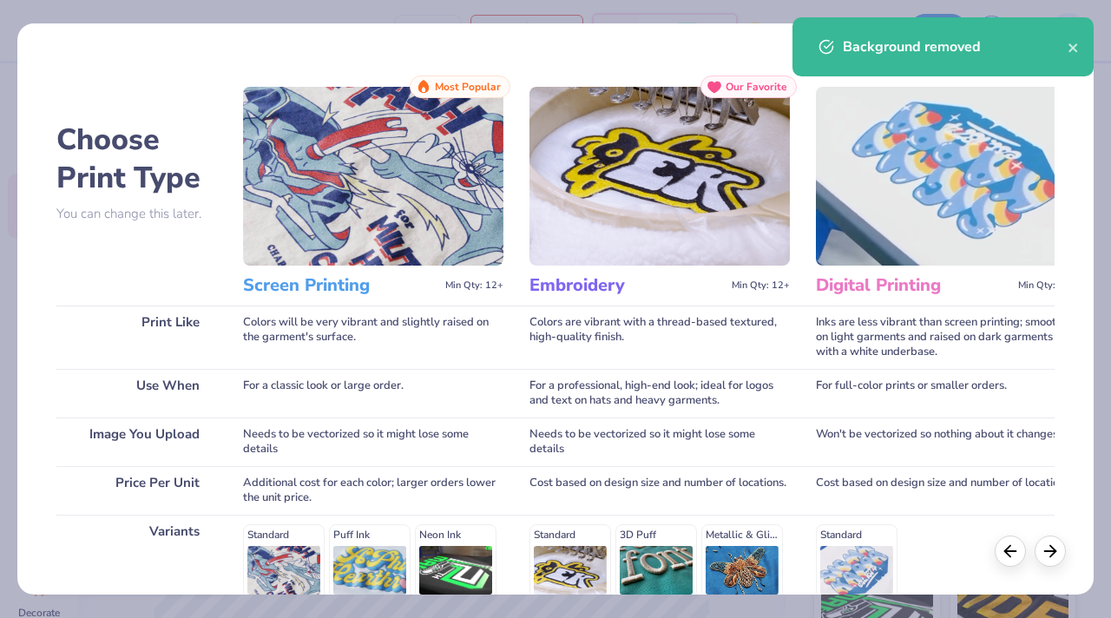
scroll to position [247, 0]
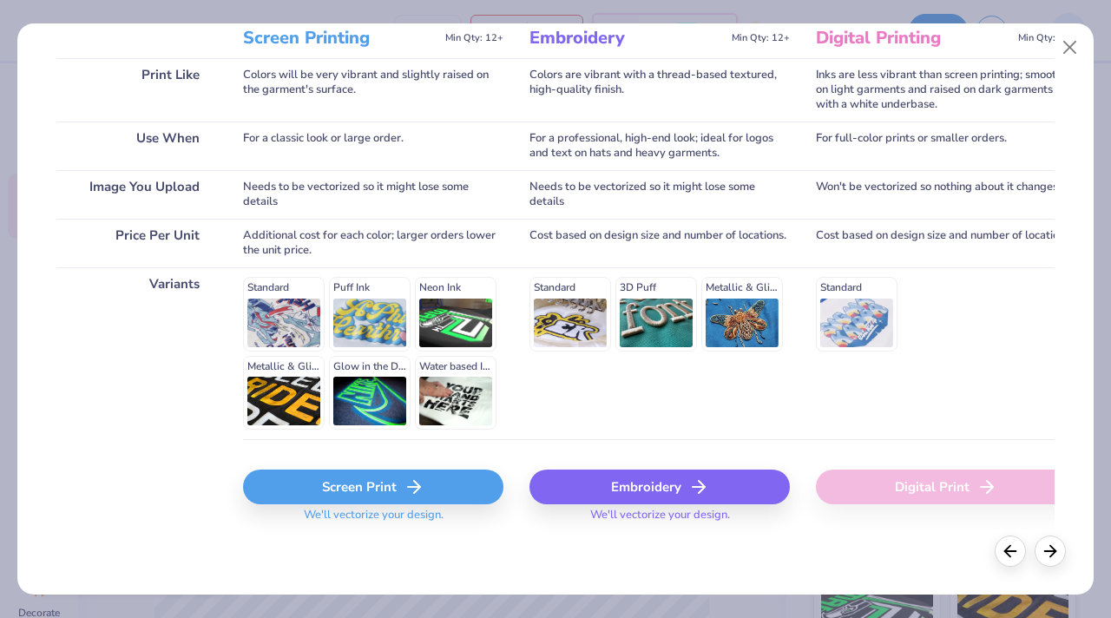
click at [386, 495] on div "Screen Print" at bounding box center [373, 486] width 260 height 35
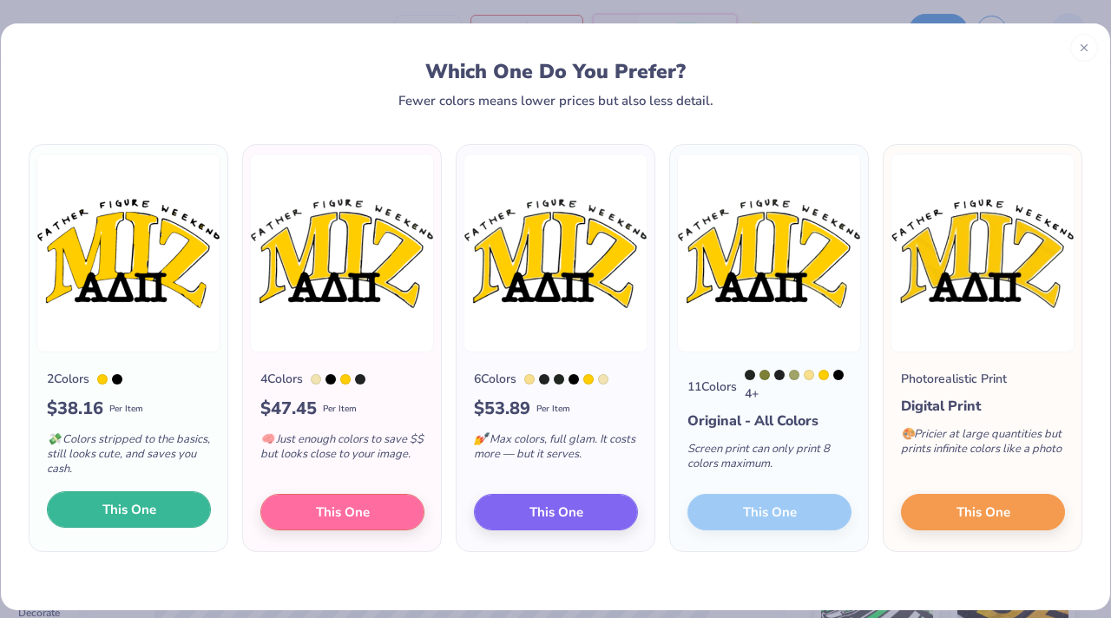
click at [151, 508] on span "This One" at bounding box center [129, 510] width 54 height 20
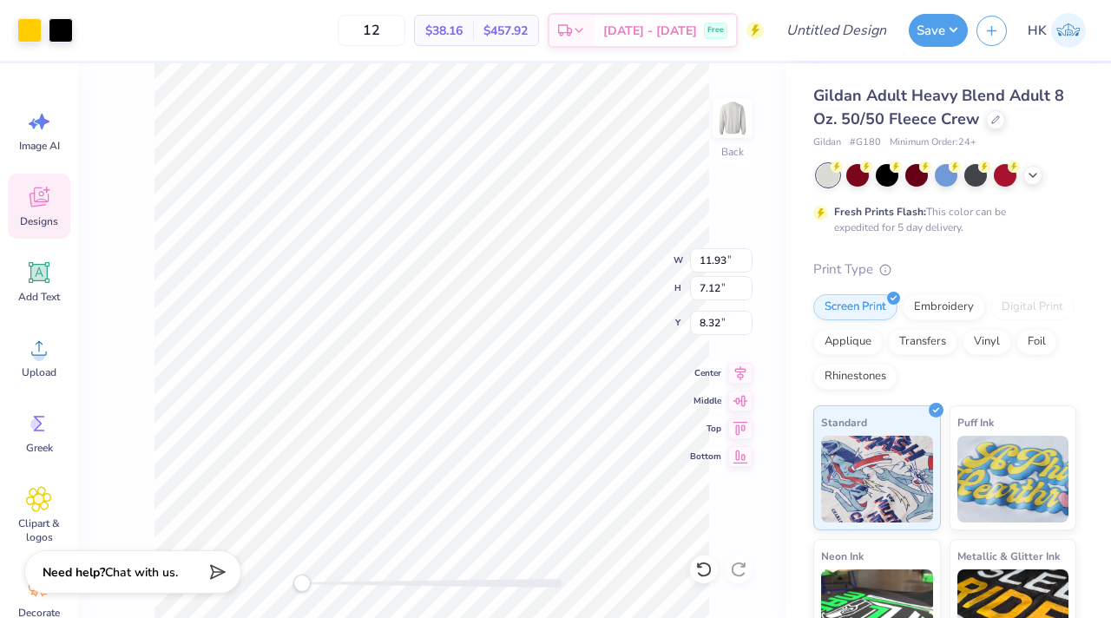
type input "4.81"
type input "2.87"
click at [405, 36] on input "12" at bounding box center [371, 30] width 68 height 31
type input "1"
type input "24"
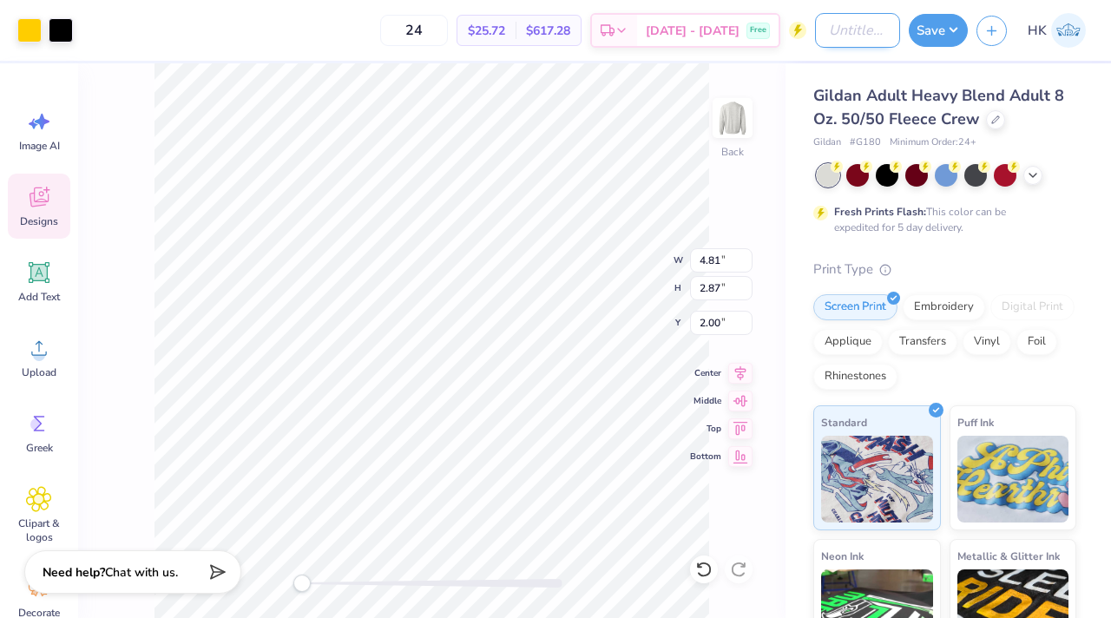
click at [831, 26] on input "Design Title" at bounding box center [857, 30] width 85 height 35
type input "ADPi FFW Crew"
click at [922, 38] on button "Save" at bounding box center [937, 27] width 59 height 33
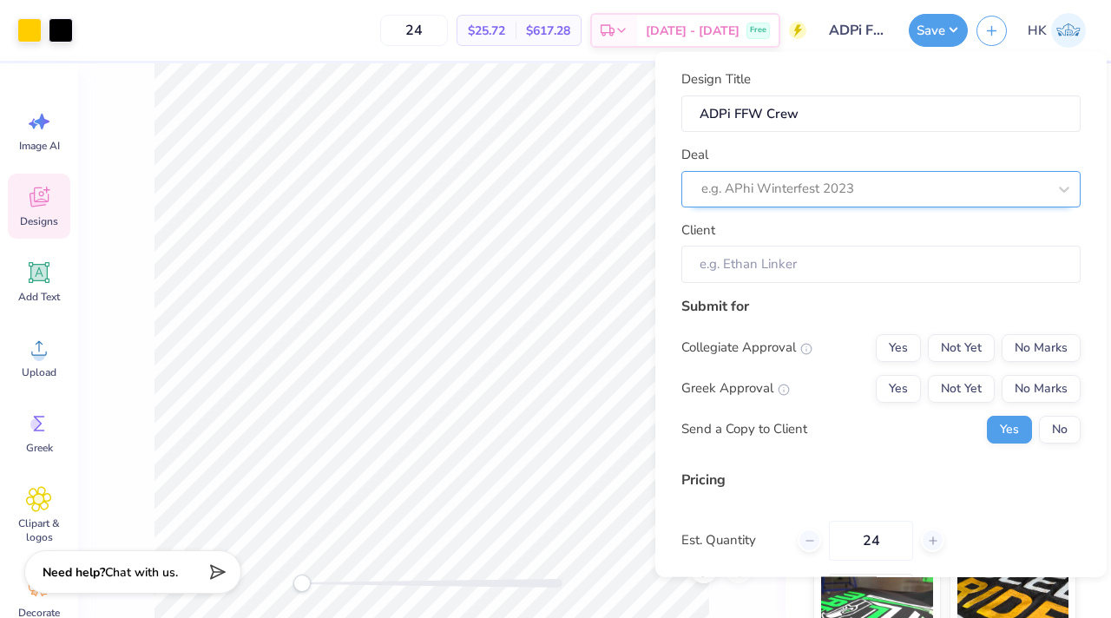
click at [866, 182] on div at bounding box center [873, 188] width 345 height 23
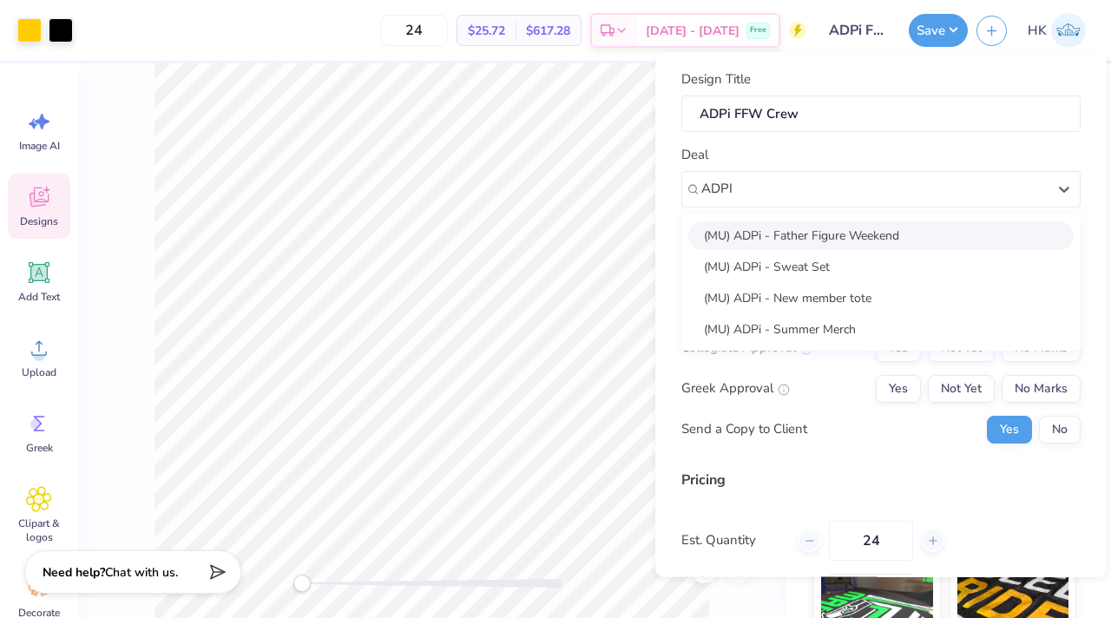
click at [816, 229] on div "(MU) ADPi - Father Figure Weekend" at bounding box center [880, 234] width 385 height 29
type input "ADPI"
type input "[PERSON_NAME]"
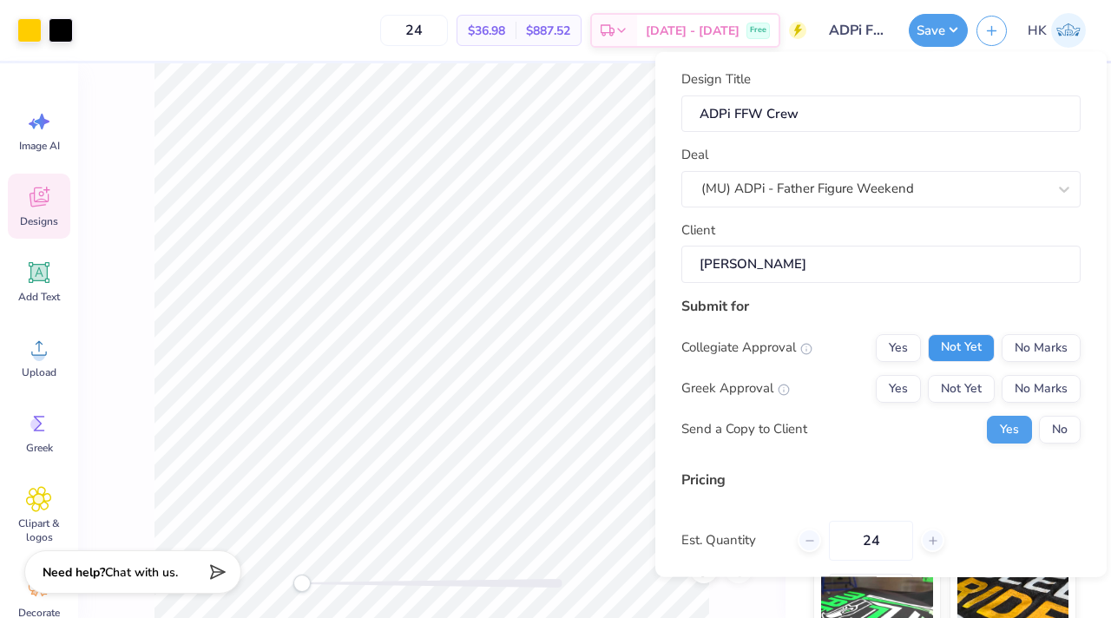
click at [966, 350] on button "Not Yet" at bounding box center [960, 347] width 67 height 28
click at [914, 346] on button "Yes" at bounding box center [897, 347] width 45 height 28
click at [914, 376] on button "Yes" at bounding box center [897, 388] width 45 height 28
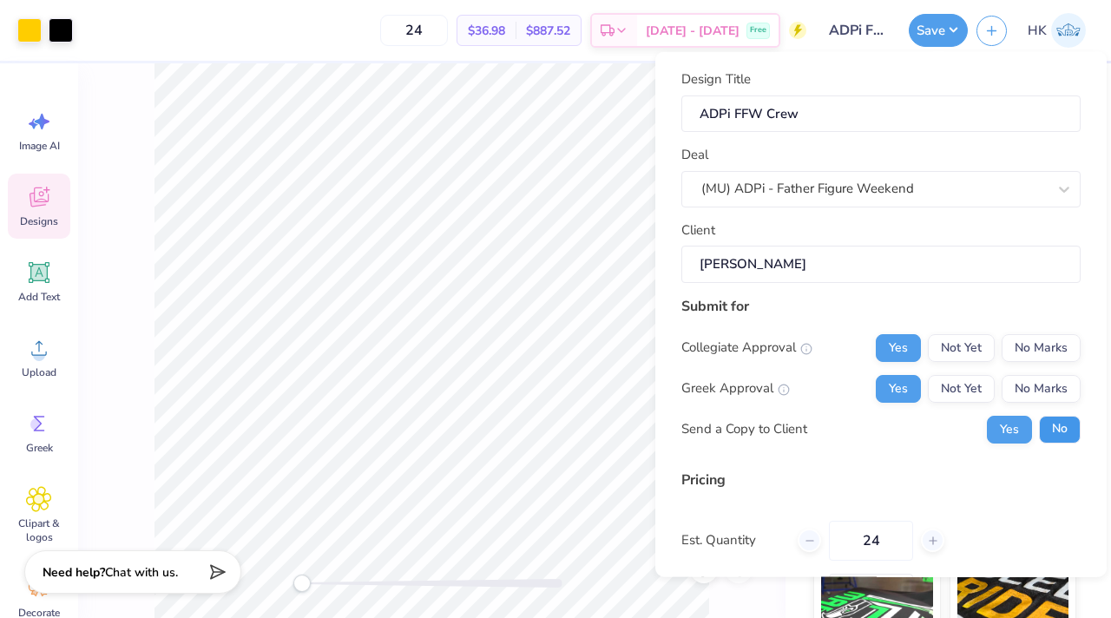
click at [1052, 432] on button "No" at bounding box center [1060, 429] width 42 height 28
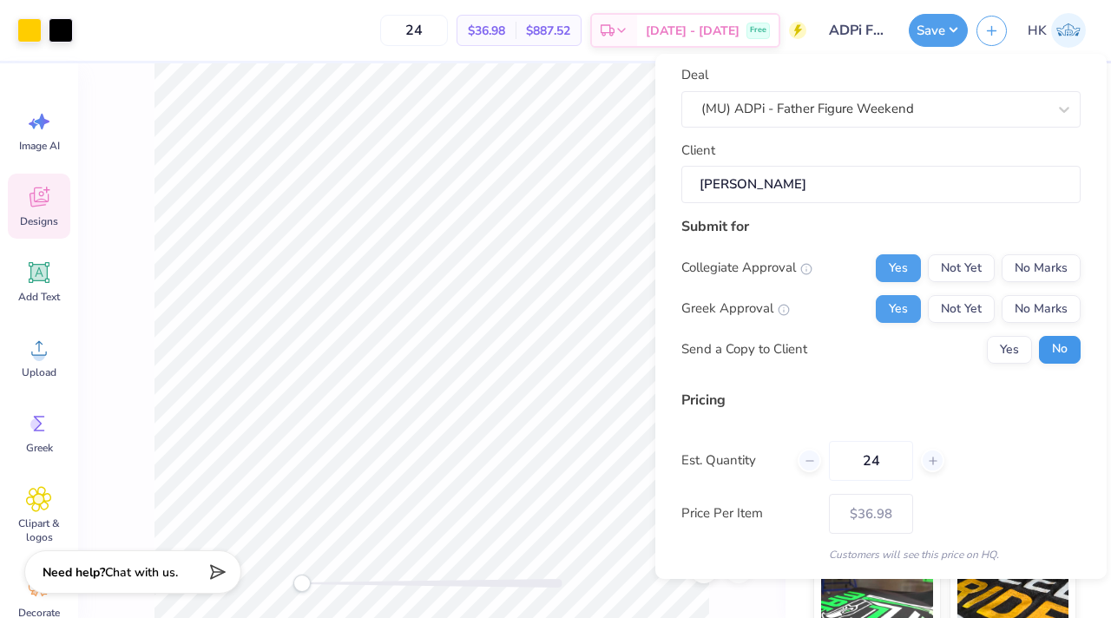
scroll to position [136, 0]
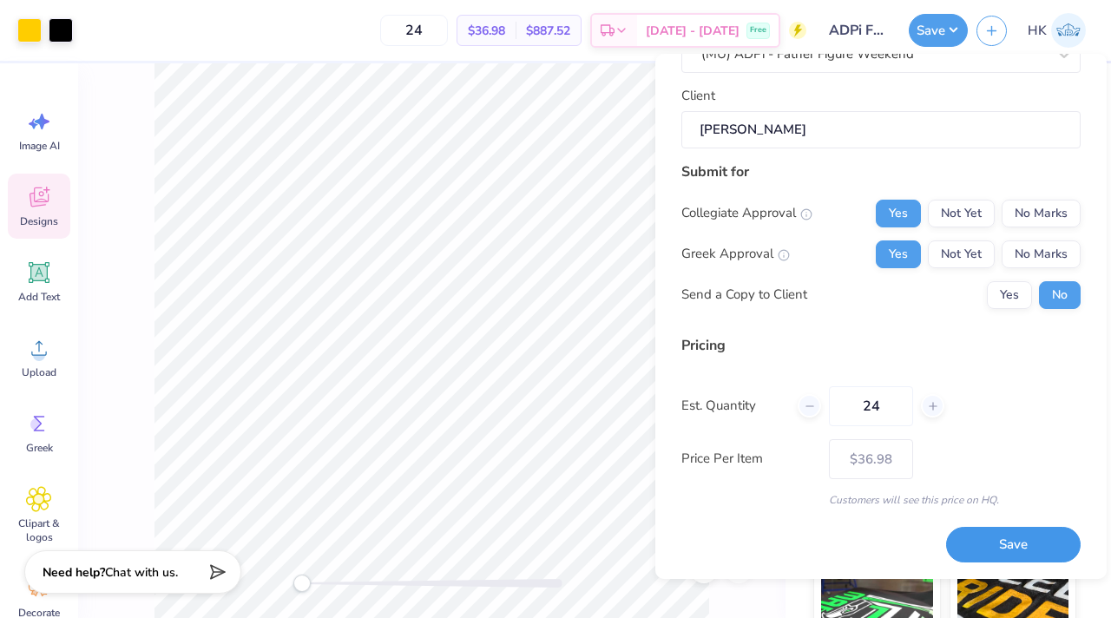
click at [989, 547] on button "Save" at bounding box center [1013, 545] width 134 height 36
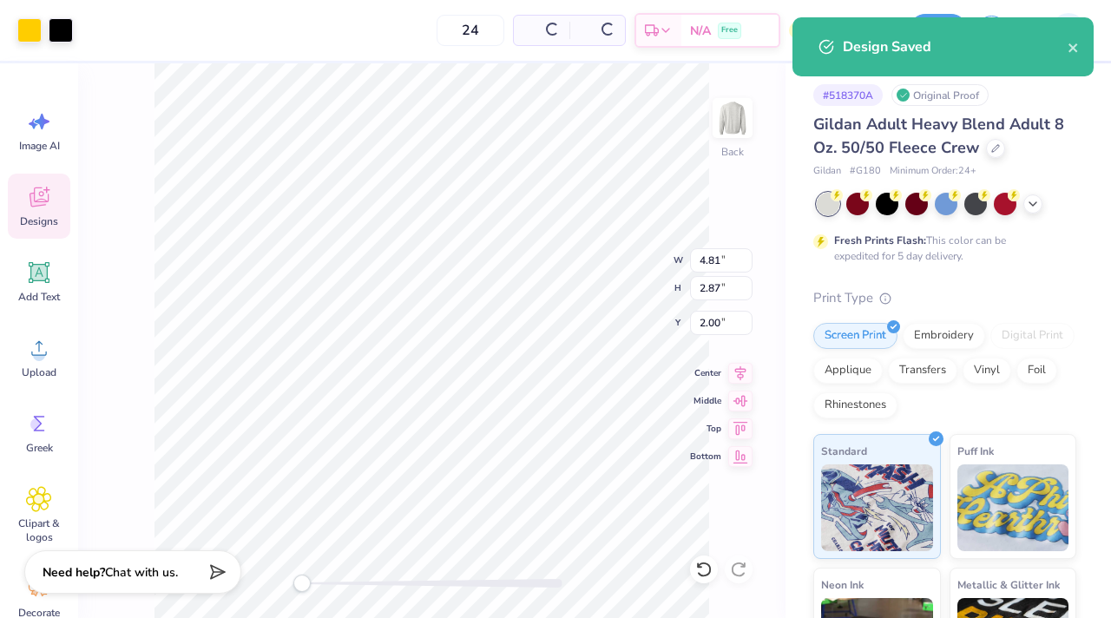
type input "$36.98"
